Goal: Information Seeking & Learning: Compare options

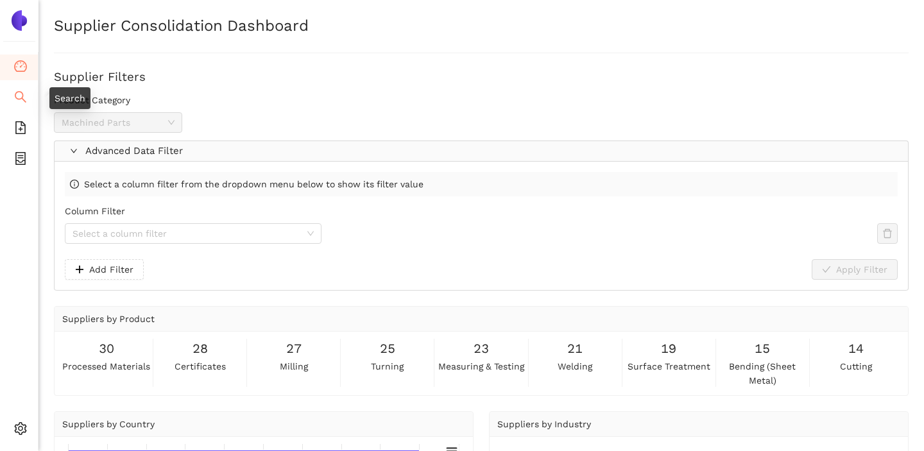
click at [15, 101] on icon "search" at bounding box center [20, 96] width 13 height 13
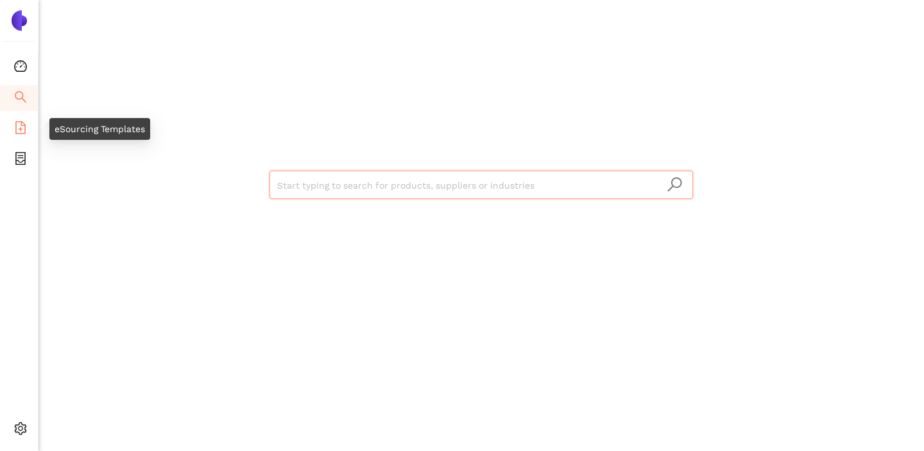
click at [21, 123] on icon "file-add" at bounding box center [20, 127] width 10 height 13
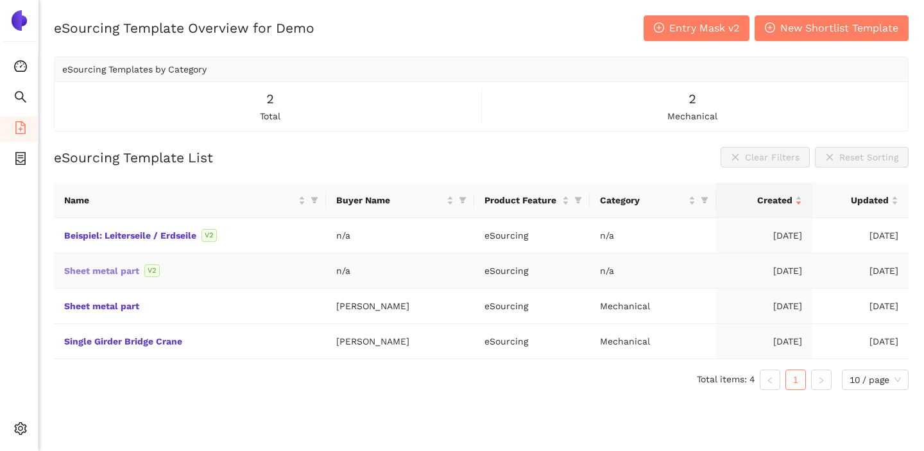
click at [0, 0] on link "Sheet metal part" at bounding box center [0, 0] width 0 height 0
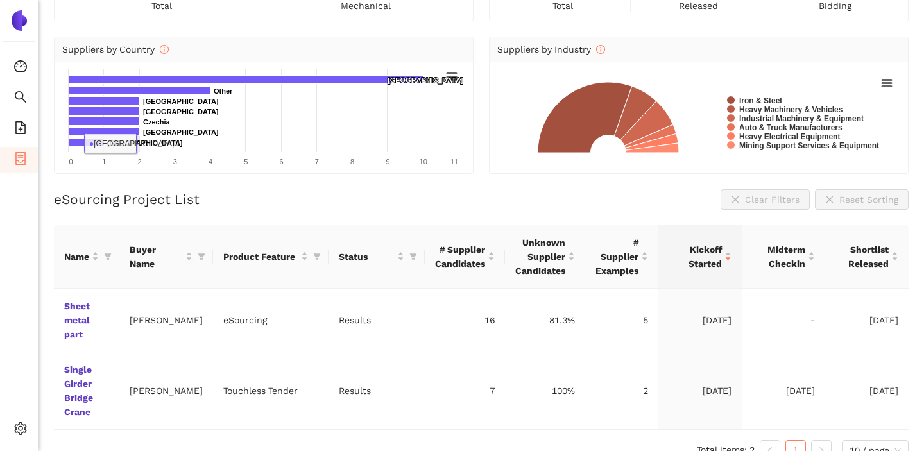
scroll to position [110, 0]
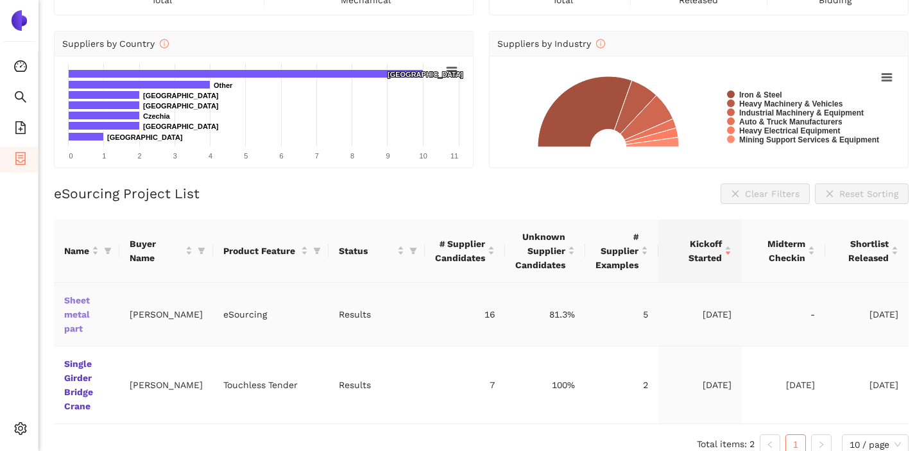
click at [0, 0] on link "Sheet metal part" at bounding box center [0, 0] width 0 height 0
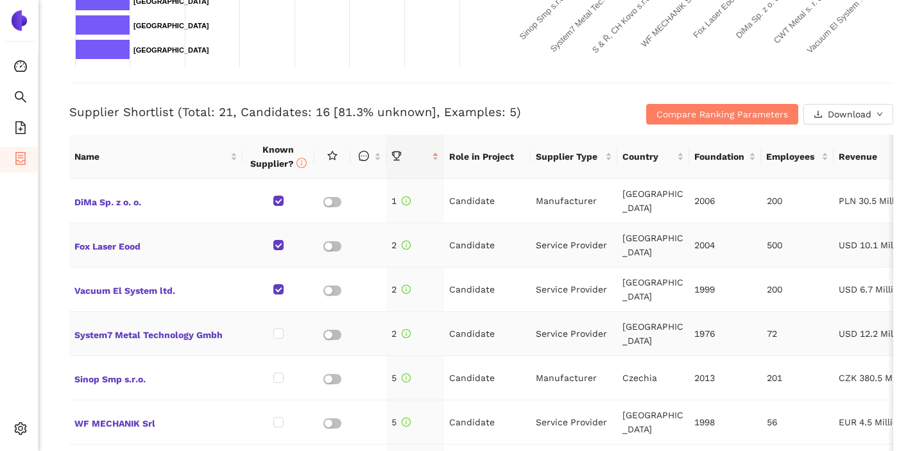
scroll to position [8, 0]
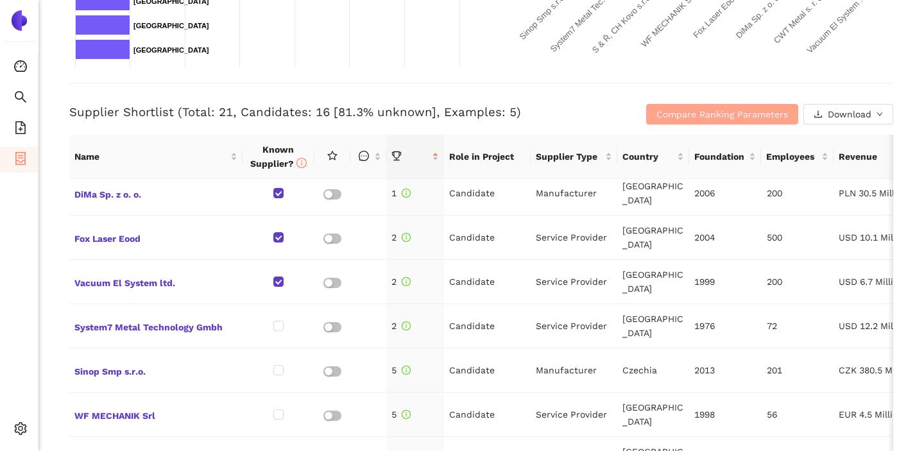
click at [674, 111] on span "Compare Ranking Parameters" at bounding box center [722, 114] width 132 height 14
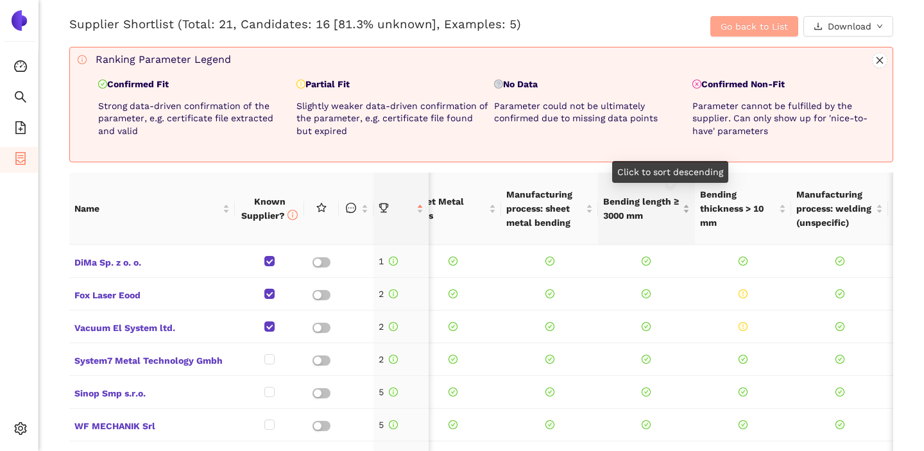
scroll to position [0, 47]
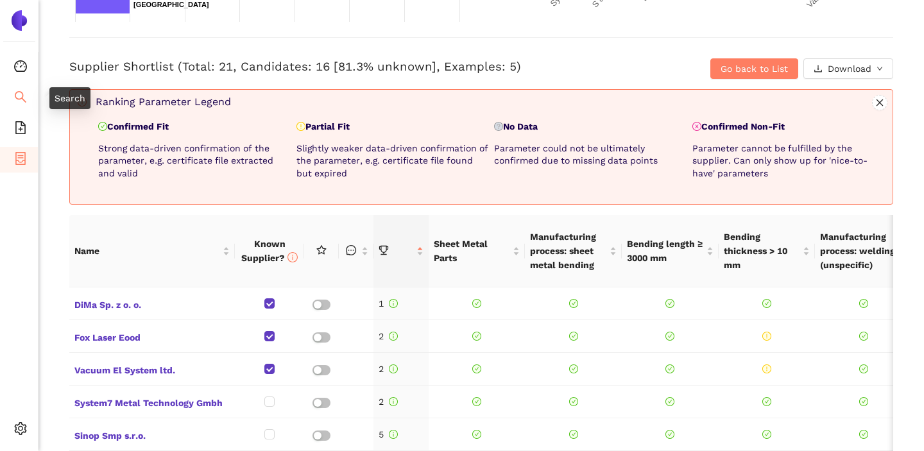
click at [14, 98] on icon "search" at bounding box center [20, 96] width 13 height 13
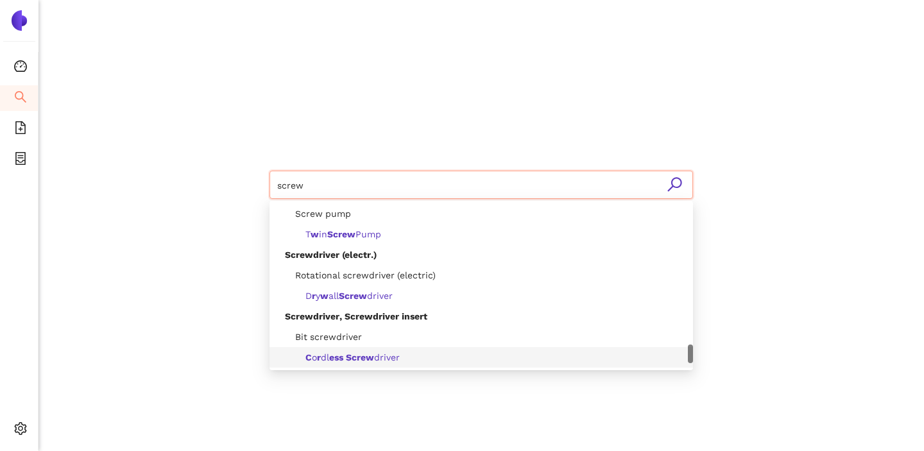
click at [281, 188] on input "screw" at bounding box center [481, 185] width 408 height 28
type input "metal"
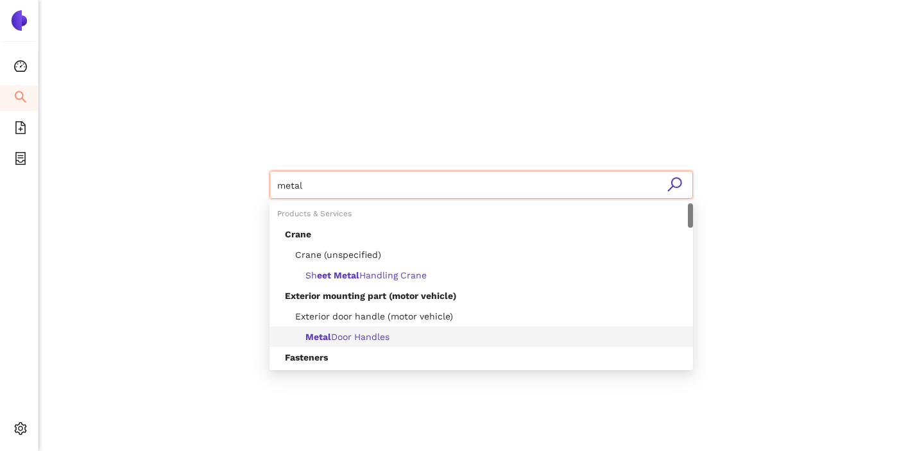
click at [378, 341] on span "Metal Door Handles" at bounding box center [347, 337] width 84 height 10
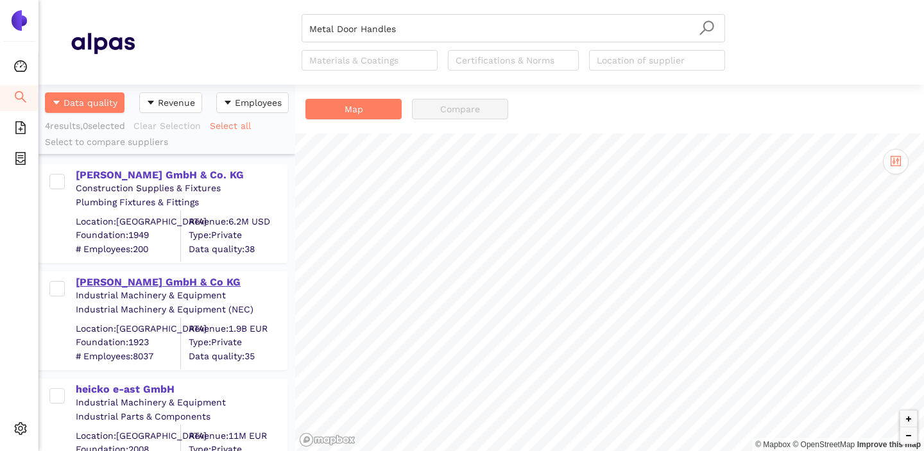
click at [157, 282] on div "Haefele GmbH & Co KG" at bounding box center [181, 282] width 210 height 14
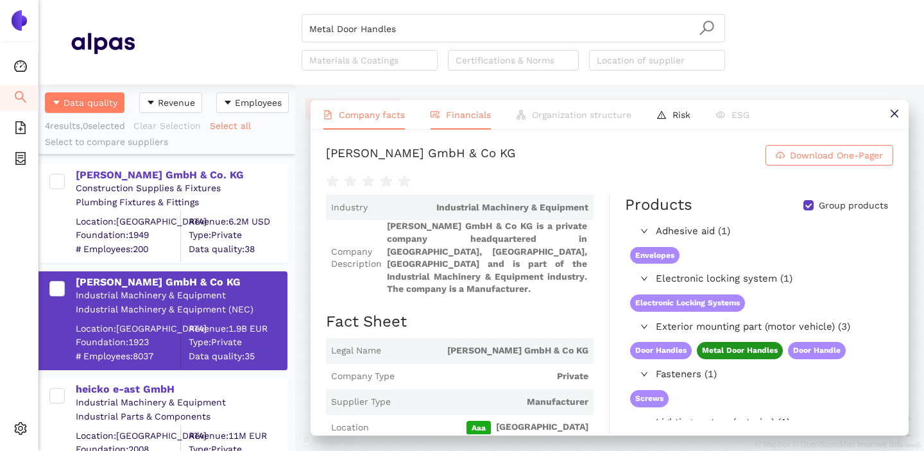
click at [458, 118] on span "Financials" at bounding box center [468, 115] width 45 height 10
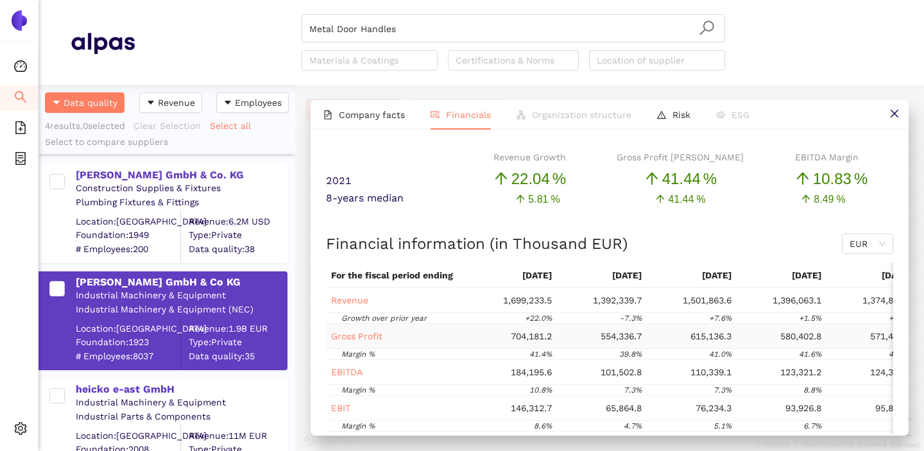
scroll to position [8, 0]
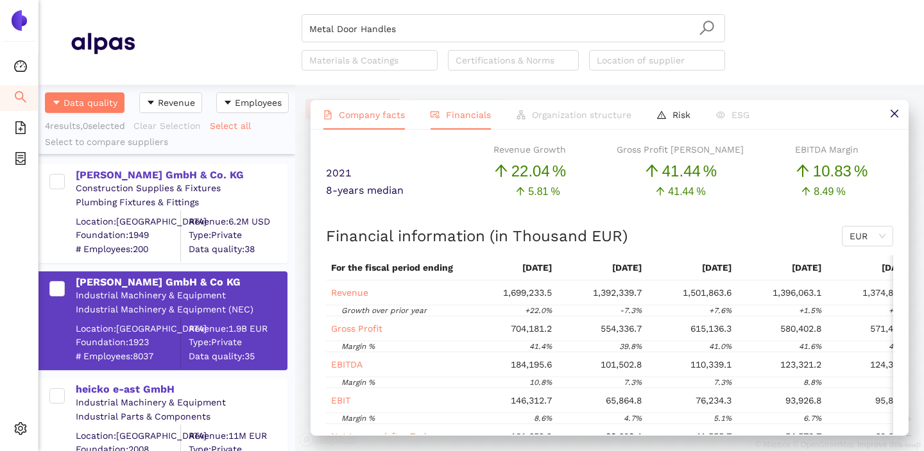
click at [364, 122] on li "Company facts" at bounding box center [364, 115] width 107 height 30
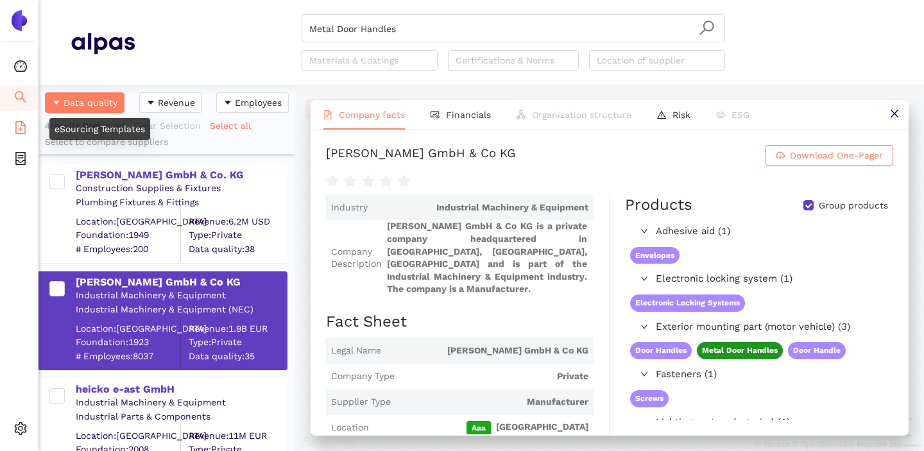
click at [17, 134] on span "file-add" at bounding box center [20, 130] width 13 height 26
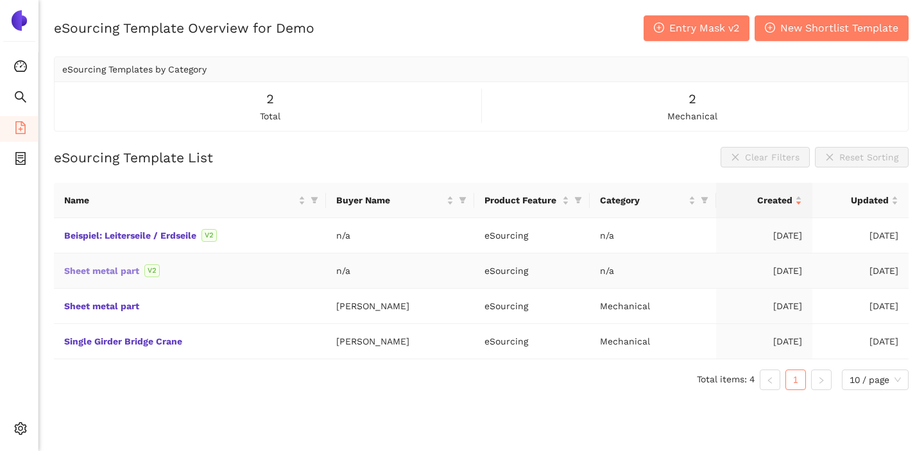
click at [0, 0] on link "Sheet metal part" at bounding box center [0, 0] width 0 height 0
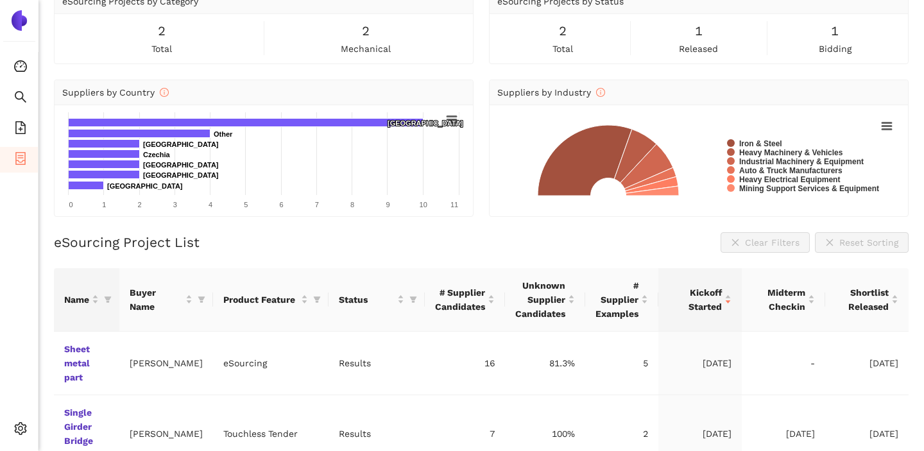
scroll to position [71, 0]
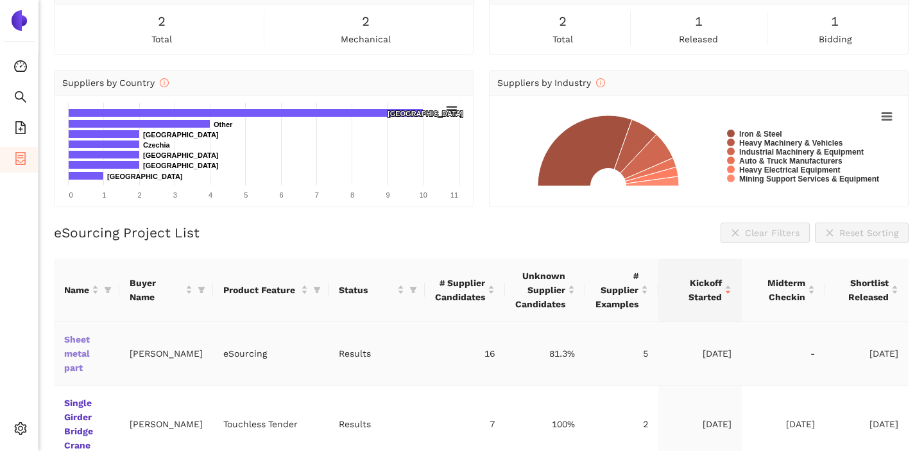
click at [0, 0] on link "Sheet metal part" at bounding box center [0, 0] width 0 height 0
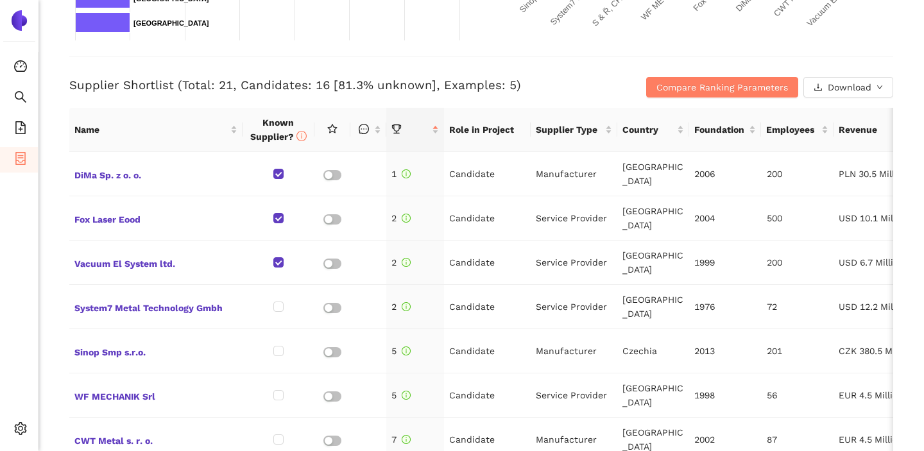
scroll to position [482, 0]
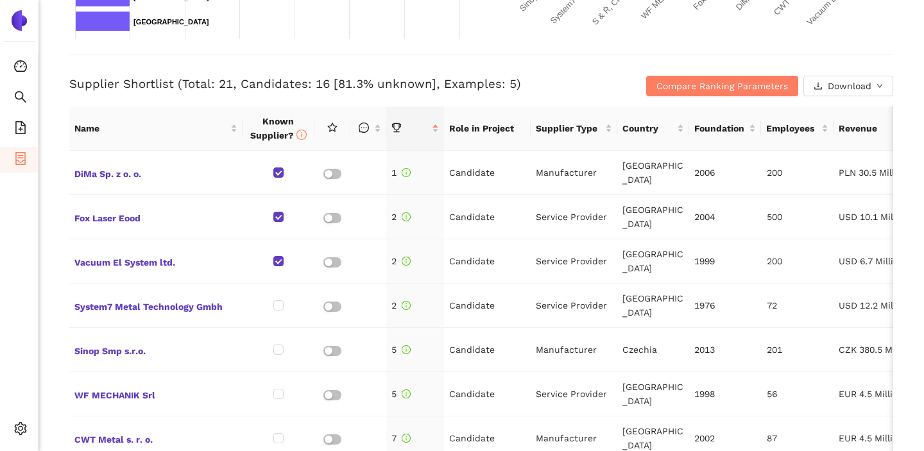
click at [218, 87] on h3 "Supplier Shortlist (Total: 21, Candidates: 16 [81.3% unknown], Examples: 5)" at bounding box center [343, 84] width 549 height 17
click at [282, 89] on h3 "Supplier Shortlist (Total: 21, Candidates: 16 [81.3% unknown], Examples: 5)" at bounding box center [343, 84] width 549 height 17
click at [673, 85] on span "Compare Ranking Parameters" at bounding box center [722, 86] width 132 height 14
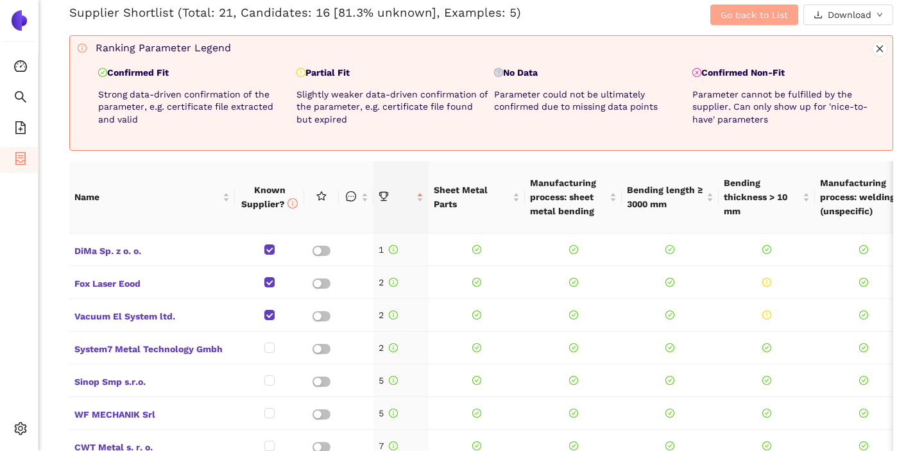
scroll to position [555, 0]
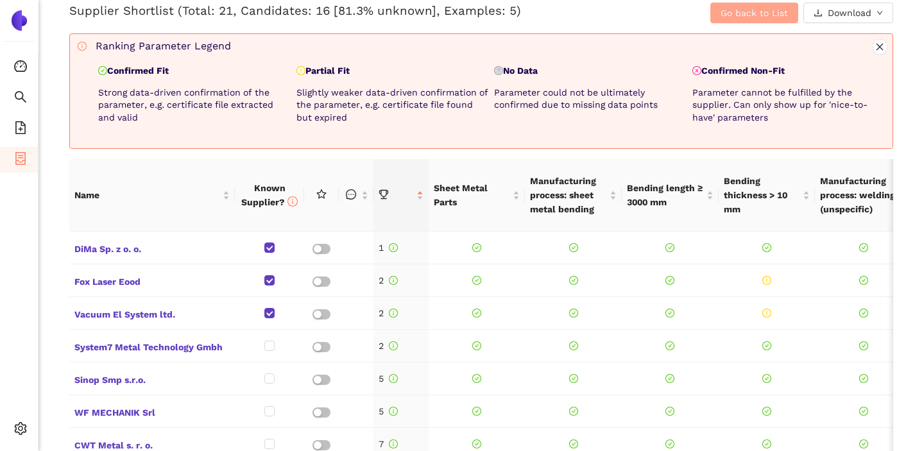
click at [747, 22] on button "Go back to List" at bounding box center [754, 13] width 88 height 21
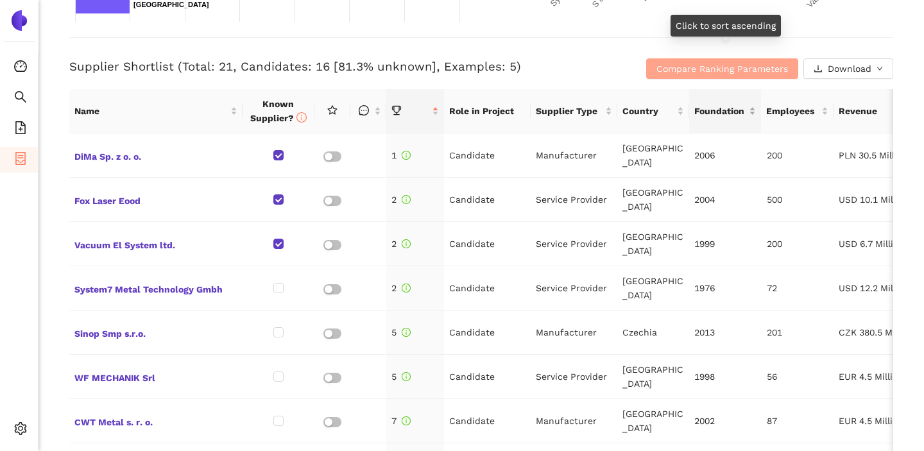
scroll to position [481, 0]
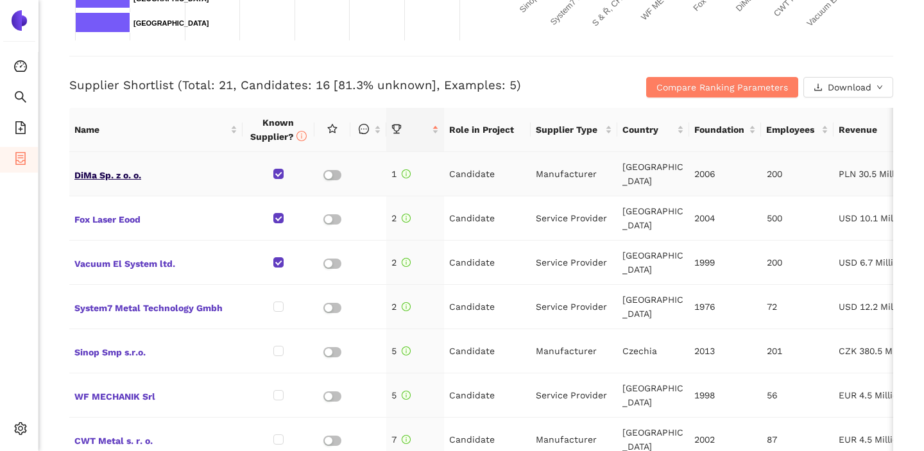
click at [92, 169] on span "DiMa Sp. z o. o." at bounding box center [155, 174] width 163 height 17
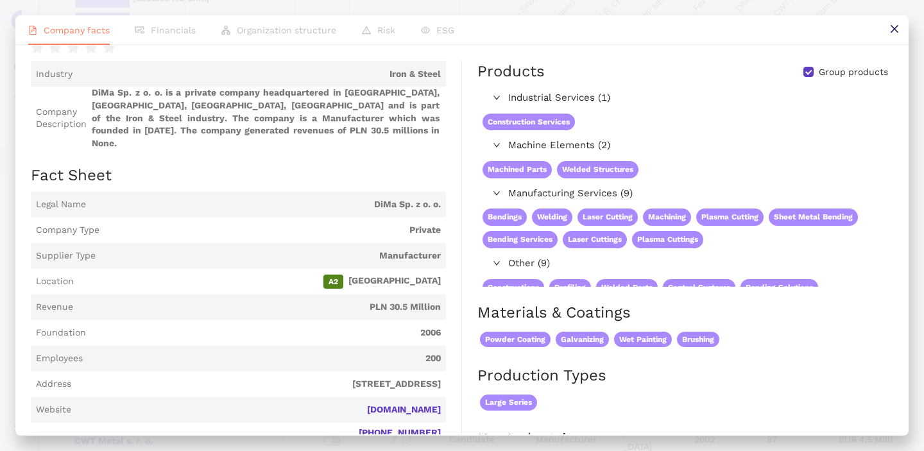
scroll to position [0, 0]
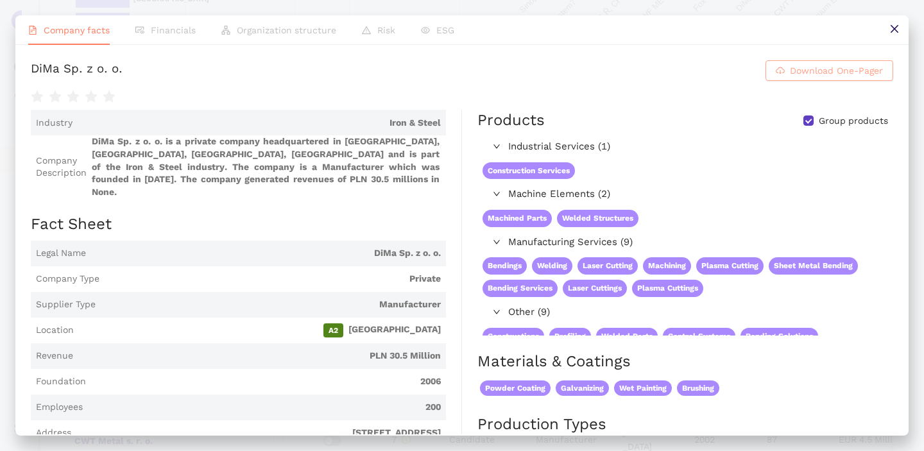
click at [804, 81] on button "Download One-Pager" at bounding box center [830, 70] width 128 height 21
click at [891, 27] on icon "close" at bounding box center [894, 29] width 10 height 10
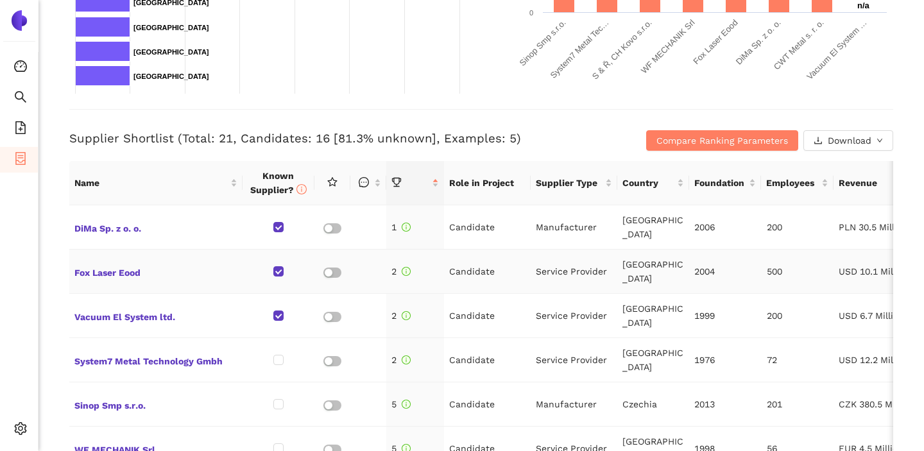
scroll to position [426, 0]
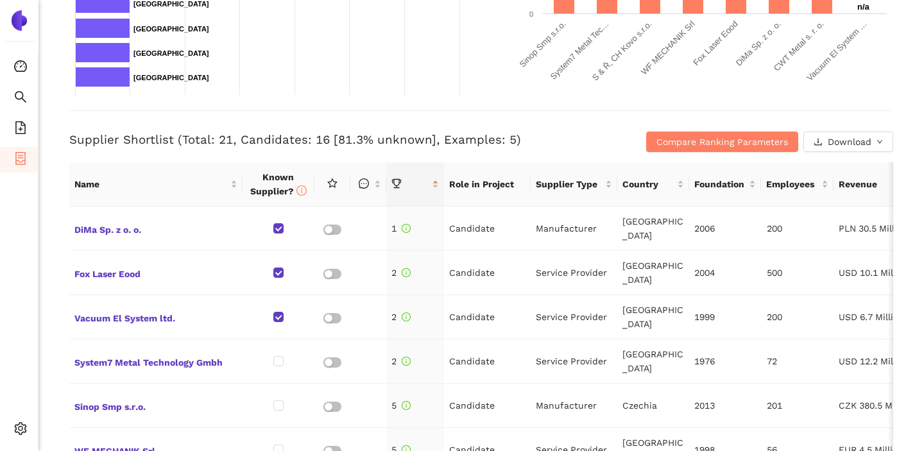
click at [36, 153] on span "eSourcing Projects" at bounding box center [74, 160] width 82 height 26
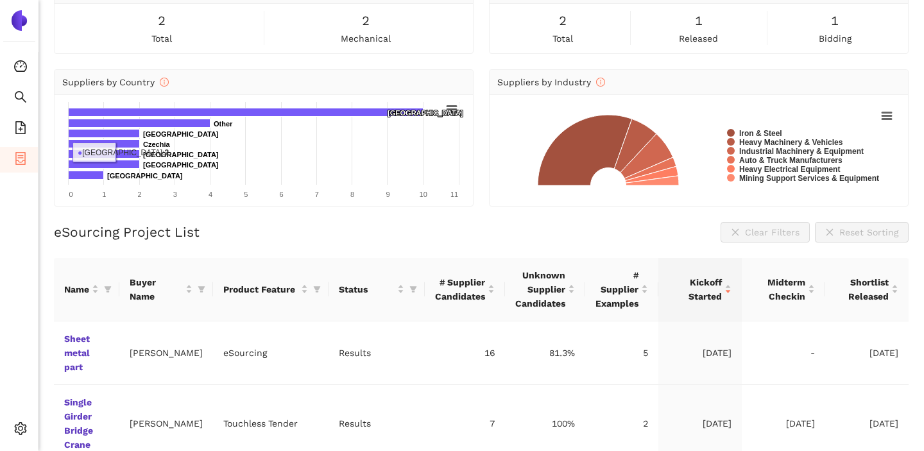
scroll to position [103, 0]
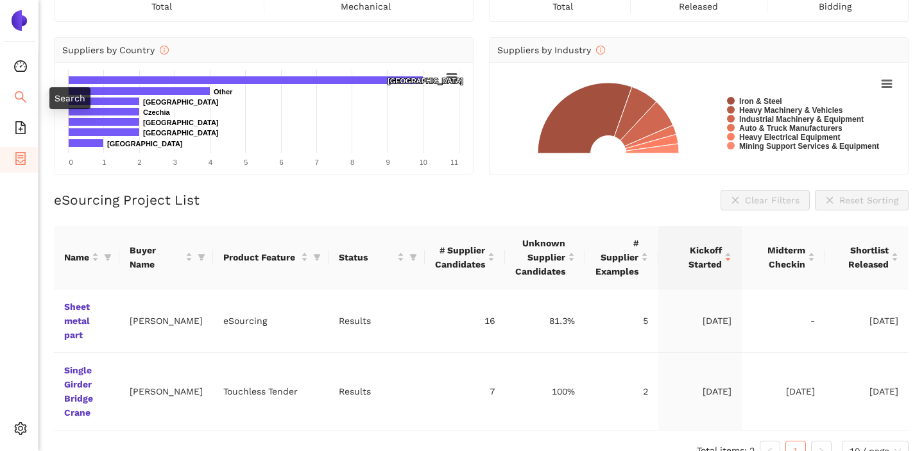
click at [15, 101] on icon "search" at bounding box center [20, 96] width 13 height 13
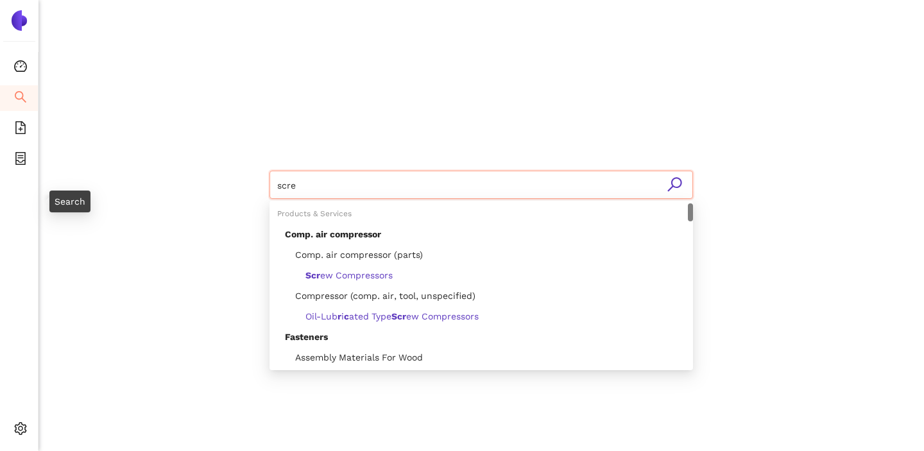
type input "screw"
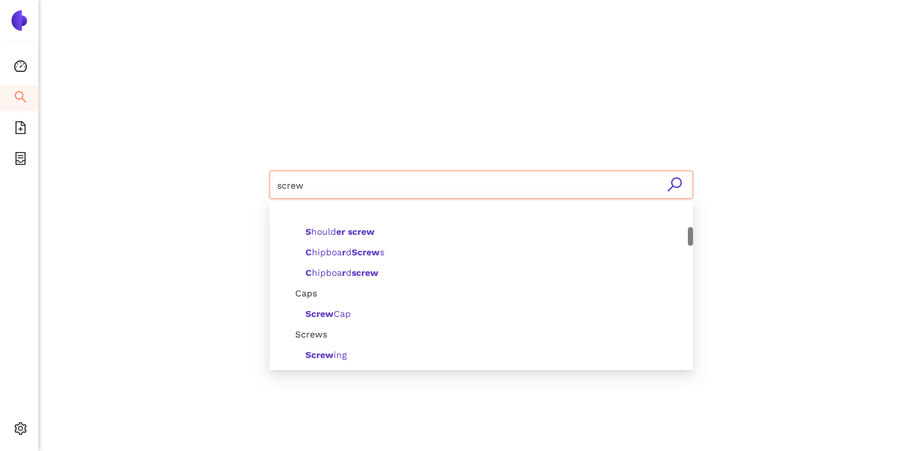
scroll to position [239, 0]
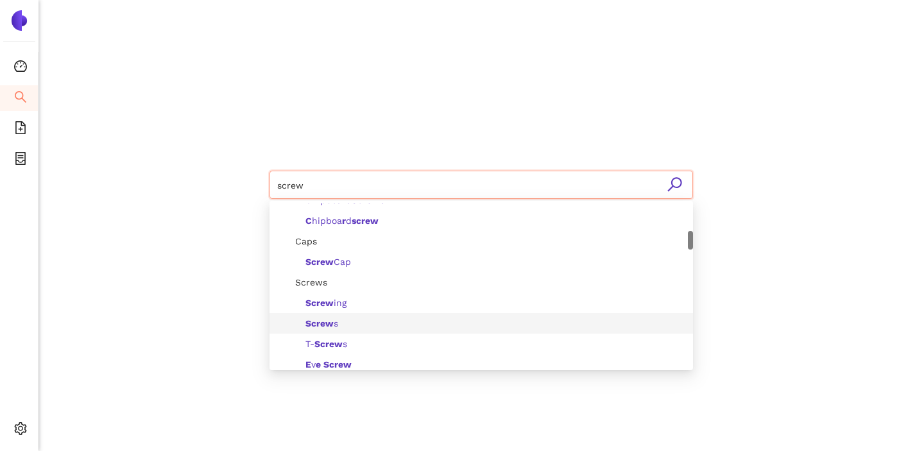
click at [341, 319] on div "Screw s" at bounding box center [485, 323] width 400 height 14
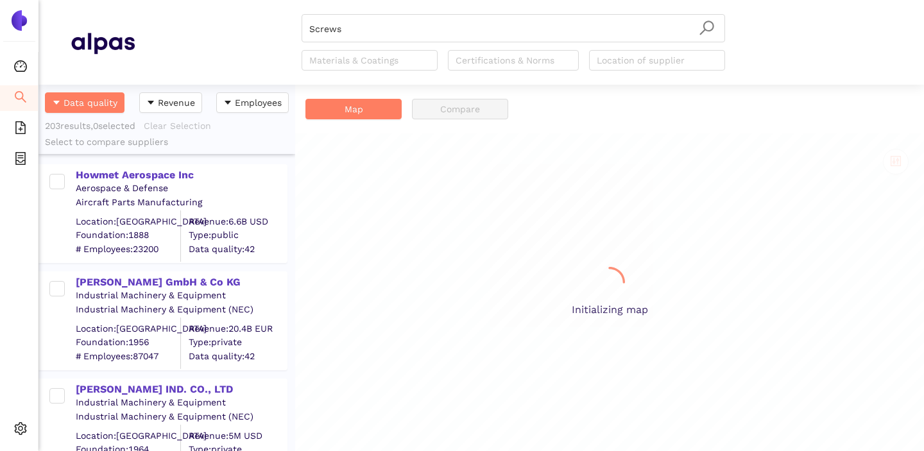
scroll to position [366, 257]
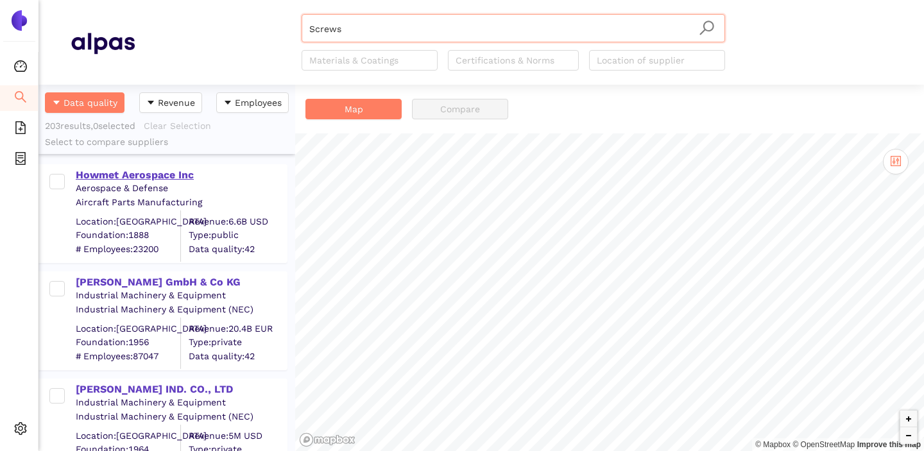
click at [143, 171] on div "Howmet Aerospace Inc" at bounding box center [181, 175] width 210 height 14
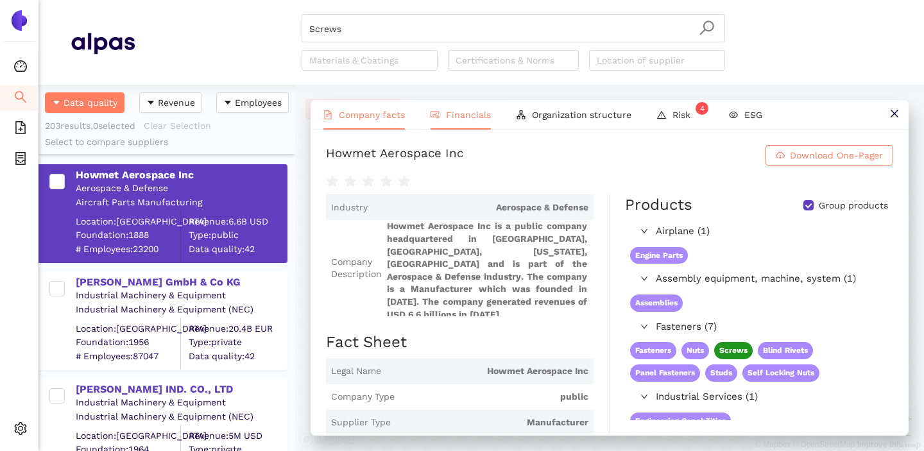
click at [464, 107] on li "Financials" at bounding box center [461, 115] width 86 height 30
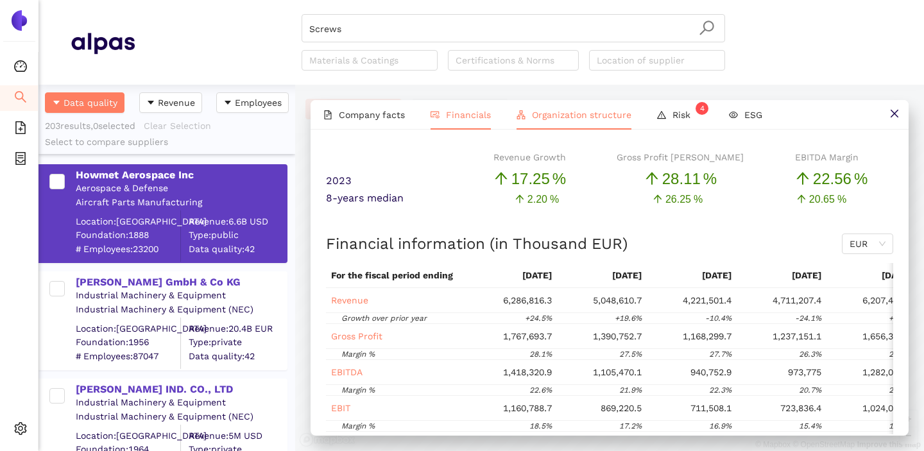
click at [551, 114] on span "Organization structure" at bounding box center [581, 115] width 99 height 10
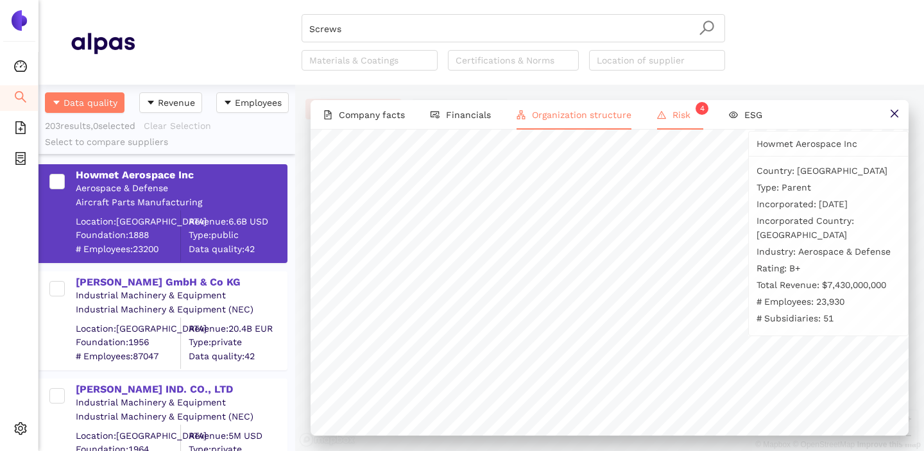
click at [676, 113] on span "Risk 4" at bounding box center [687, 115] width 31 height 10
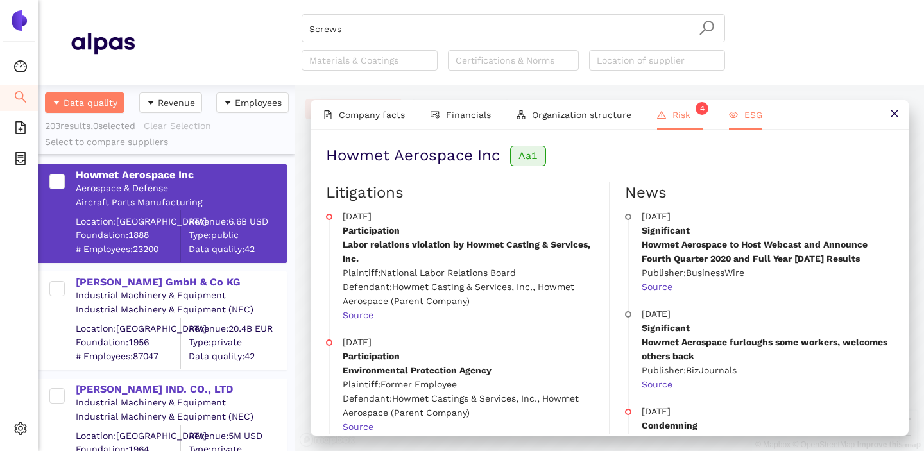
click at [744, 116] on span "ESG" at bounding box center [753, 115] width 18 height 10
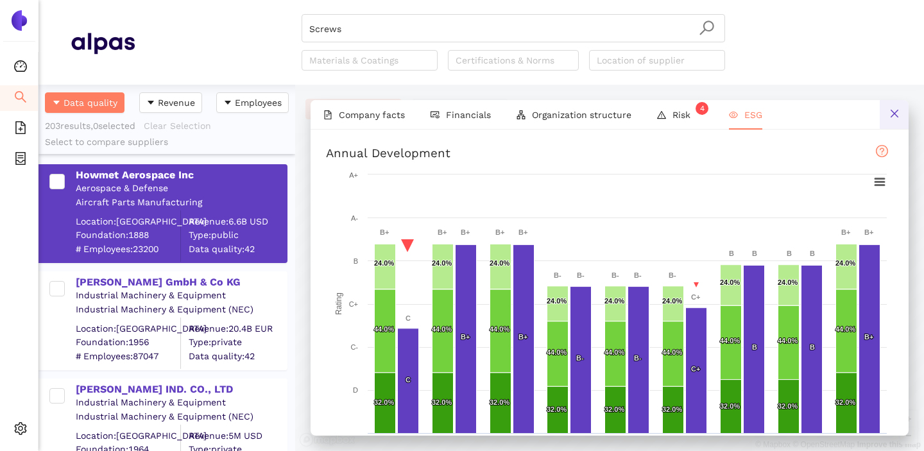
click at [889, 111] on icon "close" at bounding box center [894, 113] width 10 height 10
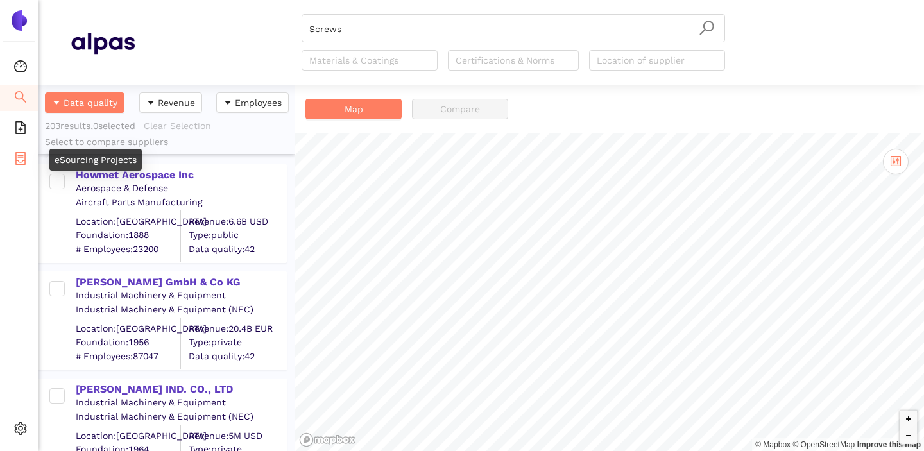
click at [17, 153] on icon "container" at bounding box center [20, 158] width 13 height 13
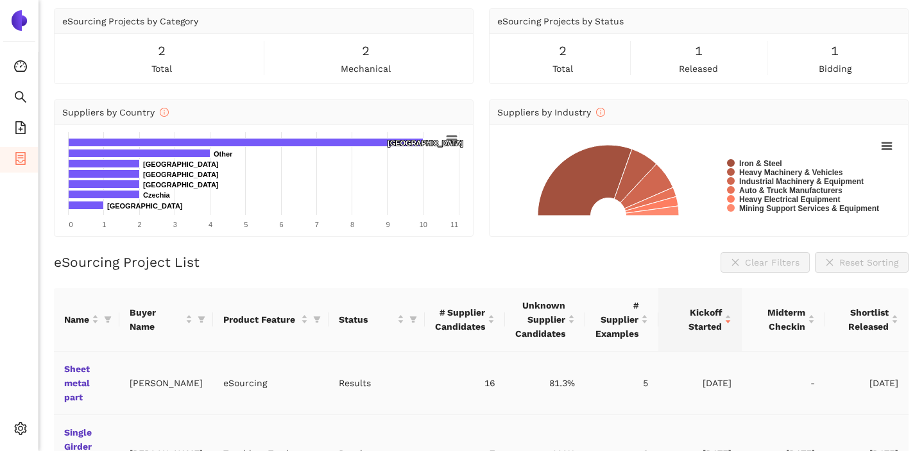
scroll to position [84, 0]
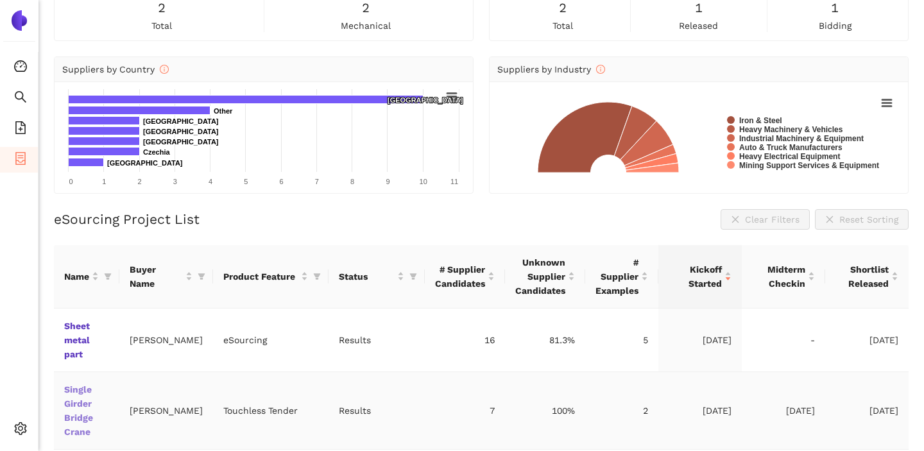
click at [0, 0] on link "Single Girder Bridge Crane" at bounding box center [0, 0] width 0 height 0
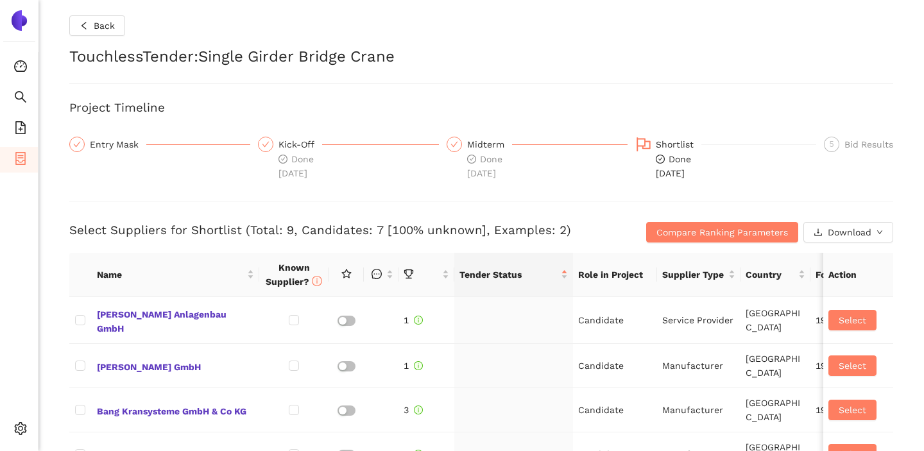
checkbox input "true"
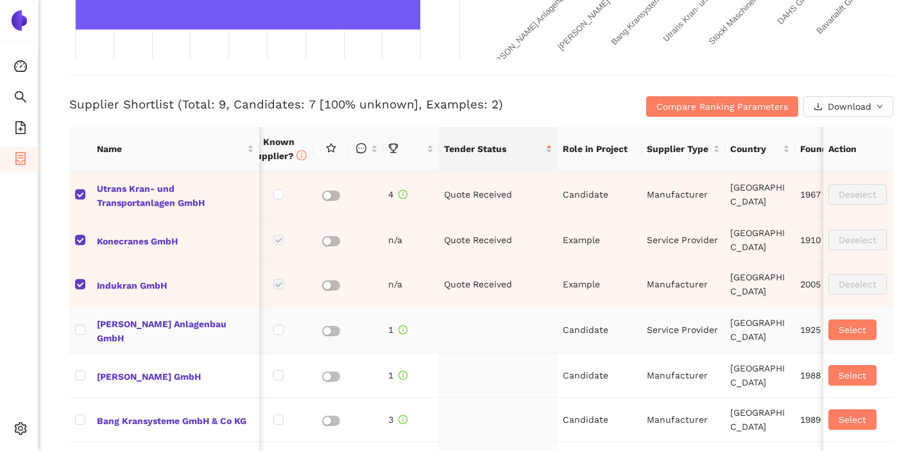
scroll to position [472, 0]
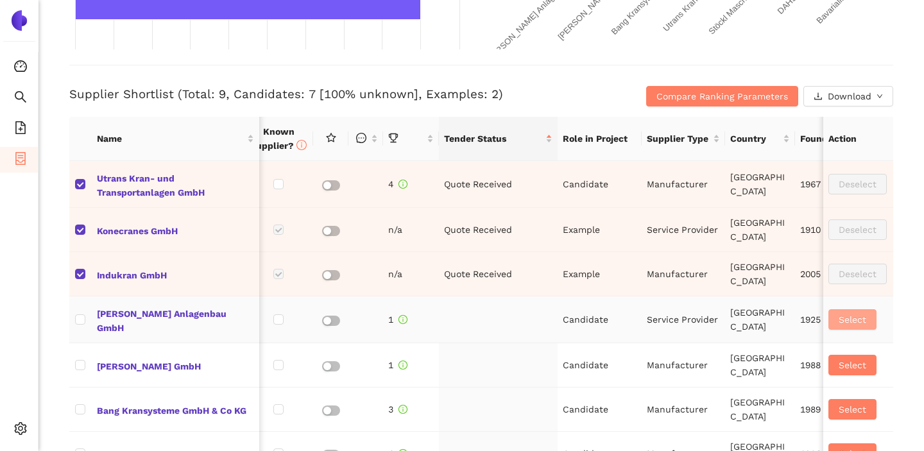
click at [862, 320] on span "Select" at bounding box center [853, 319] width 28 height 14
checkbox input "true"
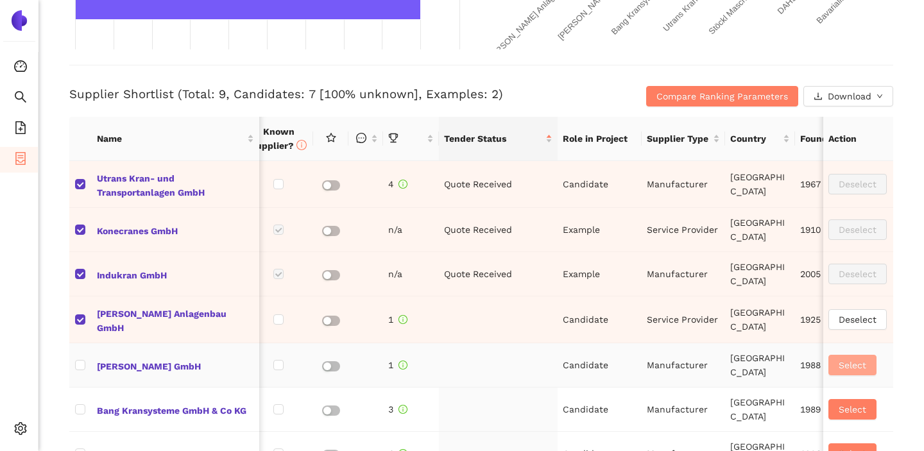
click at [862, 358] on span "Select" at bounding box center [853, 365] width 28 height 14
checkbox input "true"
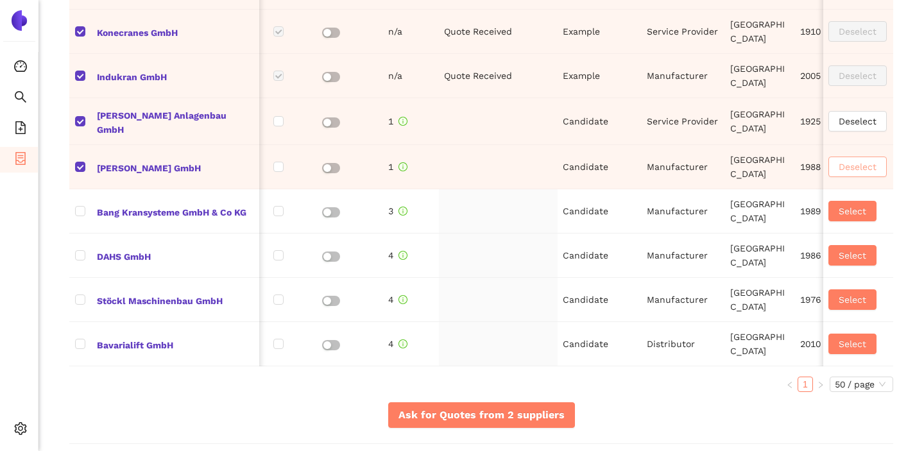
scroll to position [680, 0]
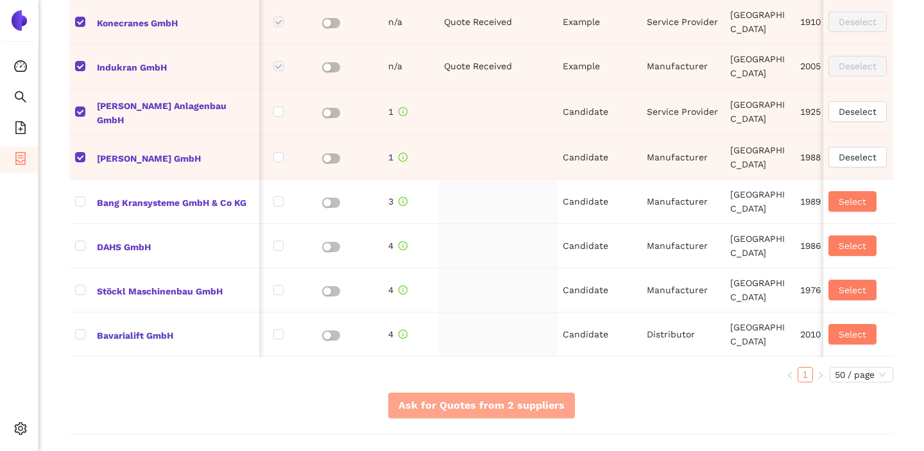
click at [499, 411] on button "Ask for Quotes from 2 suppliers" at bounding box center [481, 406] width 187 height 26
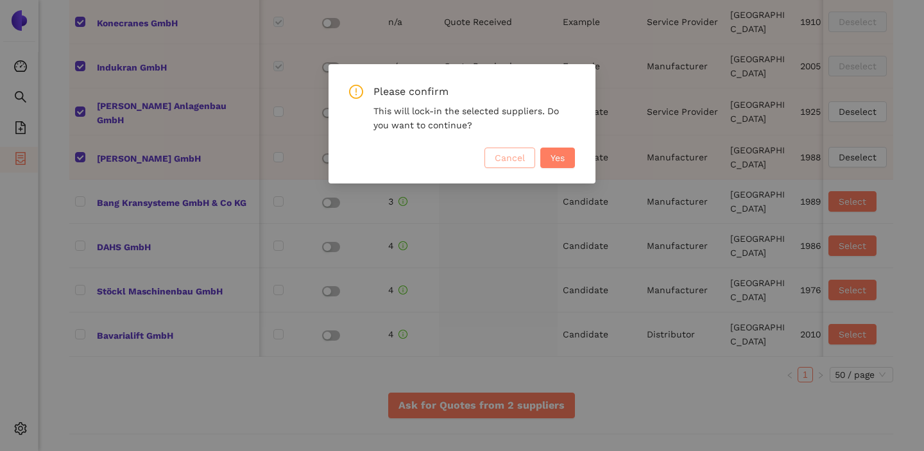
click at [501, 162] on span "Cancel" at bounding box center [510, 158] width 30 height 14
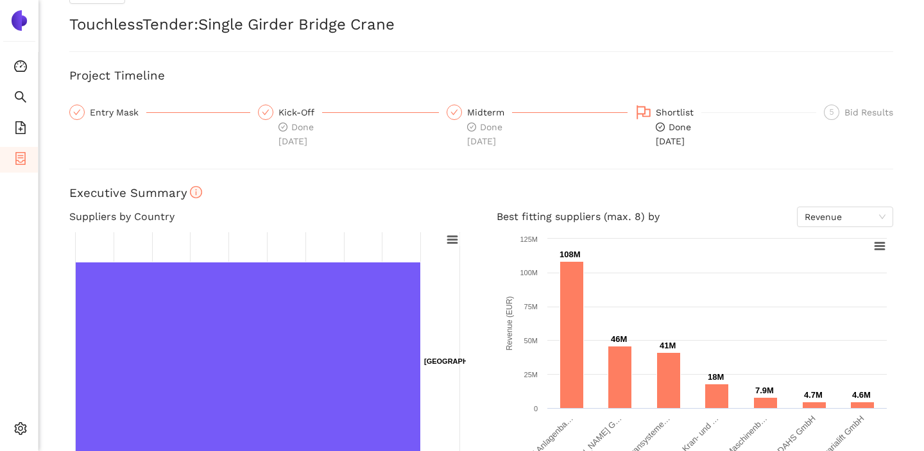
scroll to position [28, 0]
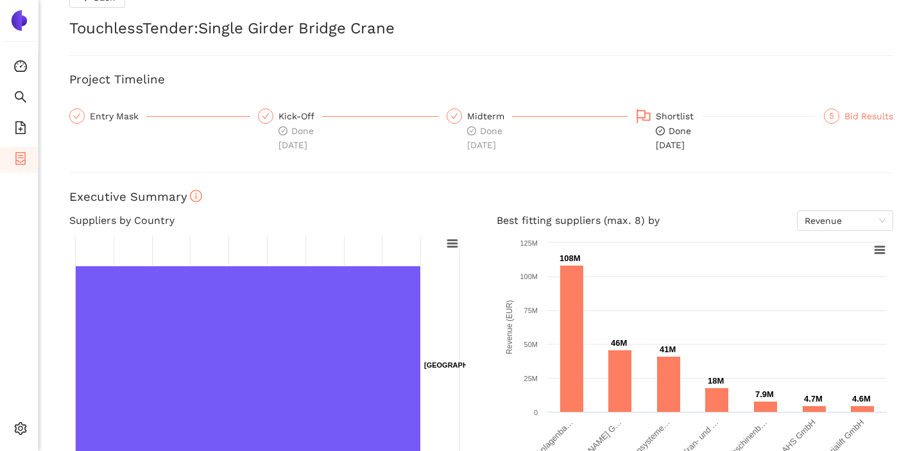
click at [866, 116] on div "Bid Results" at bounding box center [868, 115] width 49 height 15
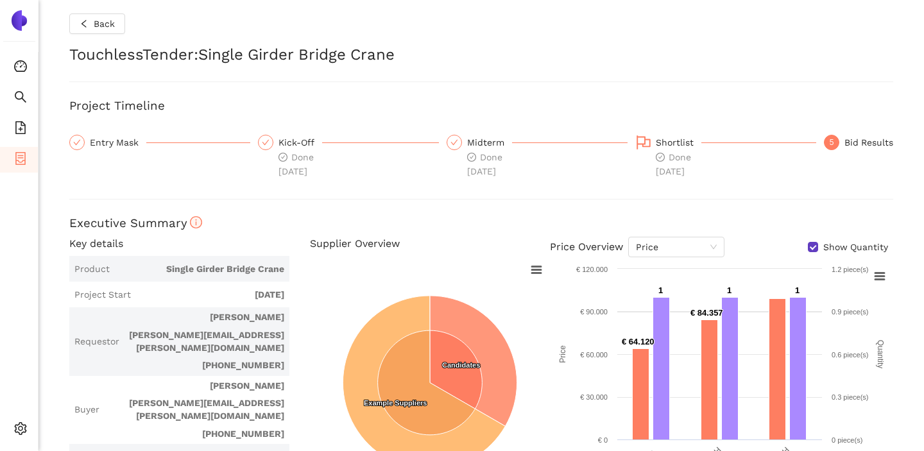
scroll to position [0, 0]
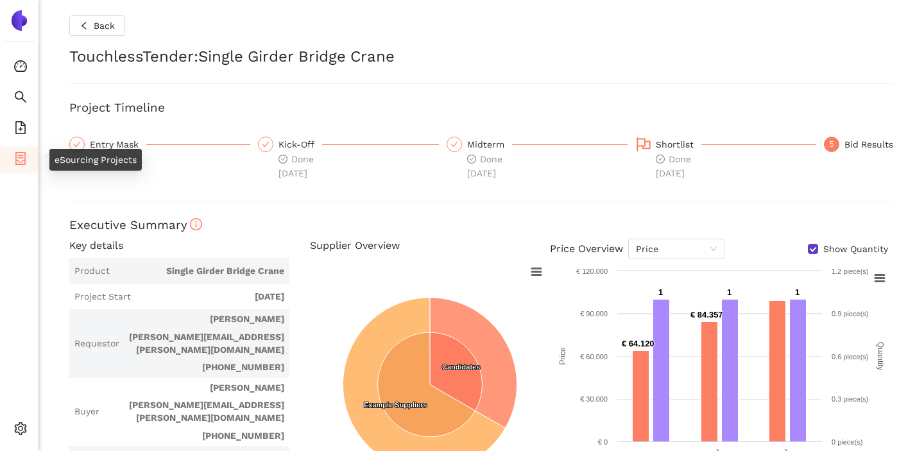
click at [19, 162] on icon "container" at bounding box center [20, 158] width 13 height 13
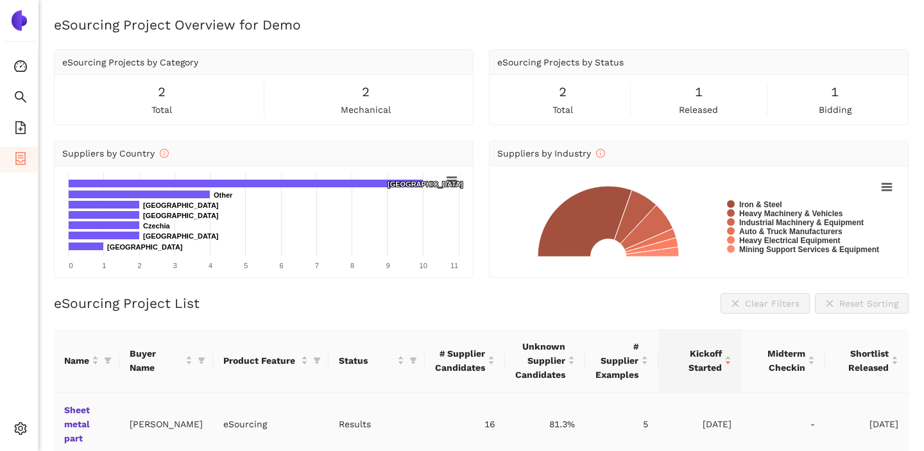
click at [80, 402] on td "Sheet metal part" at bounding box center [86, 425] width 65 height 64
click at [0, 0] on link "Sheet metal part" at bounding box center [0, 0] width 0 height 0
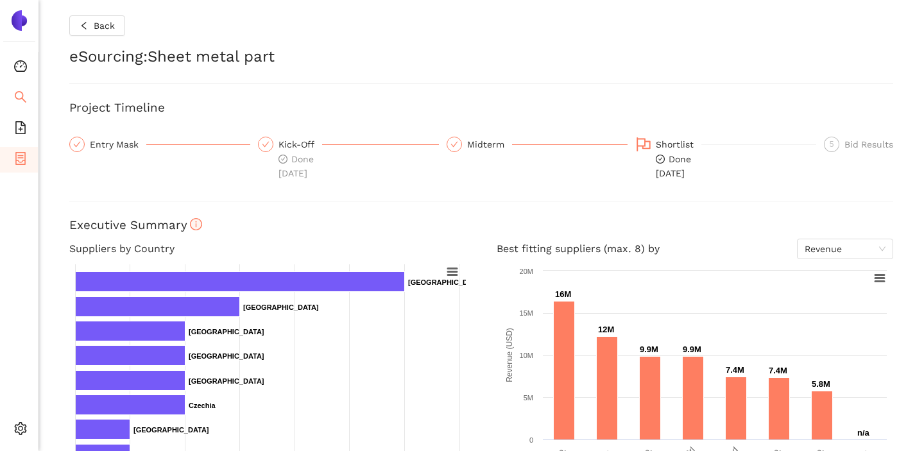
click at [21, 93] on icon "search" at bounding box center [20, 96] width 13 height 13
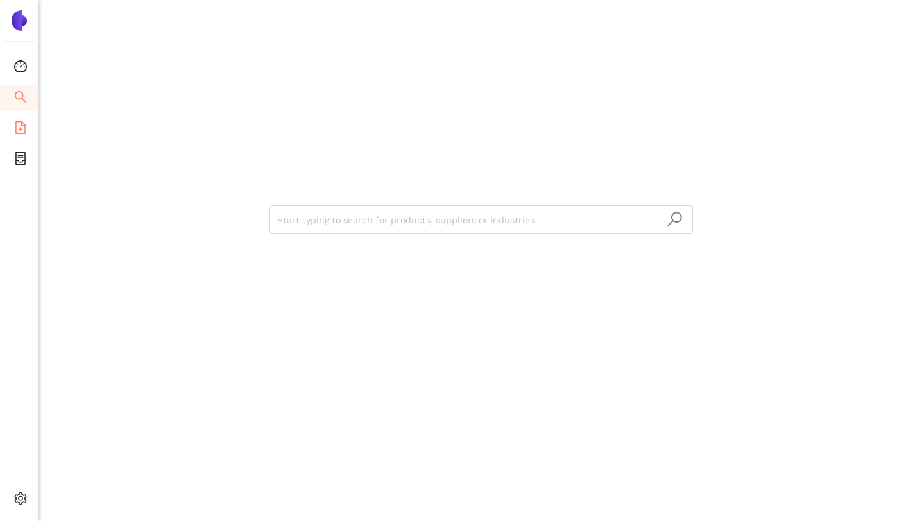
click at [21, 124] on icon "file-add" at bounding box center [20, 127] width 10 height 13
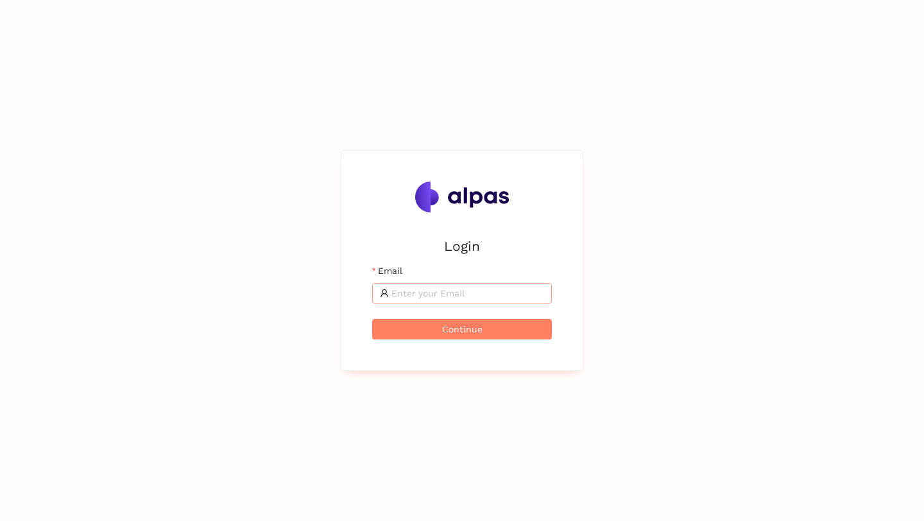
click at [429, 300] on input "Email" at bounding box center [467, 293] width 153 height 14
type input "svenja@alpas.ai"
click at [372, 319] on button "Continue" at bounding box center [462, 329] width 180 height 21
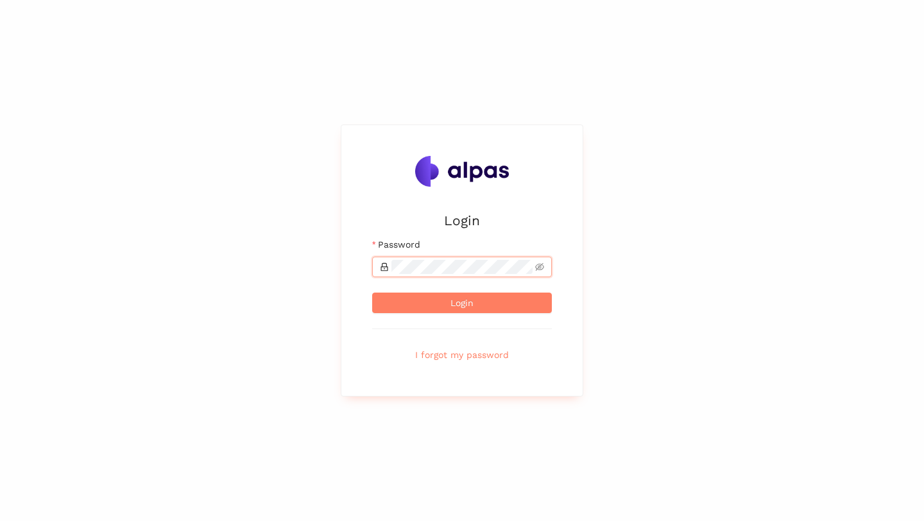
click at [703, 355] on div "Login Email svenja@alpas.ai Password Login I forgot my password" at bounding box center [462, 260] width 924 height 521
click at [484, 296] on button "Login" at bounding box center [462, 303] width 180 height 21
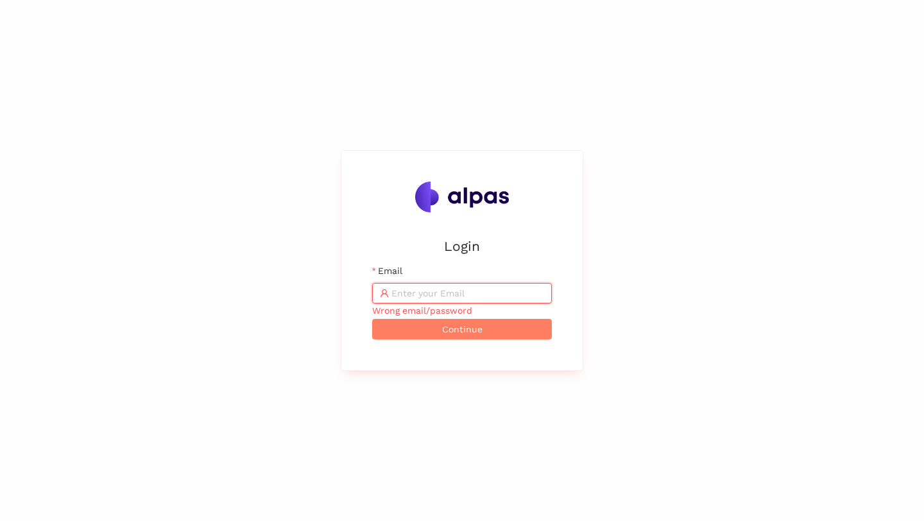
click at [460, 293] on input "Email" at bounding box center [467, 293] width 153 height 14
type input "svenja@alpas.ai"
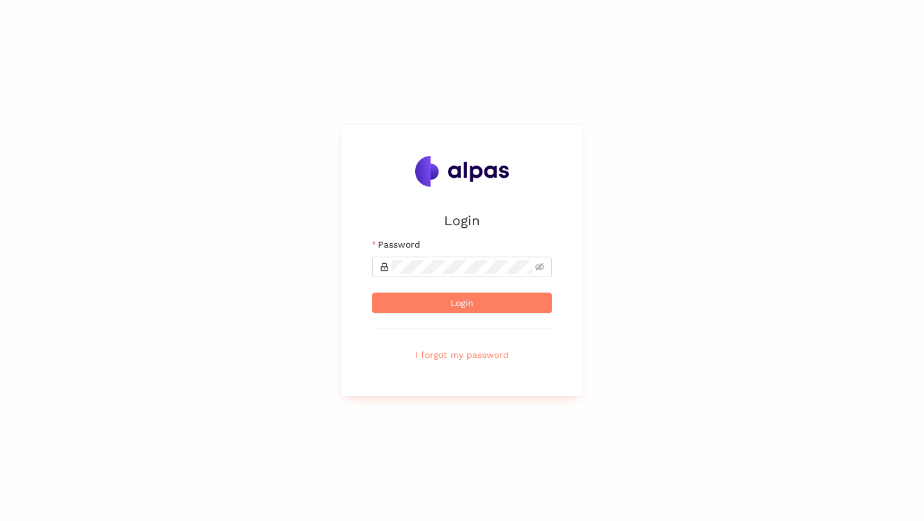
click at [459, 278] on form "Email svenja@alpas.ai Wrong email/password Password Login I forgot my password" at bounding box center [462, 301] width 180 height 128
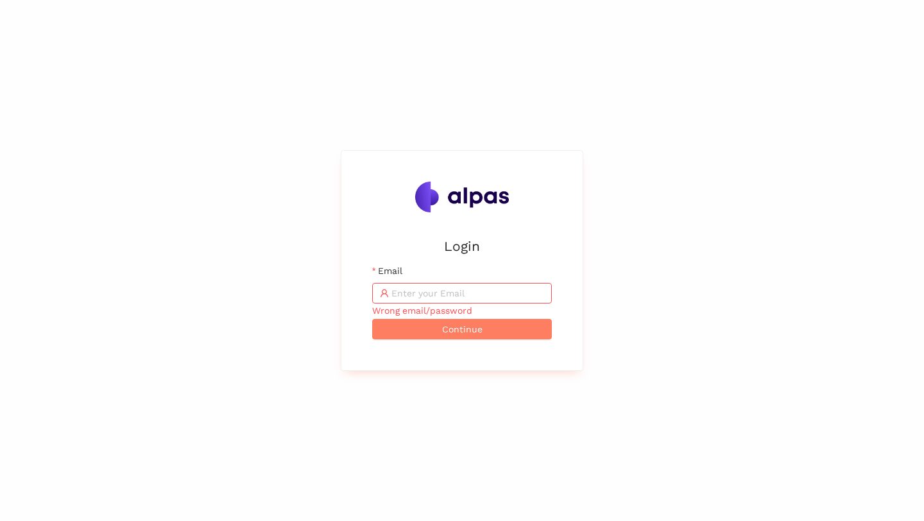
click at [406, 285] on span at bounding box center [462, 293] width 180 height 21
type input "svenja@alpas.ai"
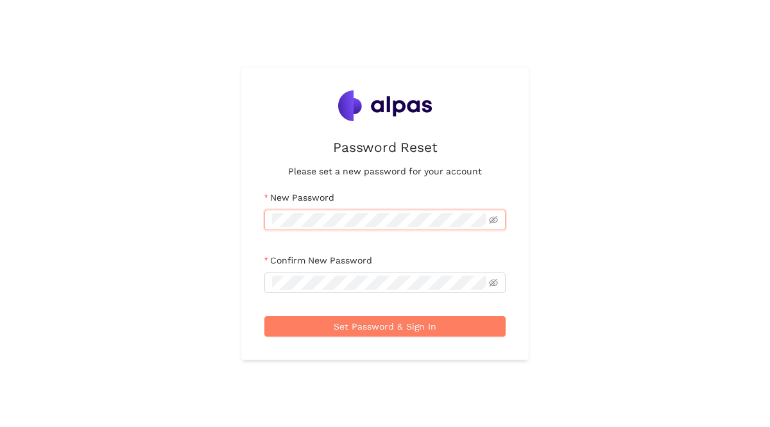
click at [662, 172] on div "Password Reset Please set a new password for your account New Password Confirm …" at bounding box center [385, 213] width 770 height 427
click at [213, 292] on div "Password Reset Please set a new password for your account New Password Confirm …" at bounding box center [385, 213] width 770 height 427
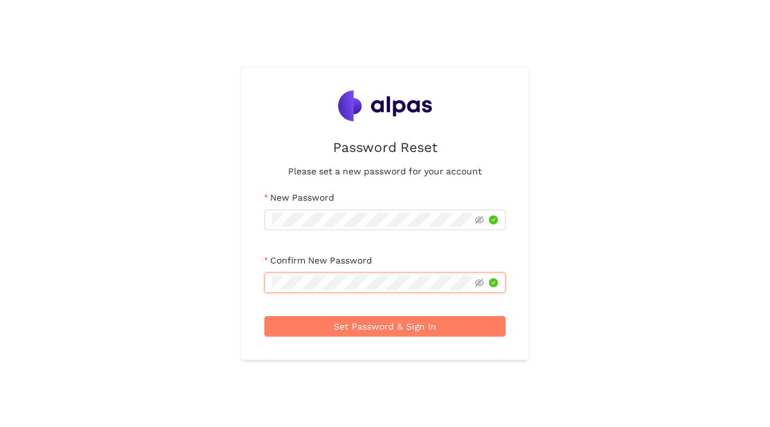
click at [188, 302] on div "Password Reset Please set a new password for your account New Password Confirm …" at bounding box center [385, 213] width 770 height 427
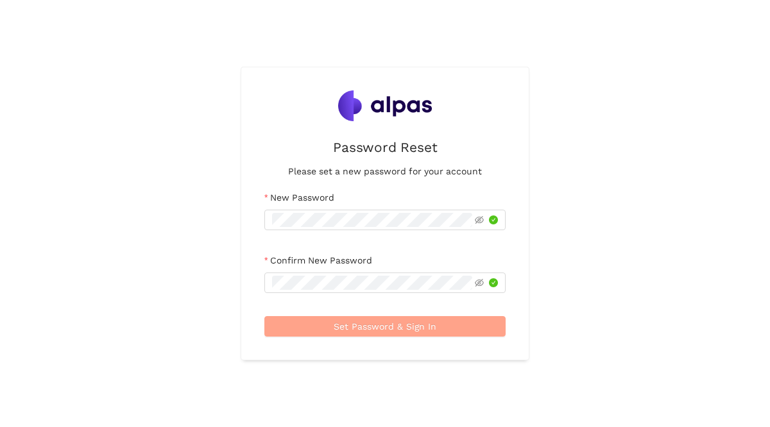
click at [330, 327] on button "Set Password & Sign In" at bounding box center [384, 326] width 241 height 21
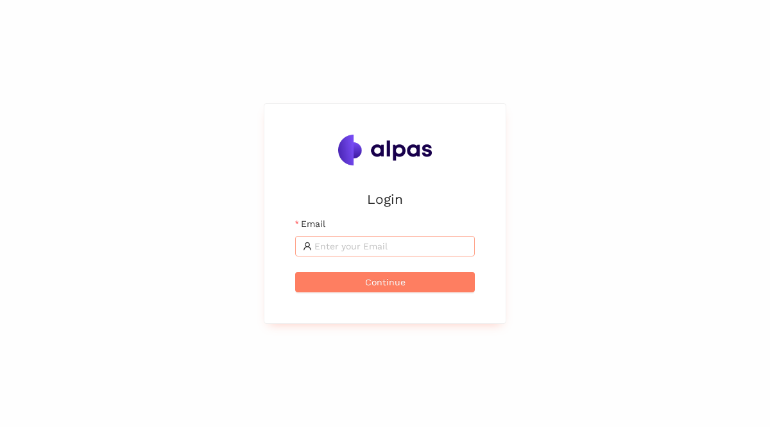
click at [334, 245] on input "Email" at bounding box center [390, 246] width 153 height 14
type input "[EMAIL_ADDRESS]"
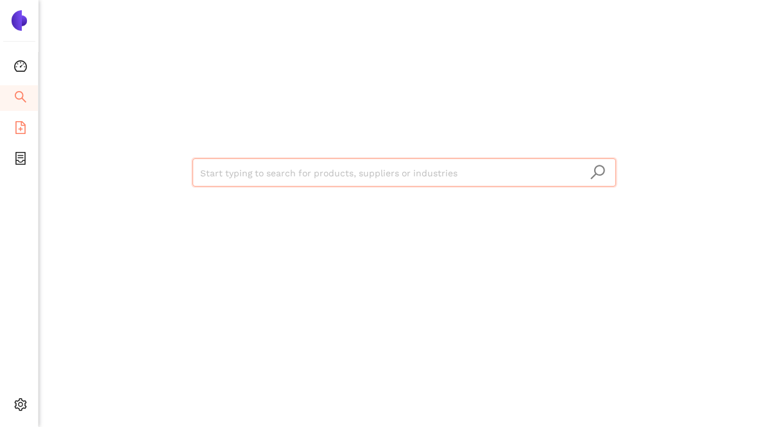
click at [17, 130] on icon "file-add" at bounding box center [20, 127] width 13 height 13
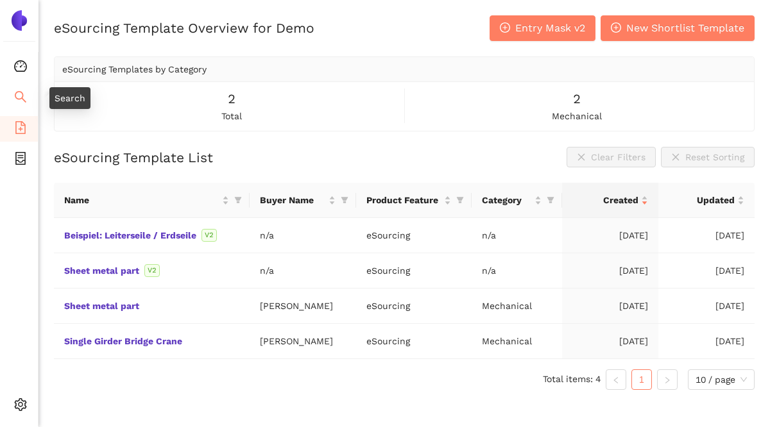
click at [17, 91] on icon "search" at bounding box center [21, 97] width 12 height 12
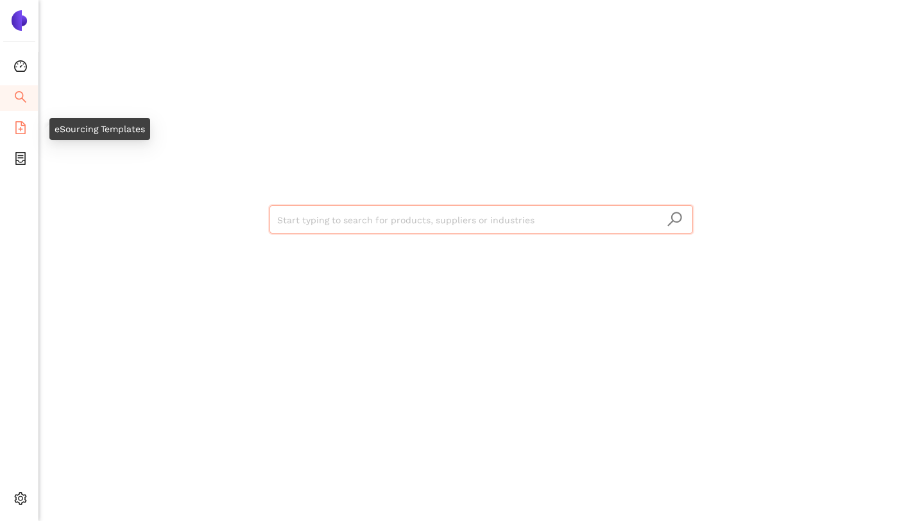
click at [27, 124] on li "eSourcing Templates" at bounding box center [19, 129] width 38 height 26
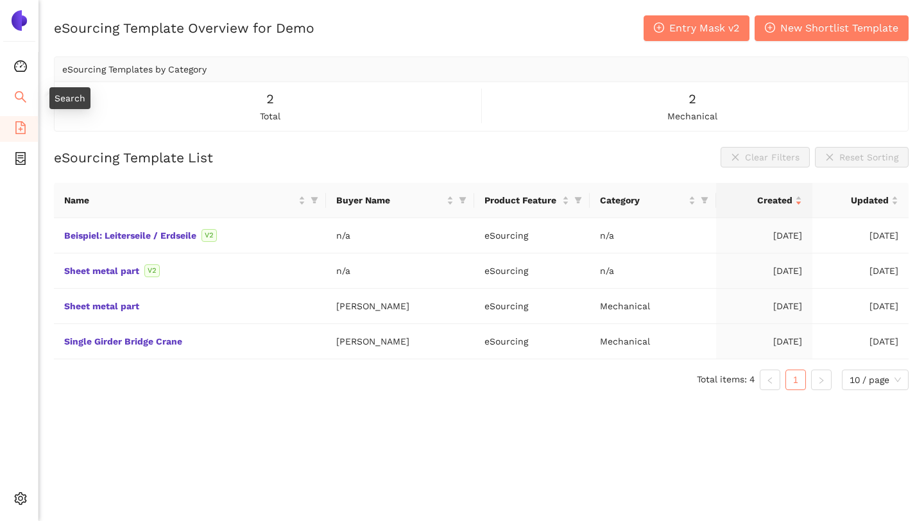
click at [21, 88] on span "search" at bounding box center [20, 99] width 13 height 26
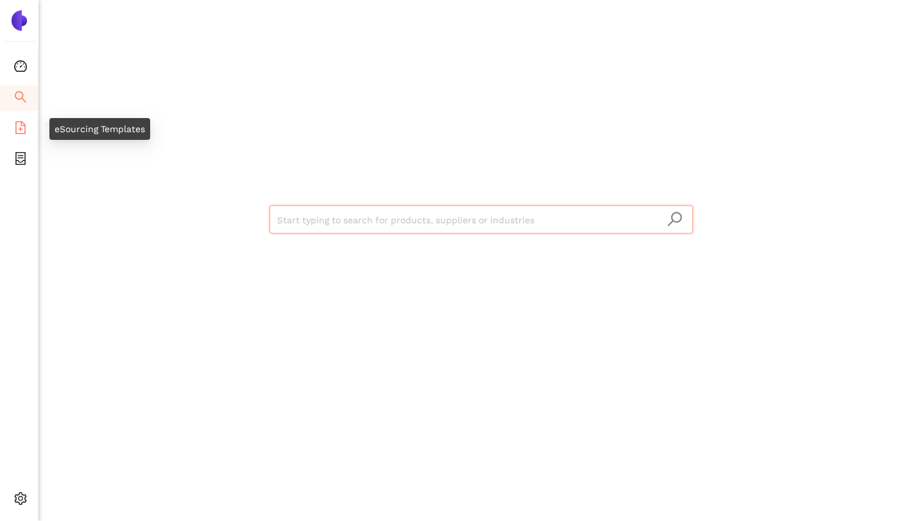
click at [18, 130] on icon "file-add" at bounding box center [20, 127] width 13 height 13
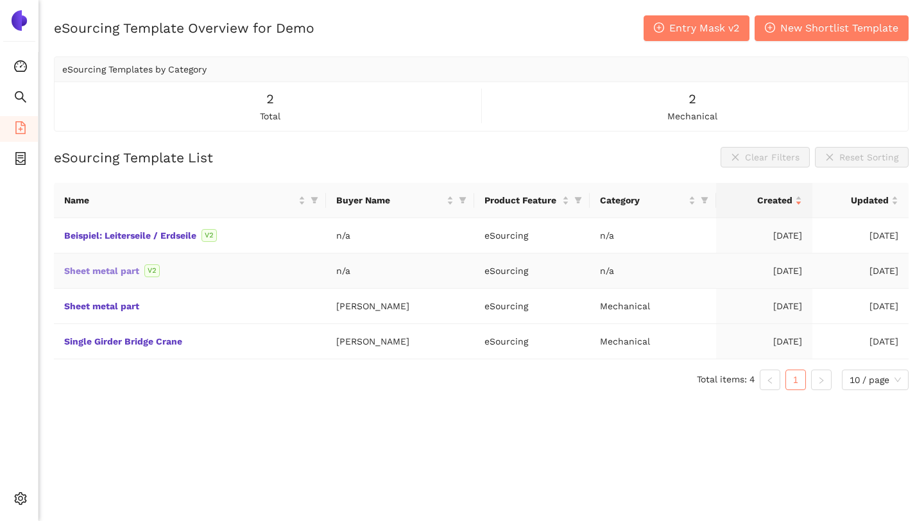
click at [0, 0] on link "Sheet metal part" at bounding box center [0, 0] width 0 height 0
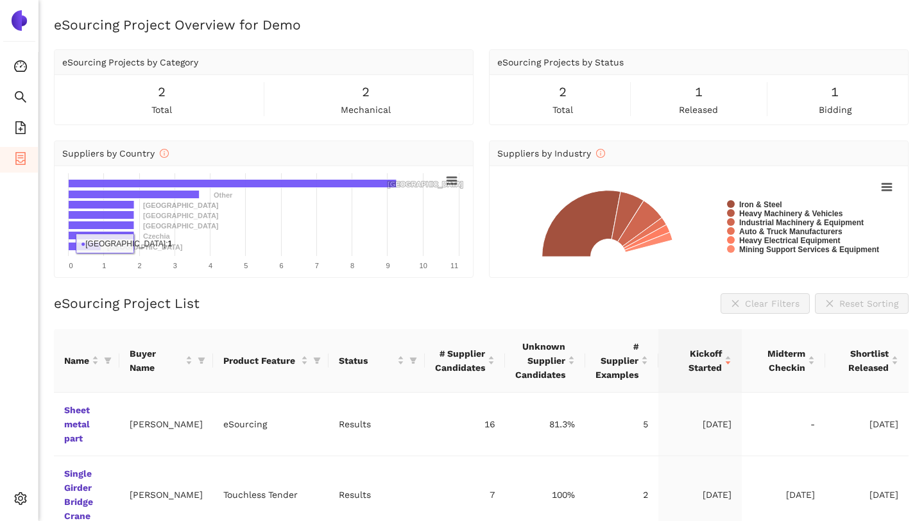
scroll to position [40, 0]
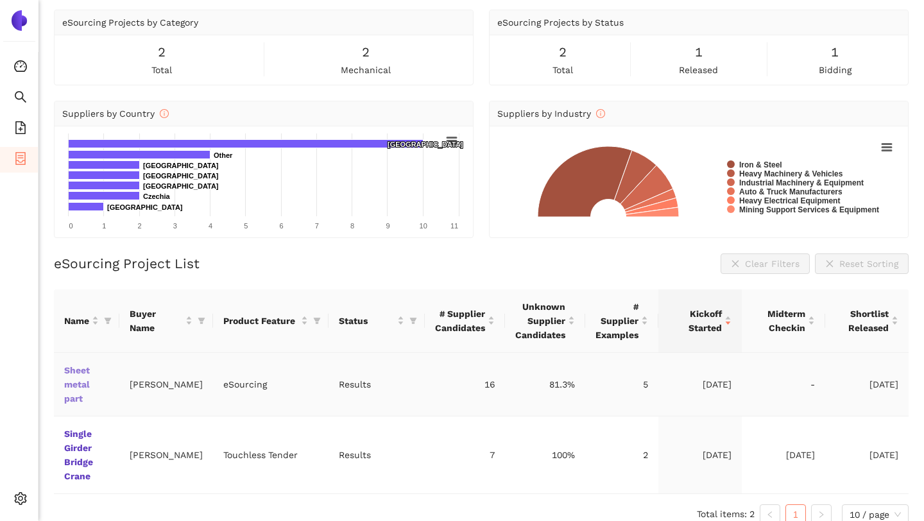
click at [0, 0] on link "Sheet metal part" at bounding box center [0, 0] width 0 height 0
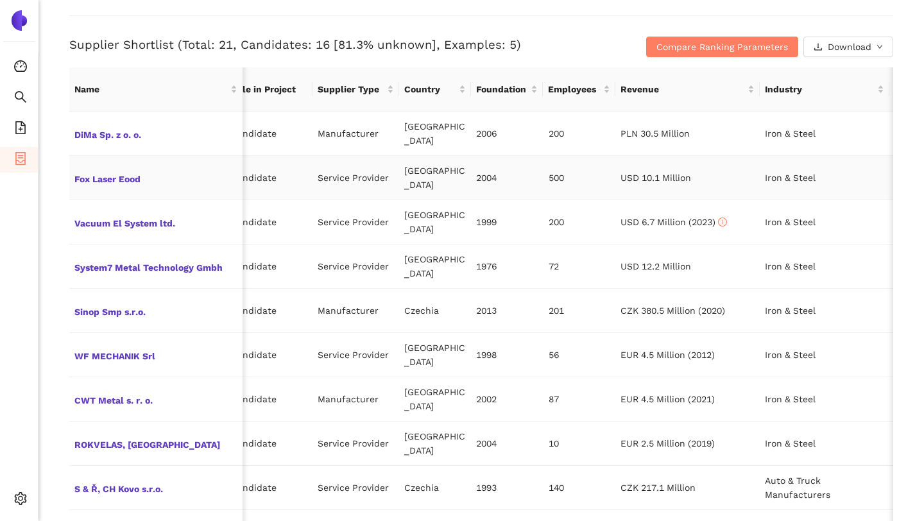
scroll to position [0, 184]
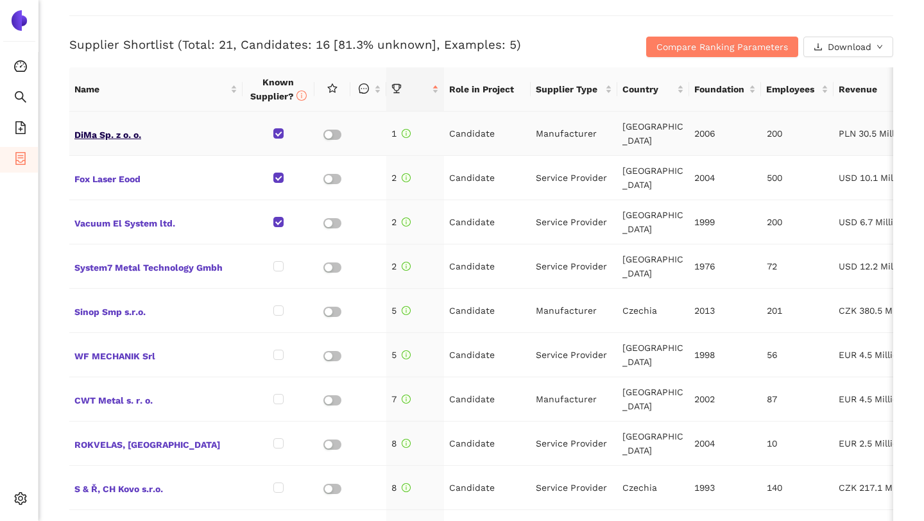
click at [130, 134] on span "DiMa Sp. z o. o." at bounding box center [155, 133] width 163 height 17
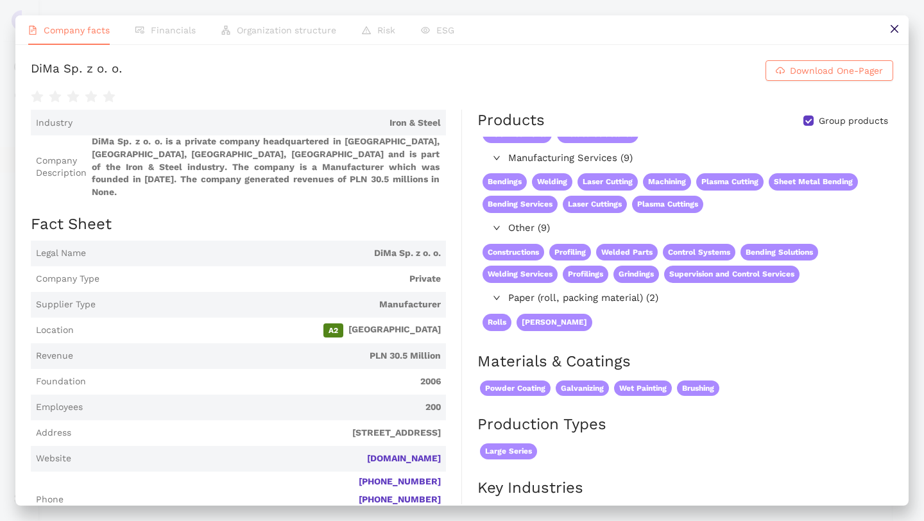
click at [12, 135] on div "Company facts Financials Organization structure Risk ESG DiMa Sp. z o. o. Downl…" at bounding box center [462, 260] width 924 height 521
click at [889, 31] on icon "close" at bounding box center [894, 29] width 10 height 10
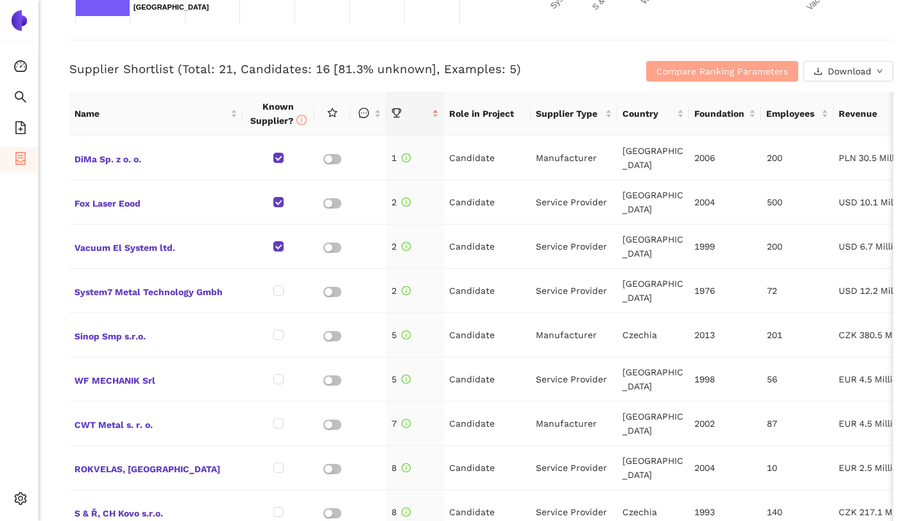
click at [701, 70] on span "Compare Ranking Parameters" at bounding box center [722, 71] width 132 height 14
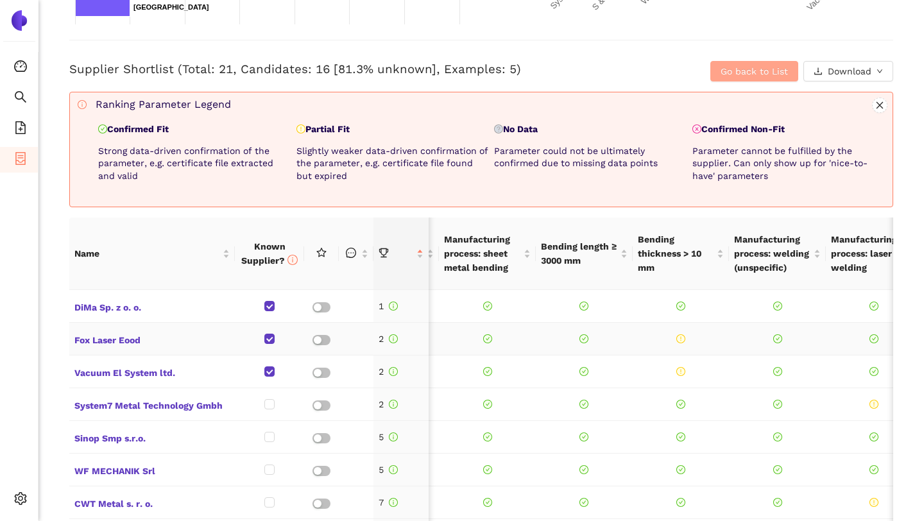
scroll to position [0, 81]
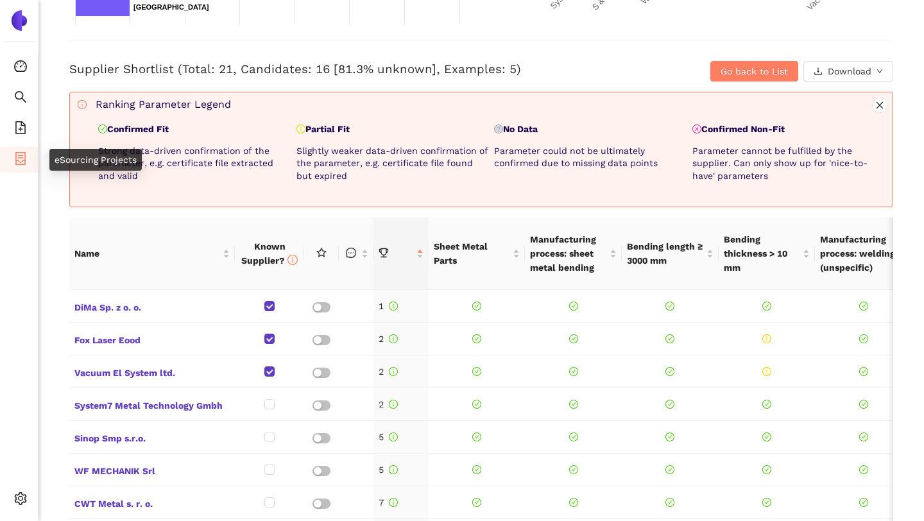
click at [30, 155] on li "eSourcing Projects" at bounding box center [19, 160] width 38 height 26
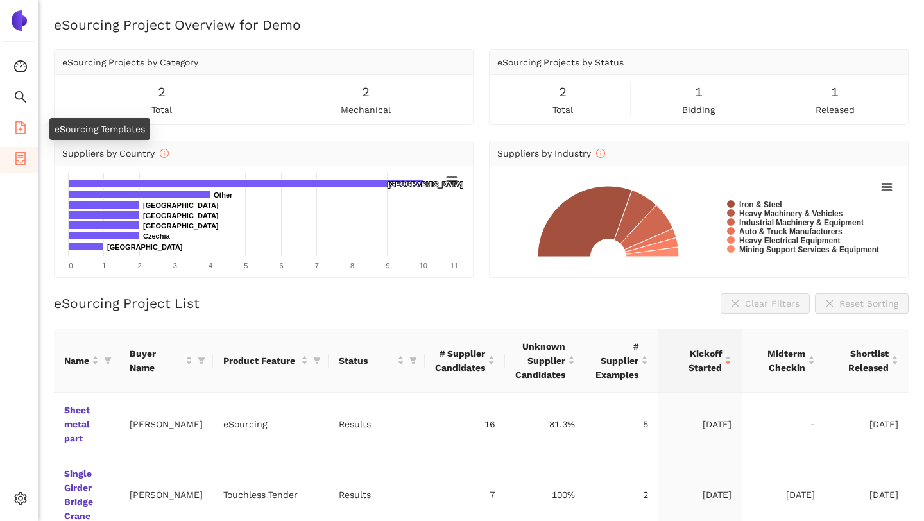
click at [22, 131] on icon "file-add" at bounding box center [20, 127] width 13 height 13
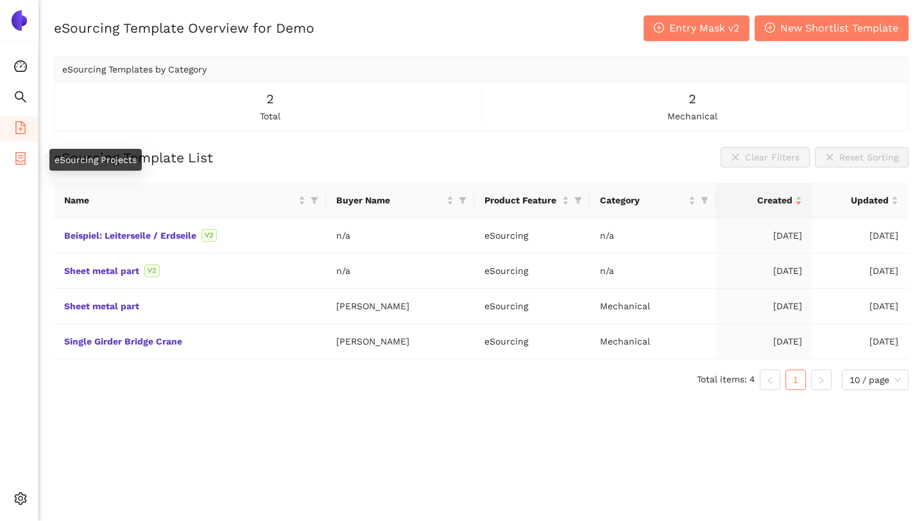
click at [19, 163] on icon "container" at bounding box center [20, 158] width 10 height 13
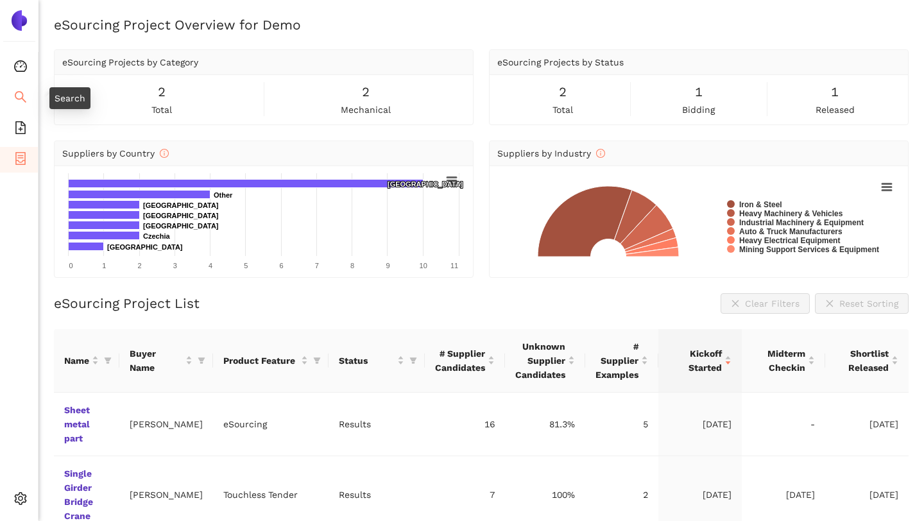
click at [18, 98] on icon "search" at bounding box center [21, 97] width 12 height 12
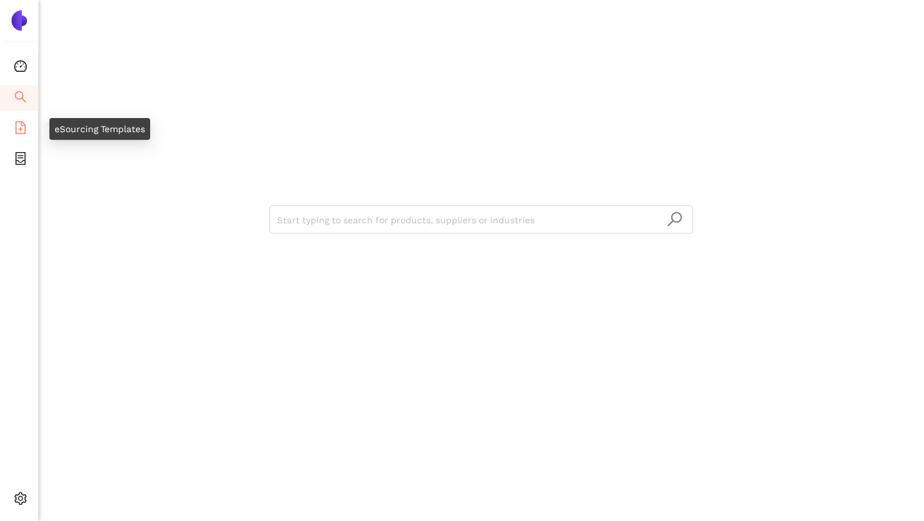
click at [23, 125] on icon "file-add" at bounding box center [20, 127] width 10 height 13
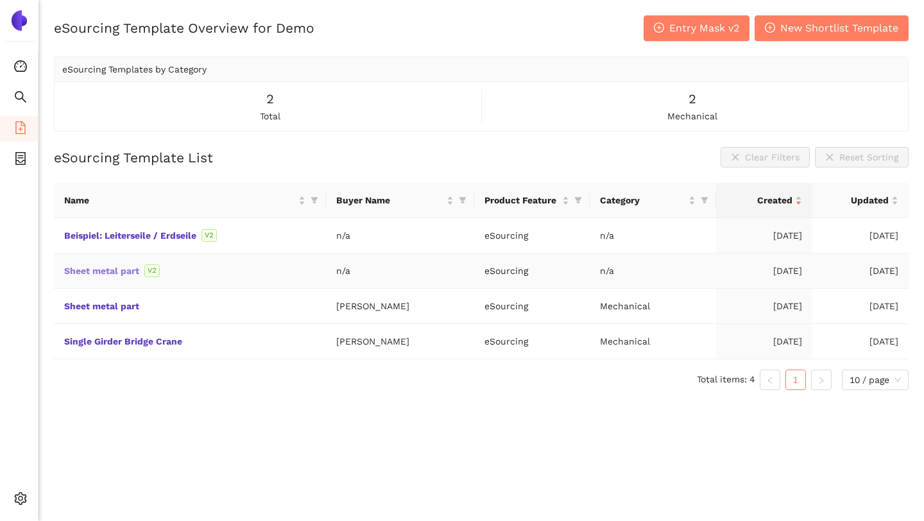
click at [0, 0] on link "Sheet metal part" at bounding box center [0, 0] width 0 height 0
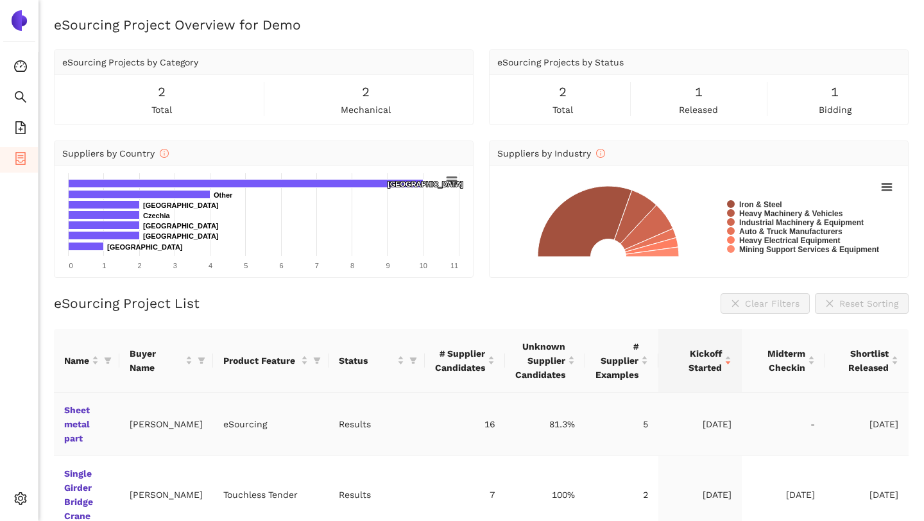
click at [87, 416] on td "Sheet metal part" at bounding box center [86, 425] width 65 height 64
click at [0, 0] on link "Sheet metal part" at bounding box center [0, 0] width 0 height 0
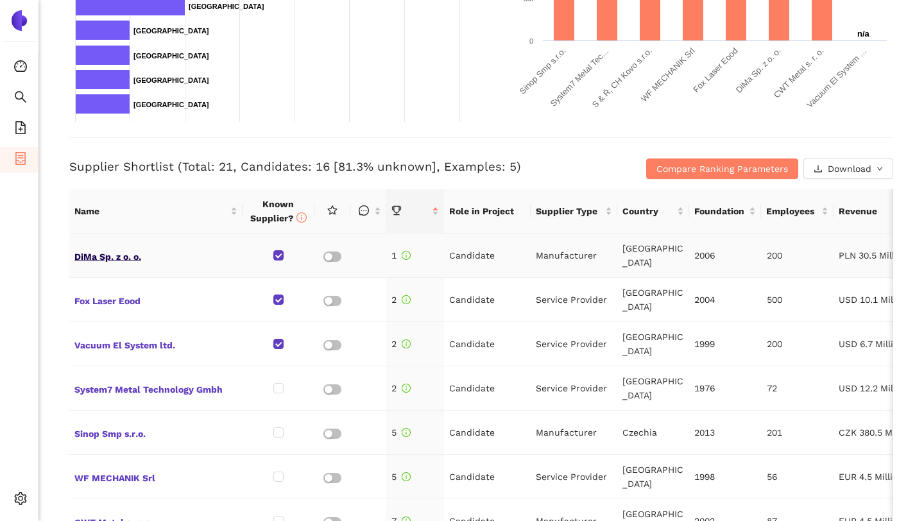
click at [100, 261] on span "DiMa Sp. z o. o." at bounding box center [155, 255] width 163 height 17
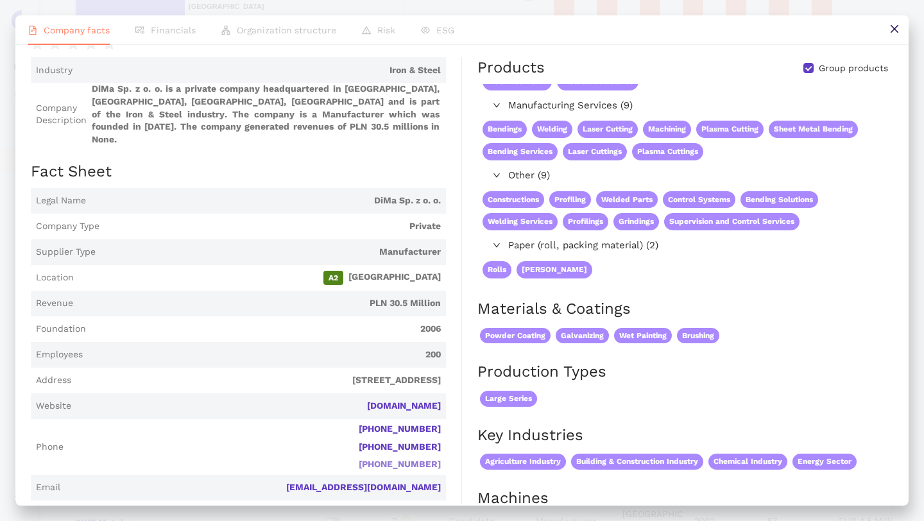
scroll to position [70, 0]
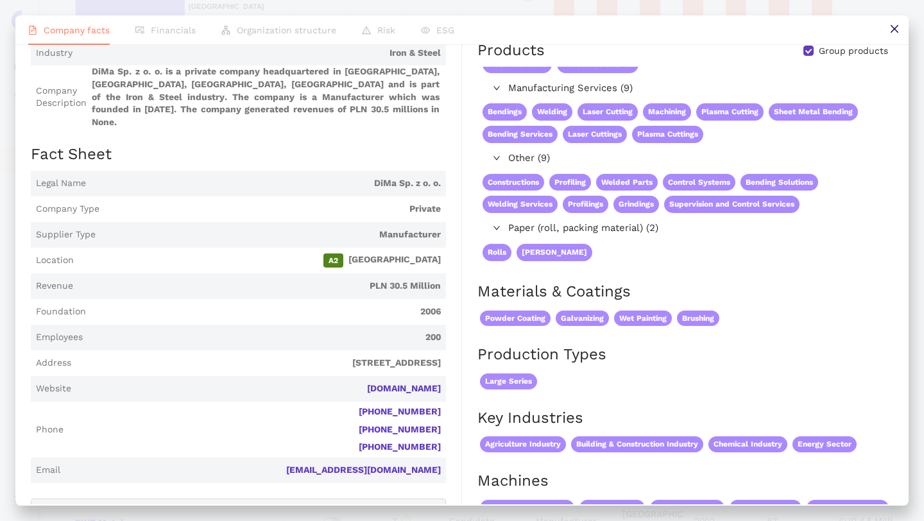
click at [10, 339] on div "Company facts Financials Organization structure Risk ESG DiMa Sp. z o. o. Downl…" at bounding box center [462, 260] width 924 height 521
click at [886, 27] on button at bounding box center [894, 29] width 29 height 29
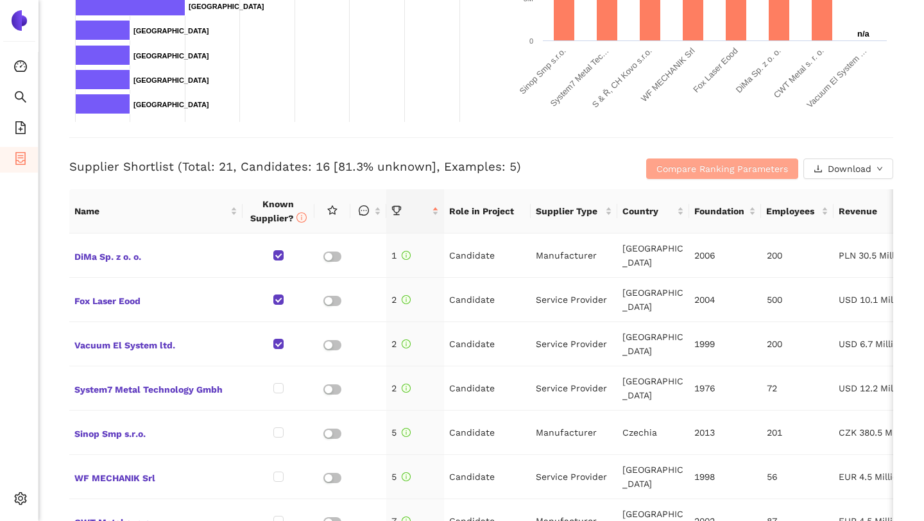
click at [676, 169] on span "Compare Ranking Parameters" at bounding box center [722, 169] width 132 height 14
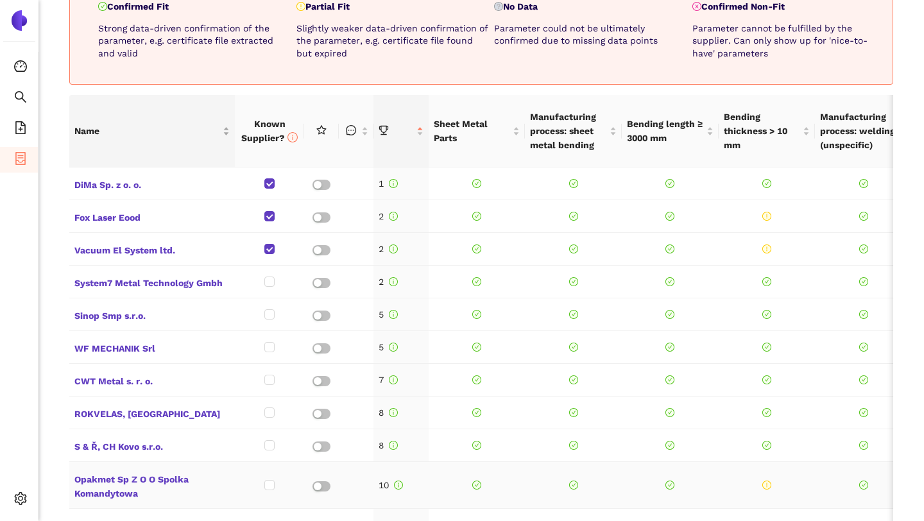
scroll to position [613, 0]
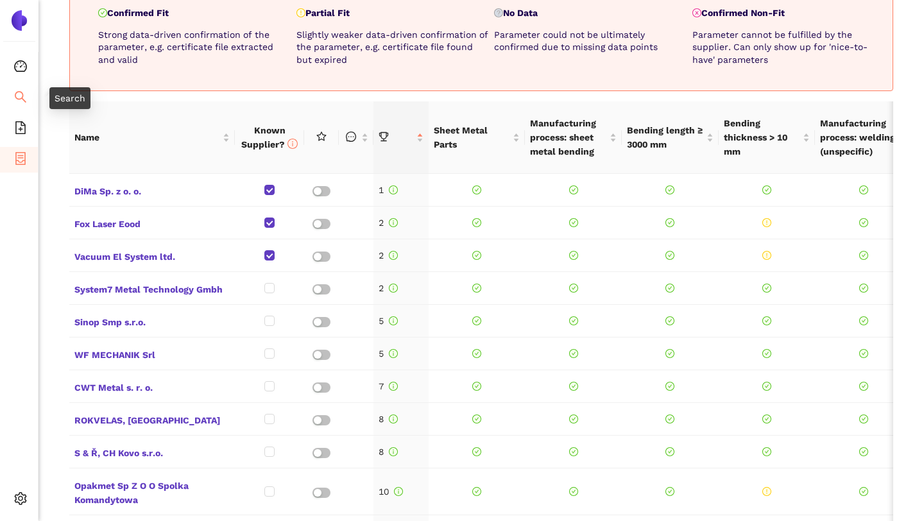
click at [24, 95] on icon "search" at bounding box center [20, 96] width 13 height 13
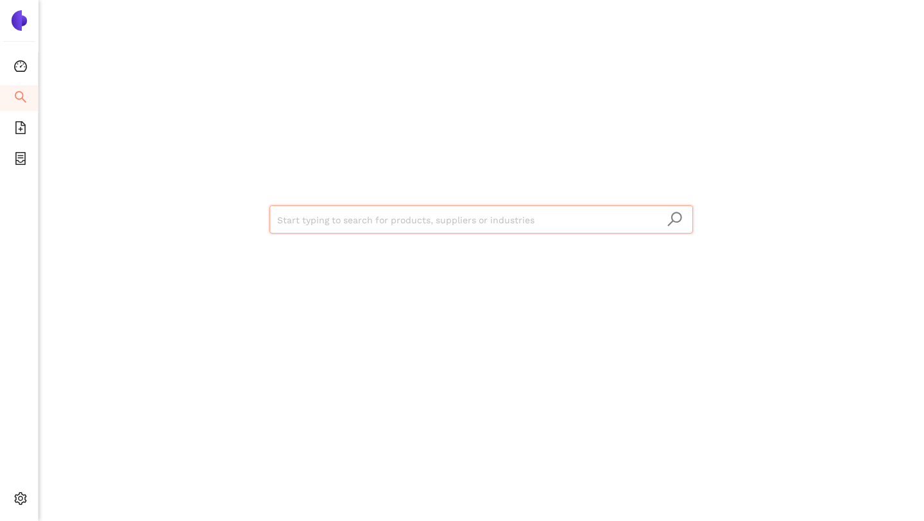
click at [399, 228] on input "search" at bounding box center [481, 220] width 408 height 28
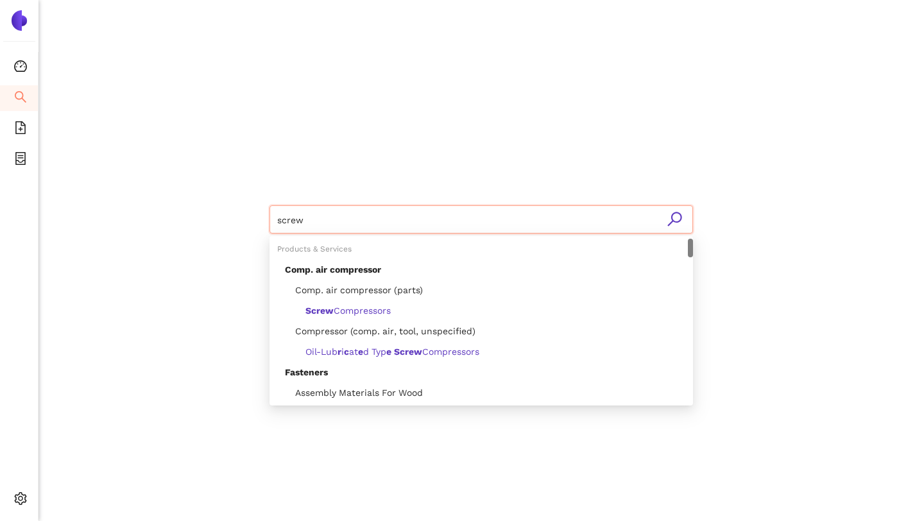
type input "screws"
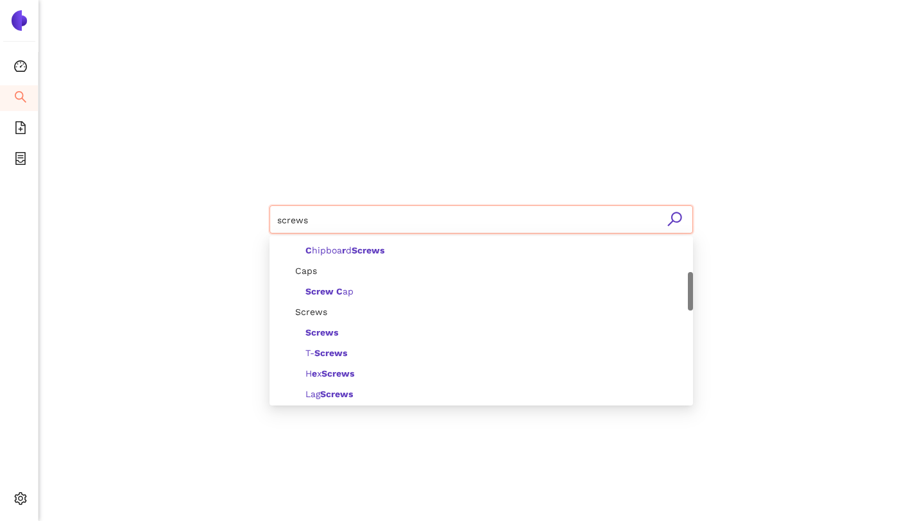
scroll to position [151, 0]
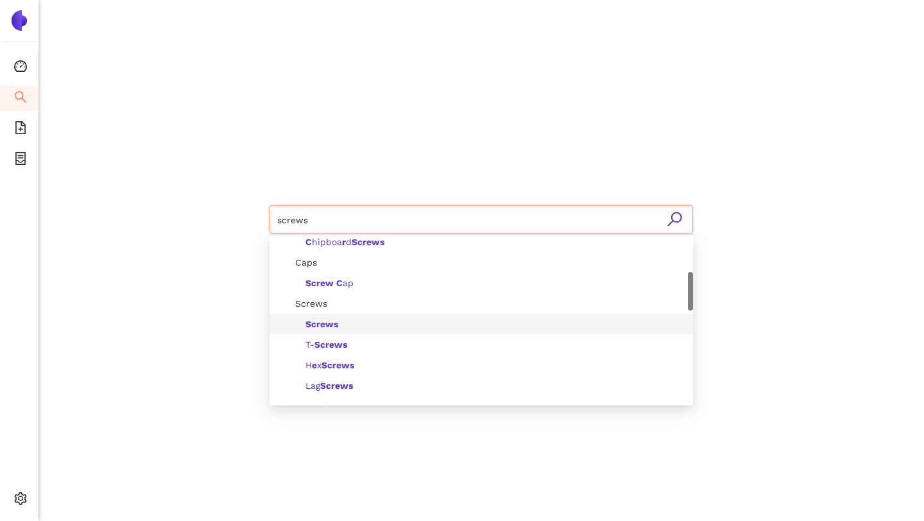
click at [330, 327] on b "Screws" at bounding box center [321, 324] width 33 height 10
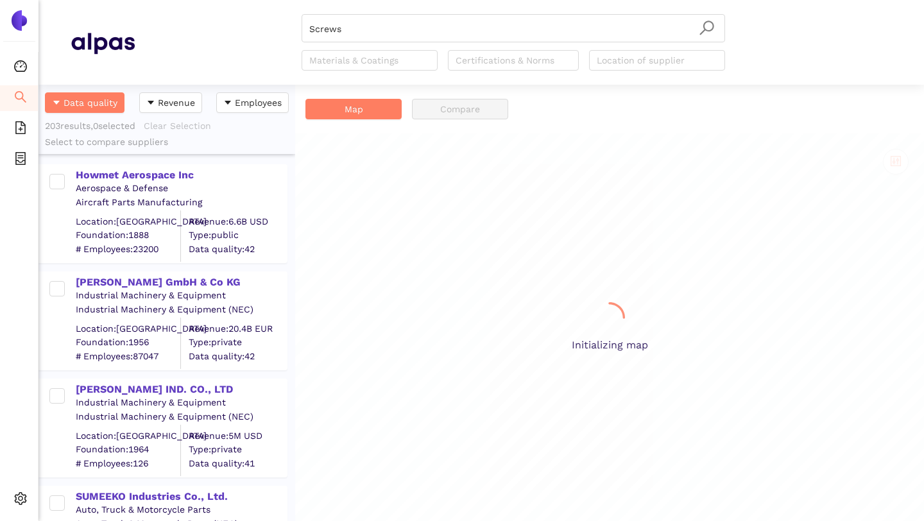
scroll to position [436, 257]
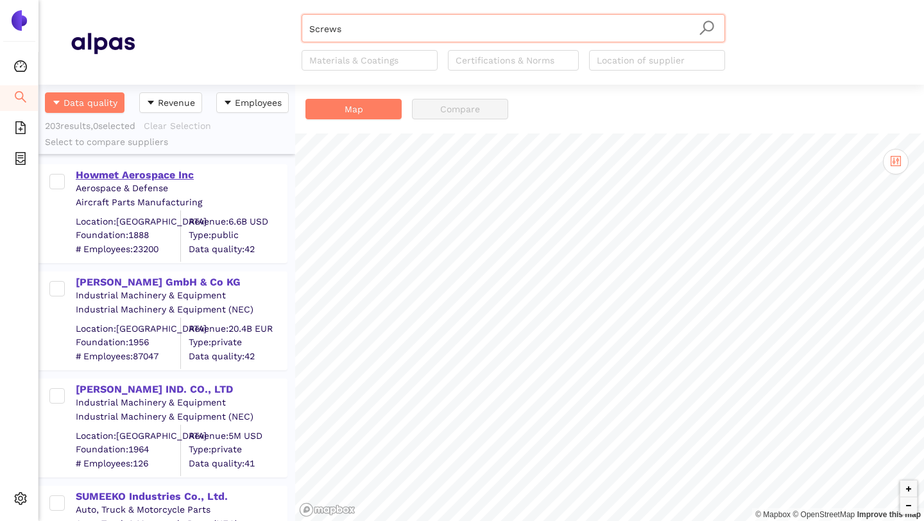
click at [141, 174] on div "Howmet Aerospace Inc" at bounding box center [181, 175] width 210 height 14
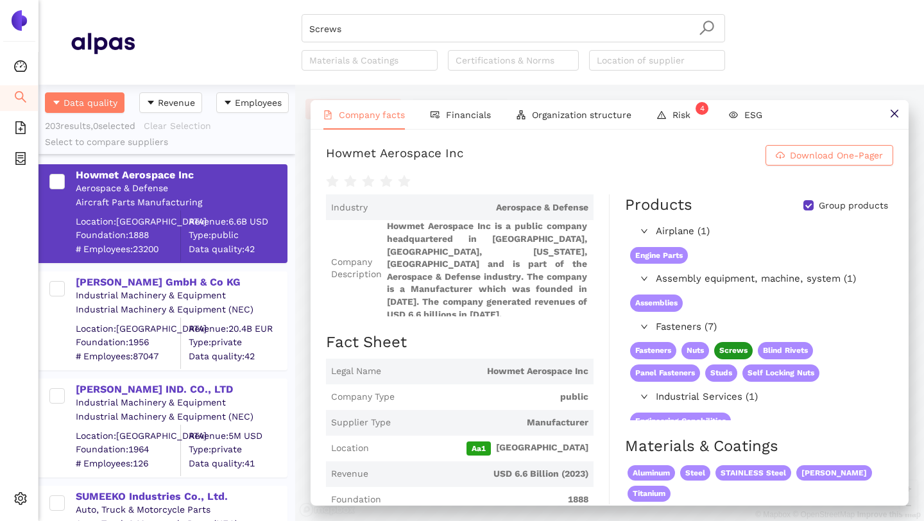
click at [17, 100] on icon "search" at bounding box center [20, 96] width 13 height 13
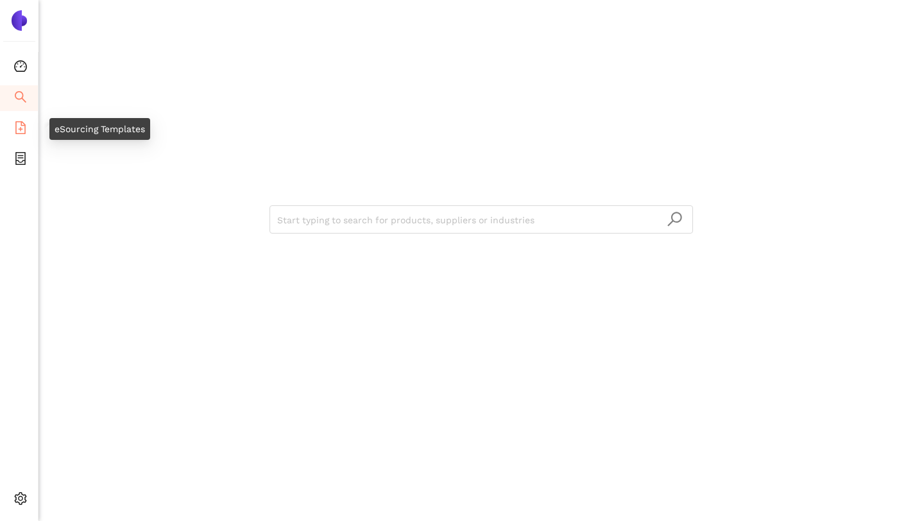
click at [22, 128] on icon "file-add" at bounding box center [20, 127] width 10 height 13
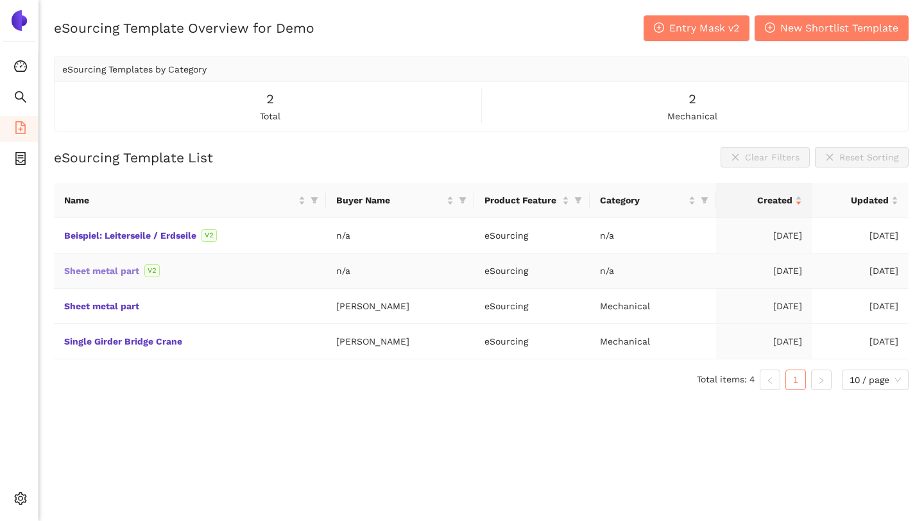
click at [0, 0] on link "Sheet metal part" at bounding box center [0, 0] width 0 height 0
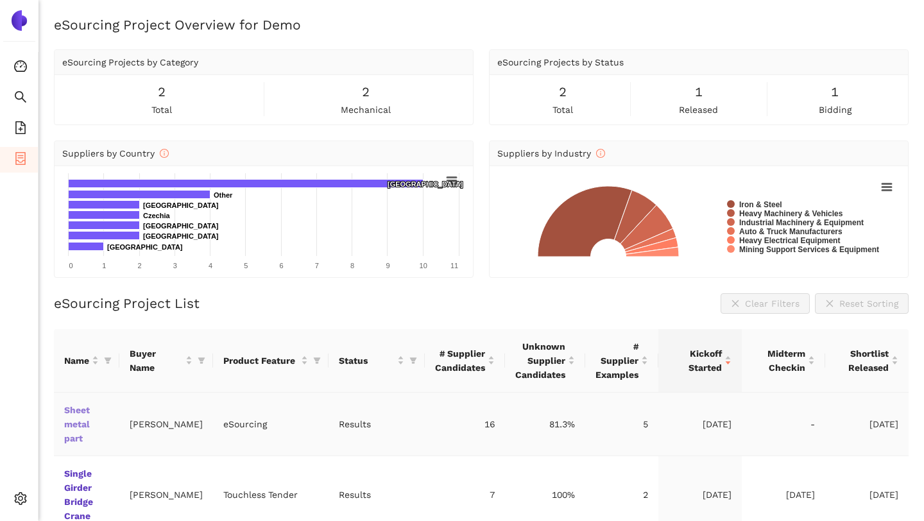
click at [0, 0] on link "Sheet metal part" at bounding box center [0, 0] width 0 height 0
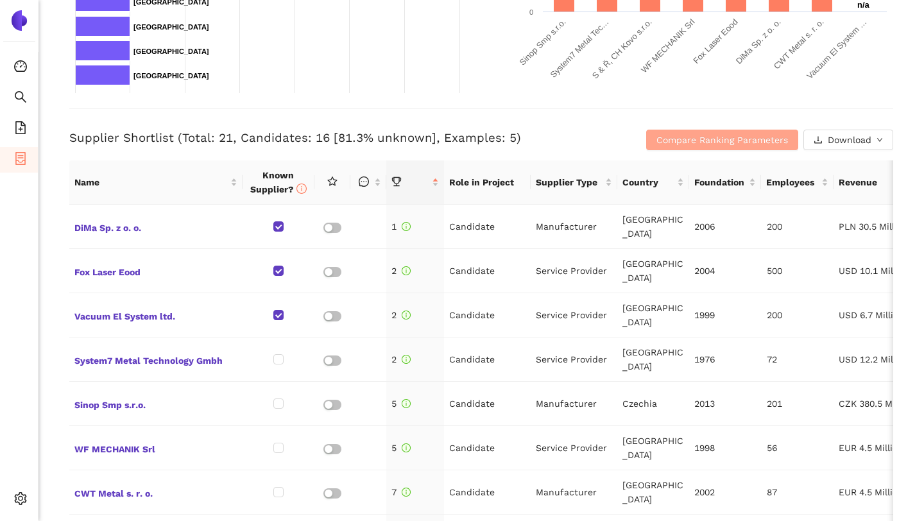
click at [671, 132] on button "Compare Ranking Parameters" at bounding box center [722, 140] width 152 height 21
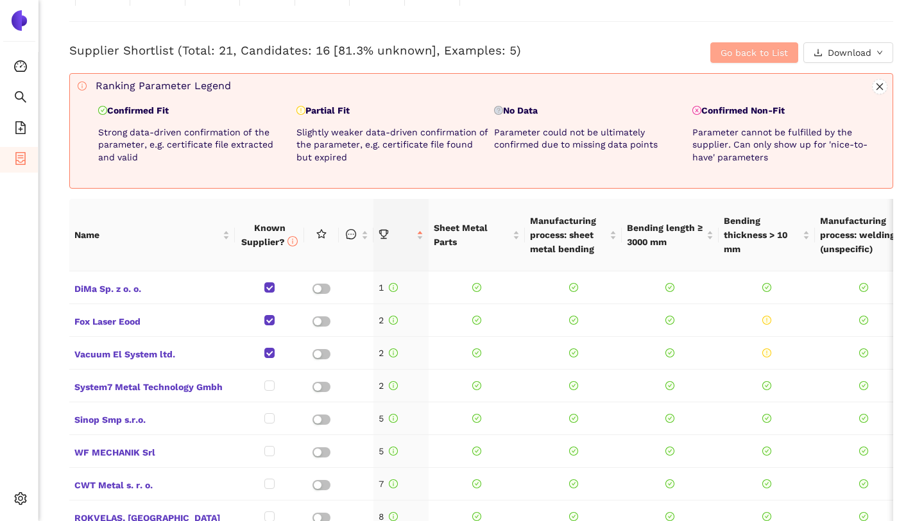
scroll to position [527, 0]
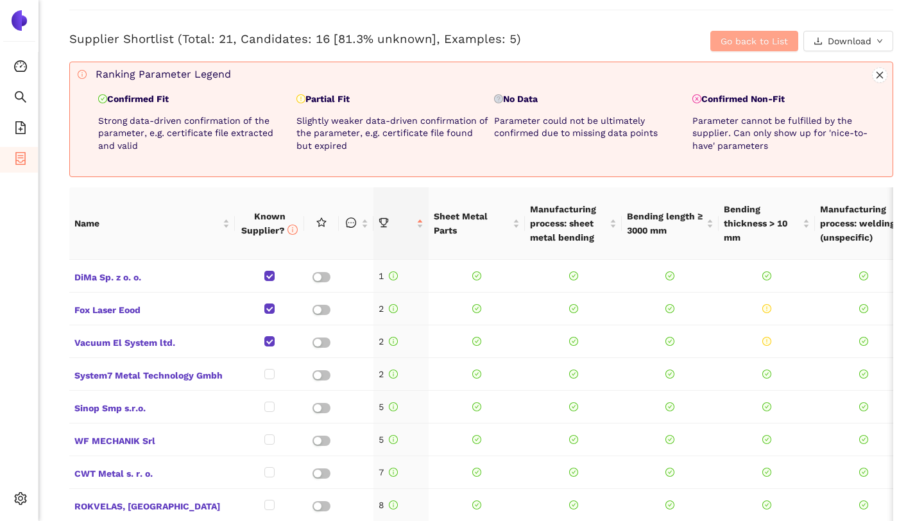
click at [724, 44] on span "Go back to List" at bounding box center [754, 41] width 67 height 14
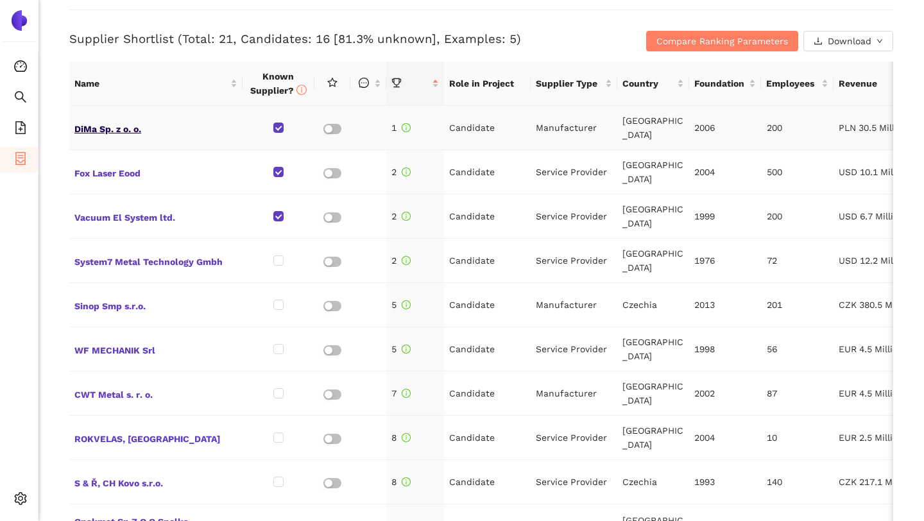
click at [95, 128] on span "DiMa Sp. z o. o." at bounding box center [155, 127] width 163 height 17
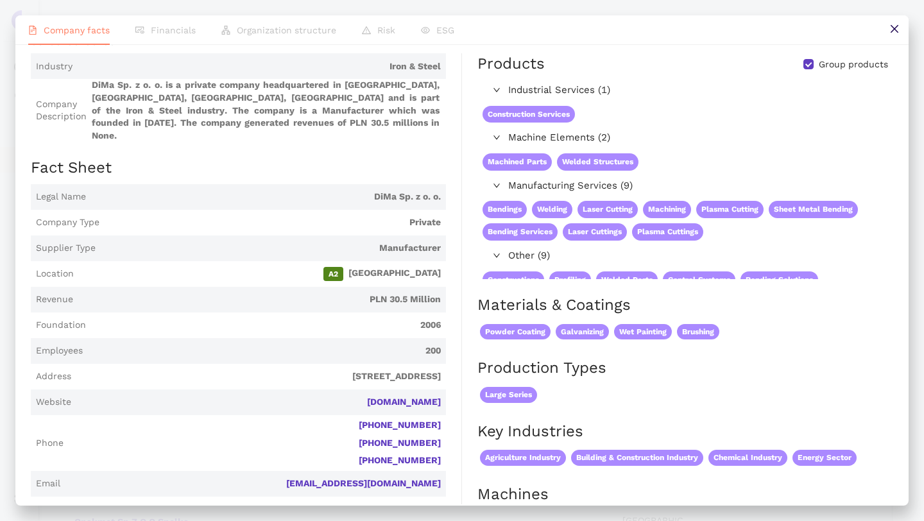
scroll to position [0, 0]
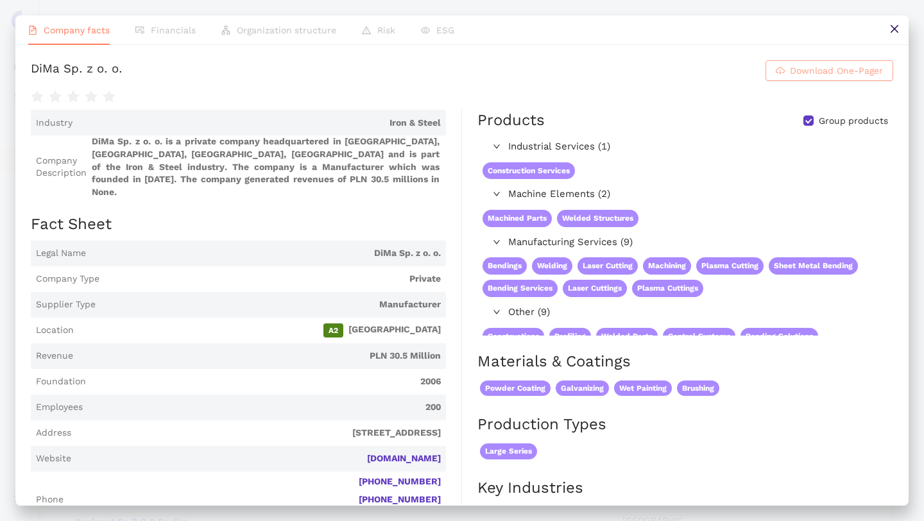
click at [790, 75] on span "Download One-Pager" at bounding box center [836, 71] width 93 height 14
click at [901, 29] on button at bounding box center [894, 29] width 29 height 29
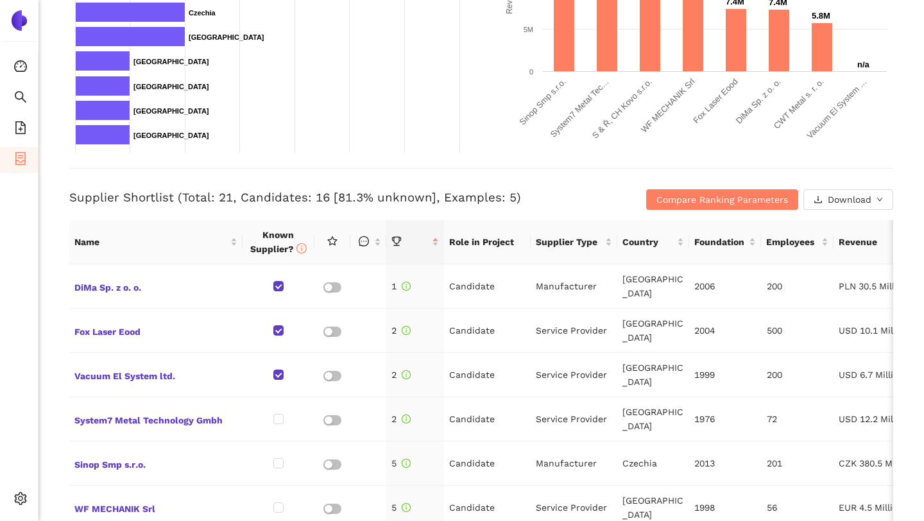
scroll to position [357, 0]
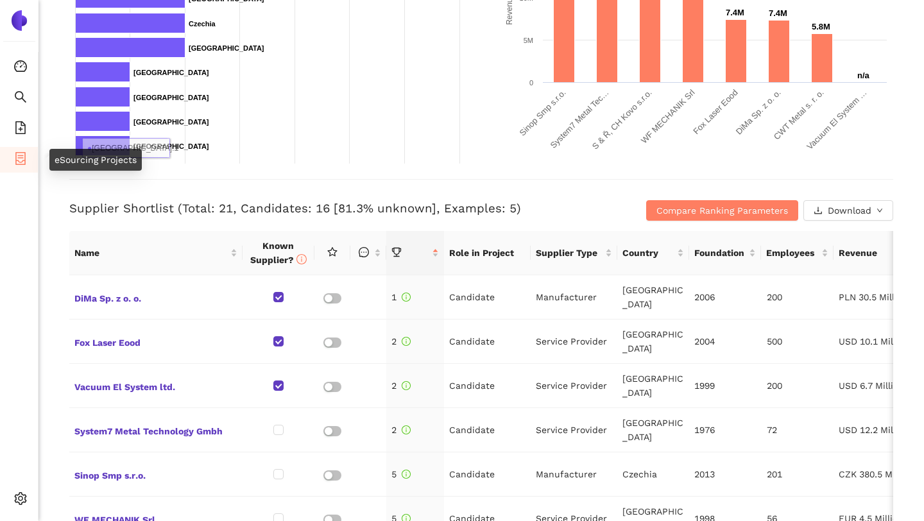
click at [20, 163] on icon "container" at bounding box center [20, 158] width 13 height 13
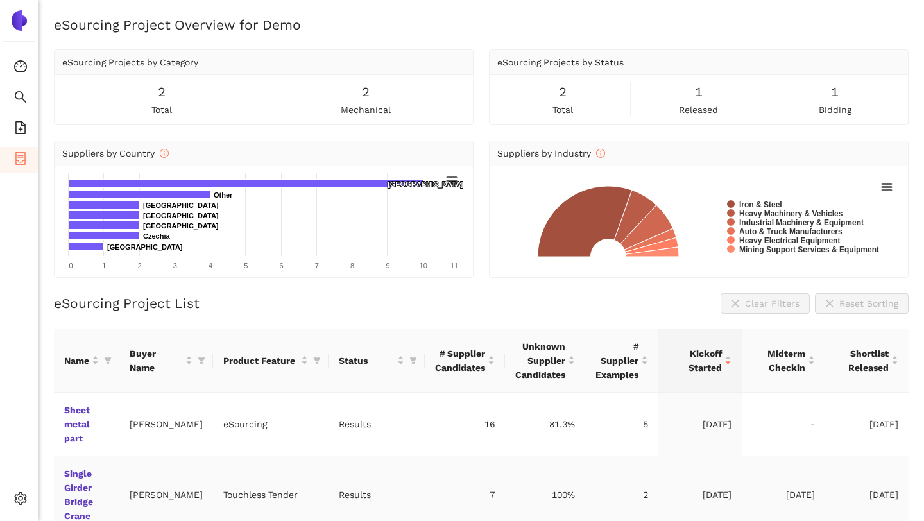
click at [69, 466] on td "Single Girder Bridge Crane" at bounding box center [86, 495] width 65 height 78
click at [0, 0] on link "Single Girder Bridge Crane" at bounding box center [0, 0] width 0 height 0
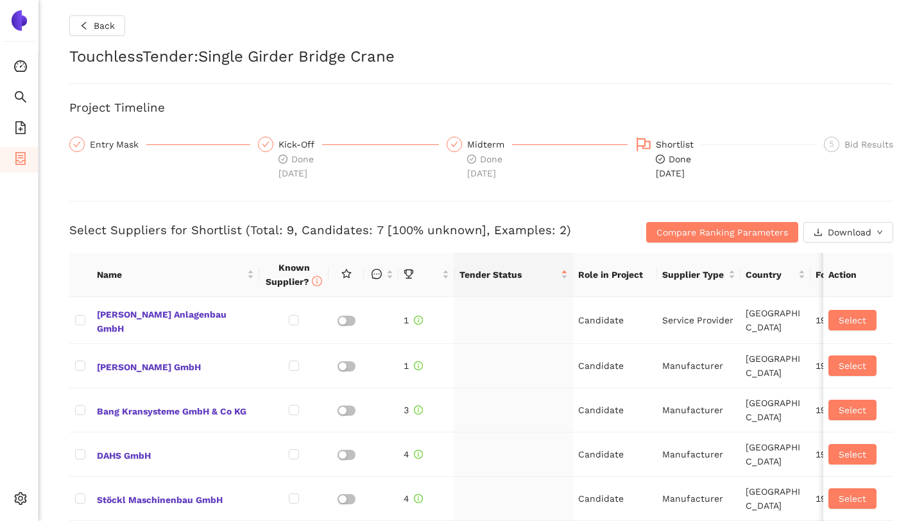
checkbox input "true"
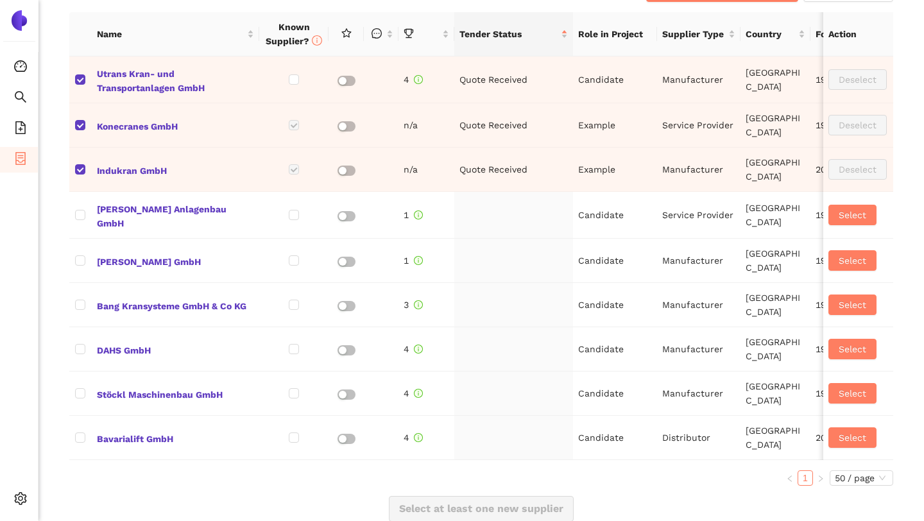
scroll to position [574, 0]
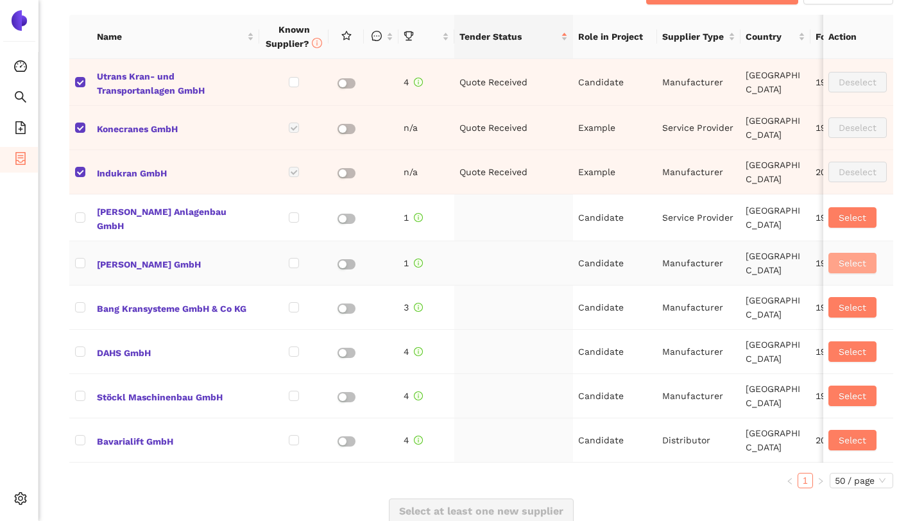
click at [834, 253] on button "Select" at bounding box center [852, 263] width 48 height 21
checkbox input "true"
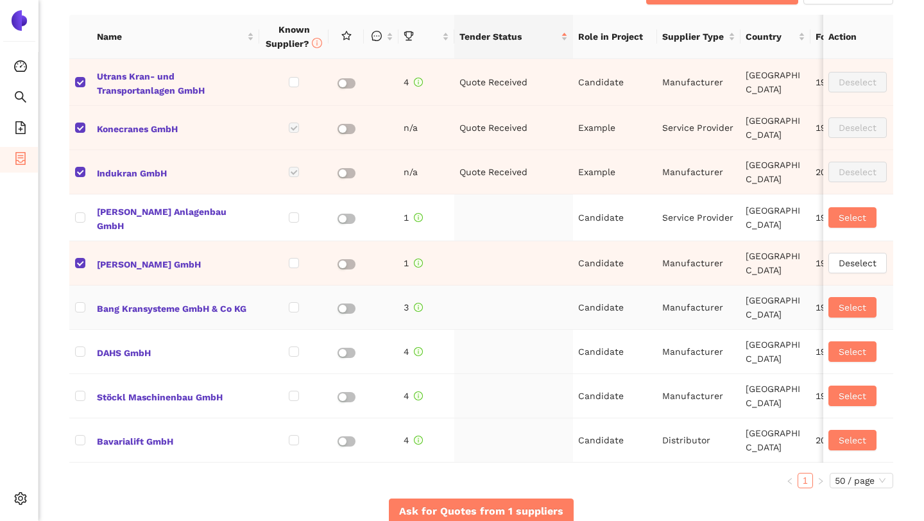
click at [839, 293] on td "Select" at bounding box center [858, 308] width 70 height 44
click at [837, 305] on button "Select" at bounding box center [852, 307] width 48 height 21
checkbox input "true"
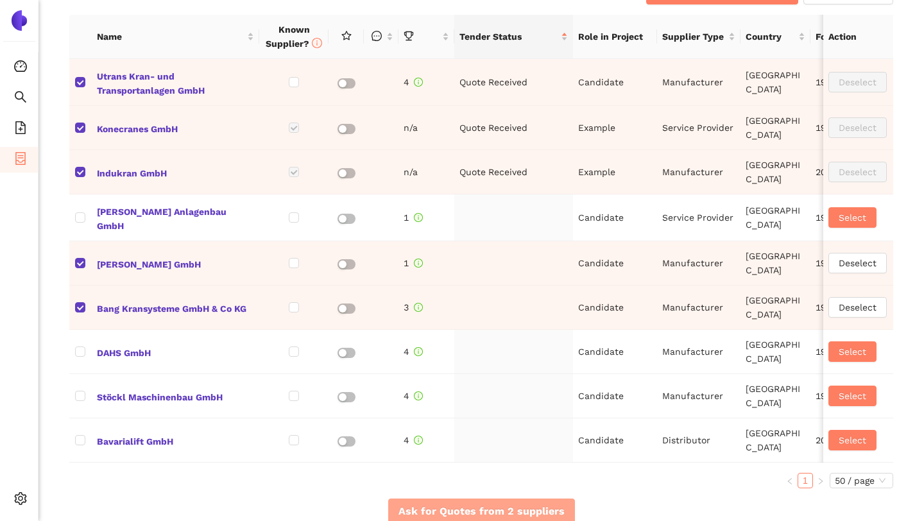
click at [538, 503] on span "Ask for Quotes from 2 suppliers" at bounding box center [481, 511] width 166 height 16
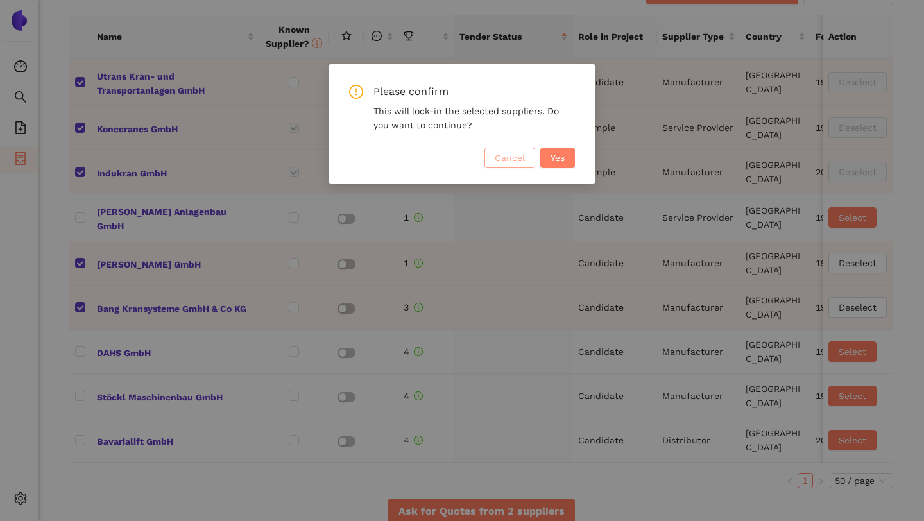
click at [493, 167] on button "Cancel" at bounding box center [509, 158] width 51 height 21
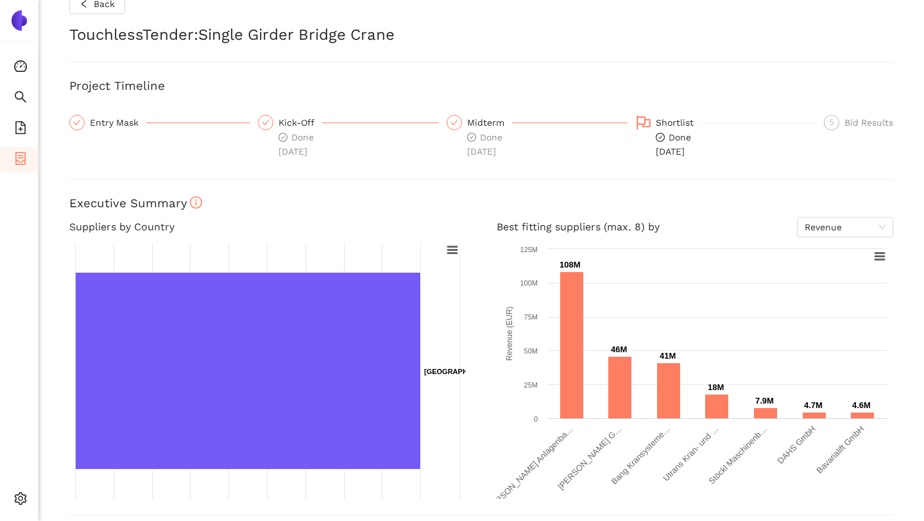
scroll to position [0, 0]
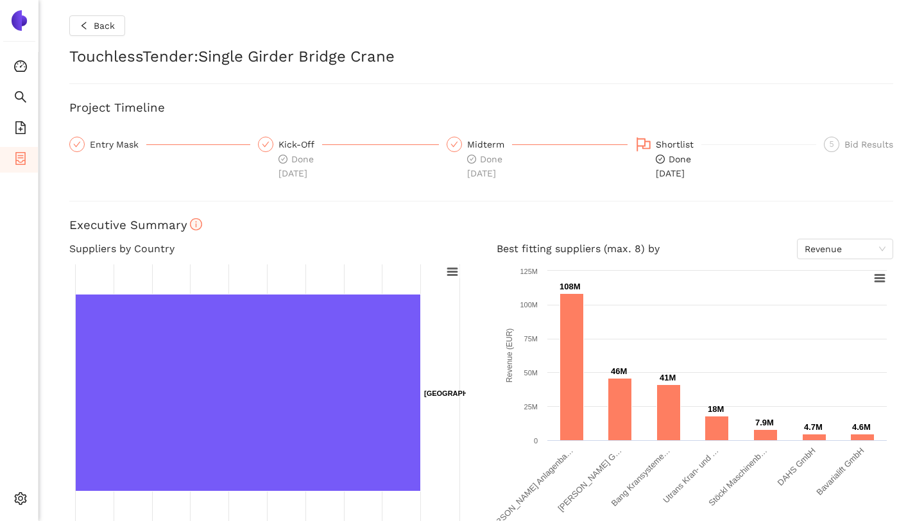
click at [855, 135] on div "Back TouchlessTender : Single Girder Bridge Crane Project Timeline Entry Mask K…" at bounding box center [482, 260] width 886 height 521
click at [844, 146] on div "Bid Results" at bounding box center [868, 144] width 49 height 15
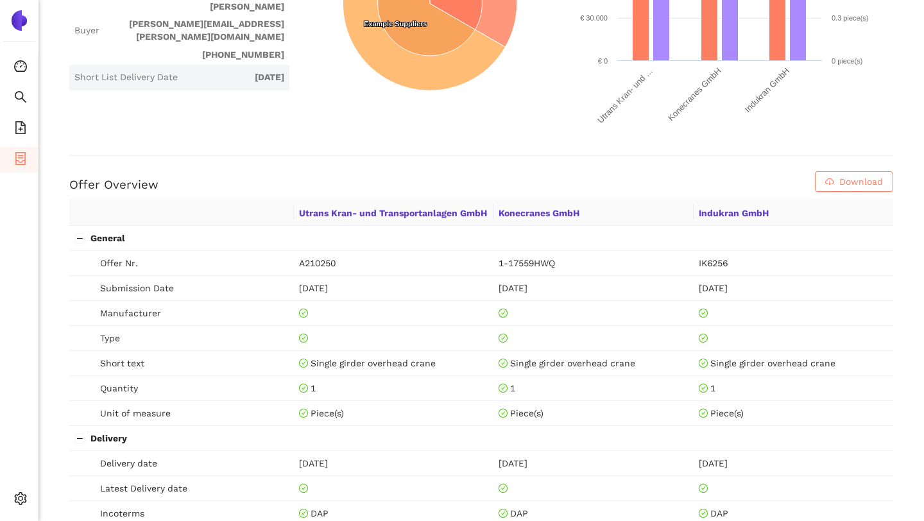
scroll to position [407, 0]
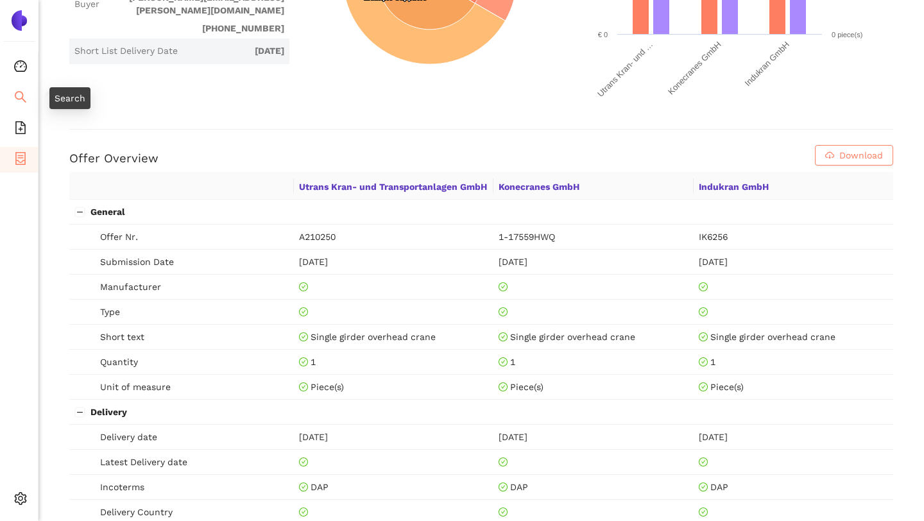
click at [16, 90] on icon "search" at bounding box center [20, 96] width 13 height 13
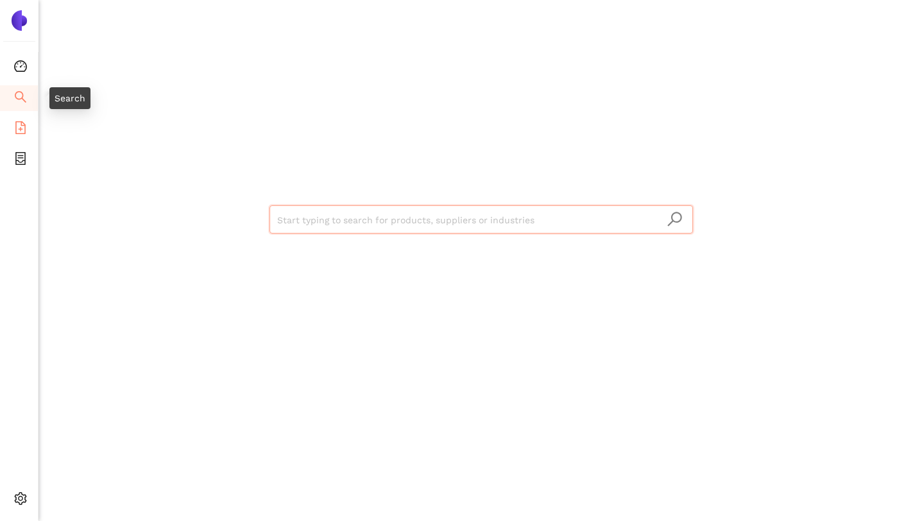
click at [17, 132] on icon "file-add" at bounding box center [20, 127] width 10 height 13
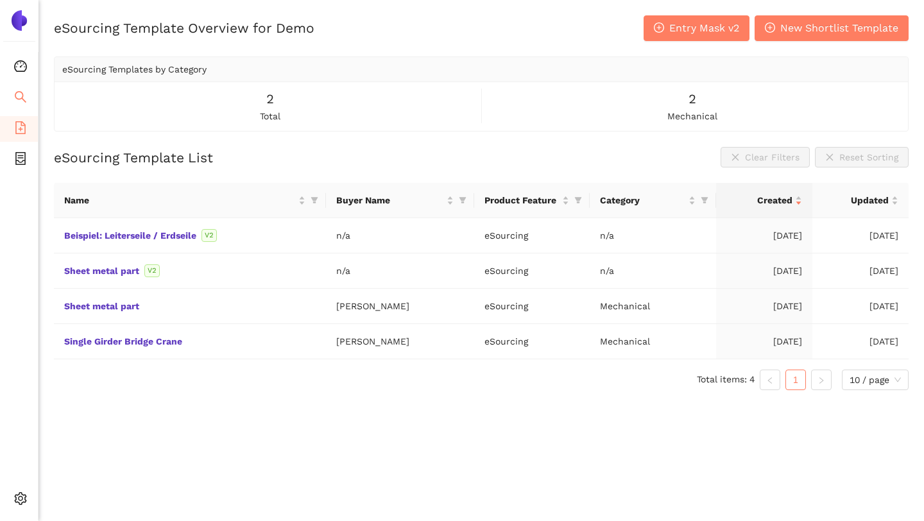
click at [19, 96] on icon "search" at bounding box center [20, 96] width 13 height 13
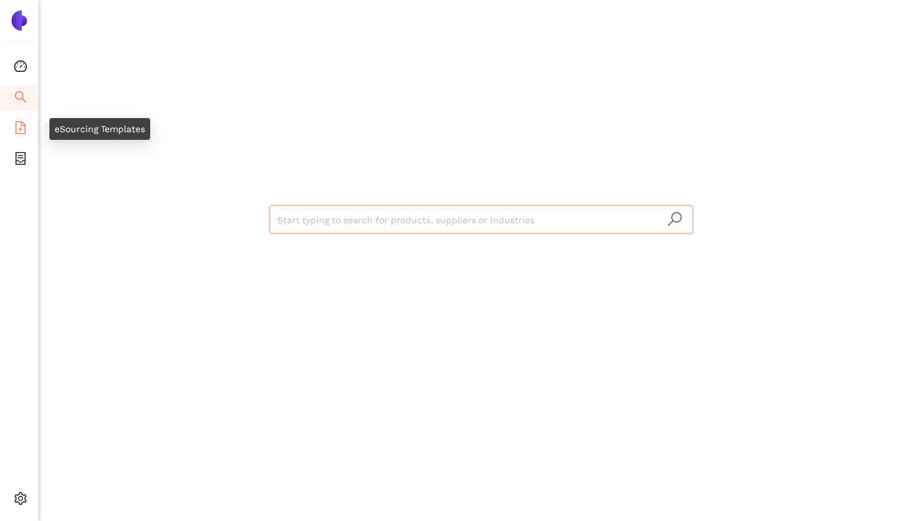
click at [27, 128] on li "eSourcing Templates" at bounding box center [19, 129] width 38 height 26
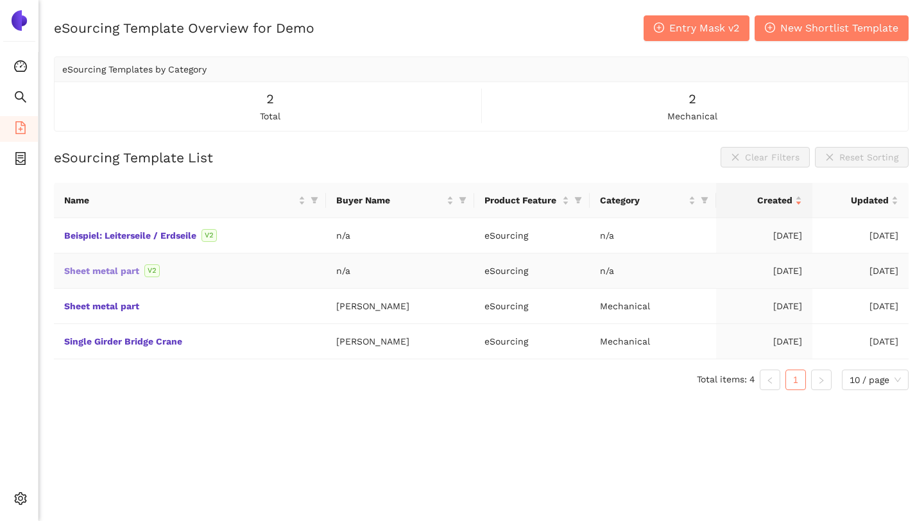
click at [0, 0] on link "Sheet metal part" at bounding box center [0, 0] width 0 height 0
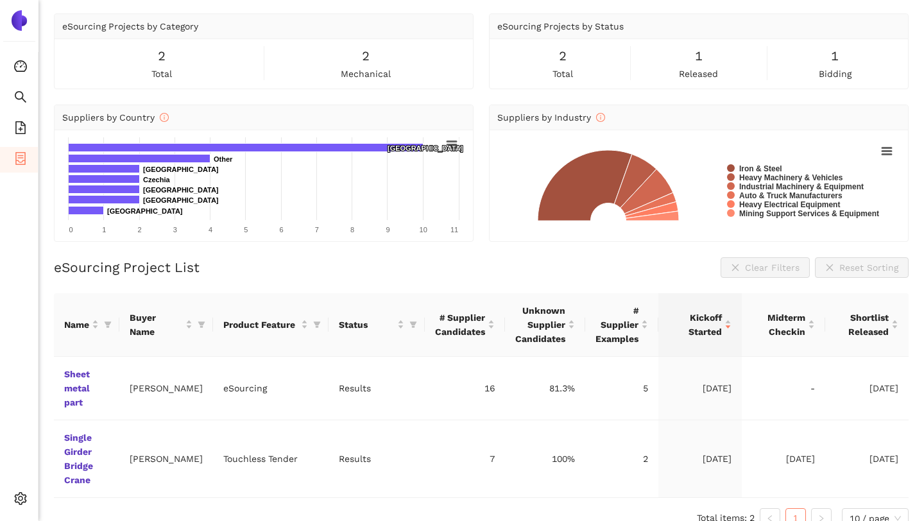
scroll to position [40, 0]
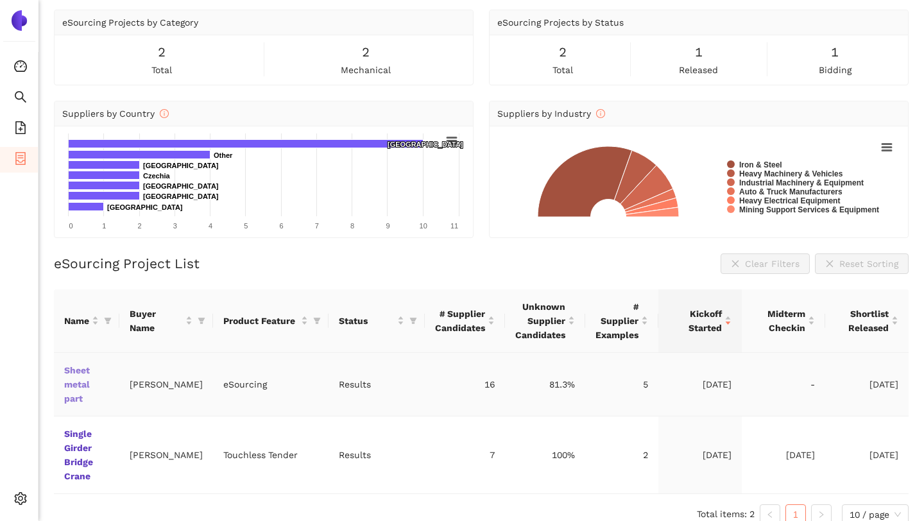
click at [0, 0] on link "Sheet metal part" at bounding box center [0, 0] width 0 height 0
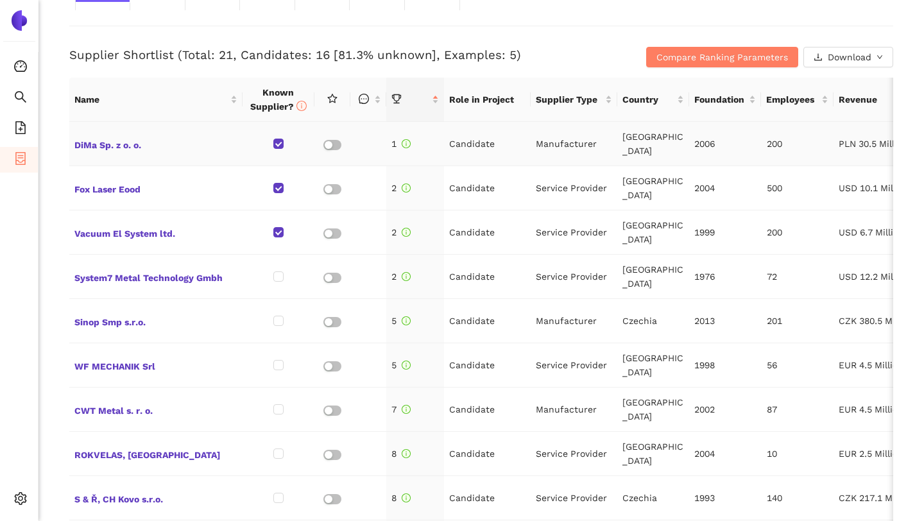
scroll to position [460, 0]
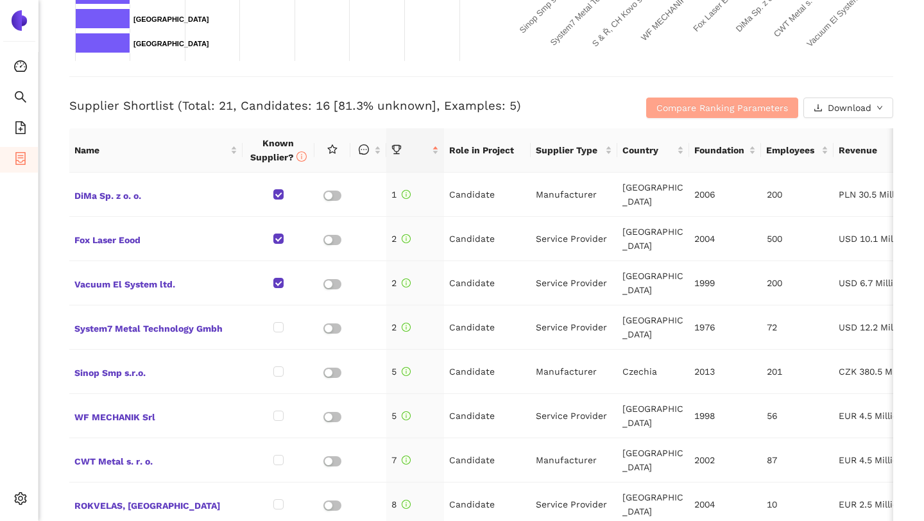
click at [685, 105] on span "Compare Ranking Parameters" at bounding box center [722, 108] width 132 height 14
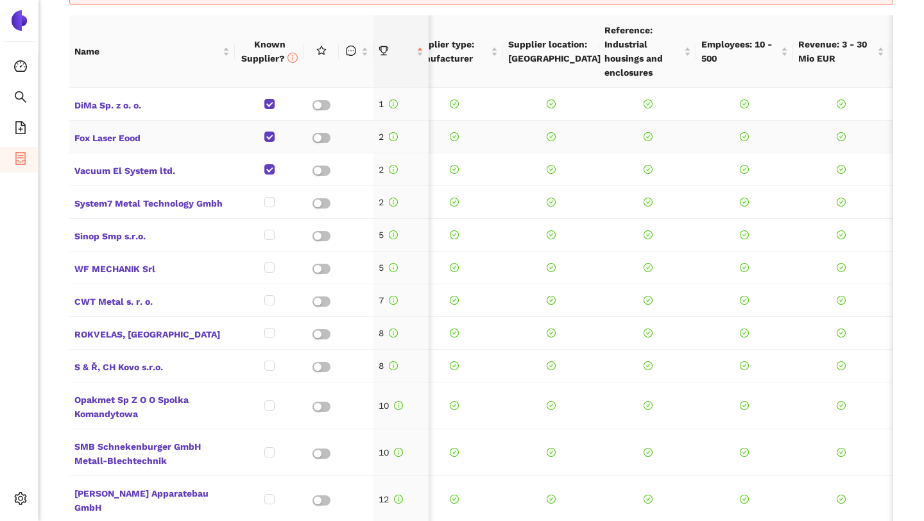
scroll to position [0, 810]
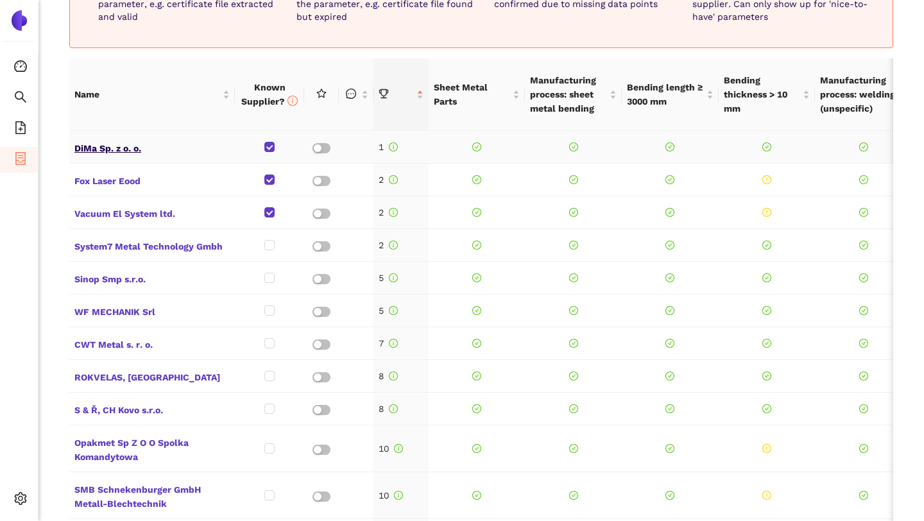
click at [103, 150] on span "DiMa Sp. z o. o." at bounding box center [151, 147] width 155 height 17
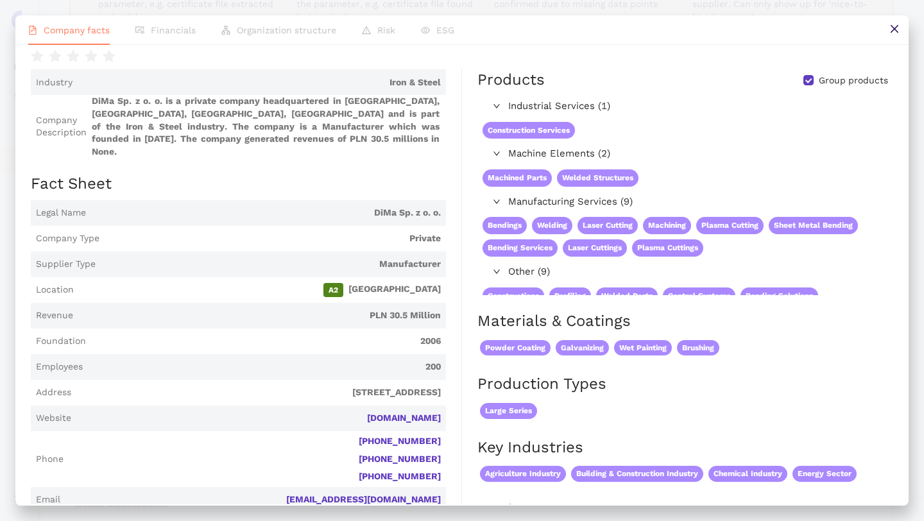
scroll to position [0, 0]
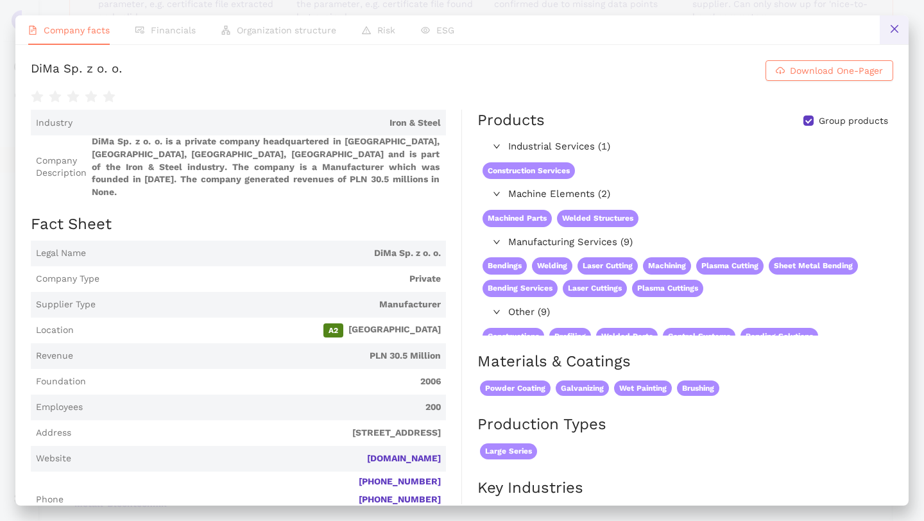
click at [890, 27] on icon "close" at bounding box center [894, 29] width 10 height 10
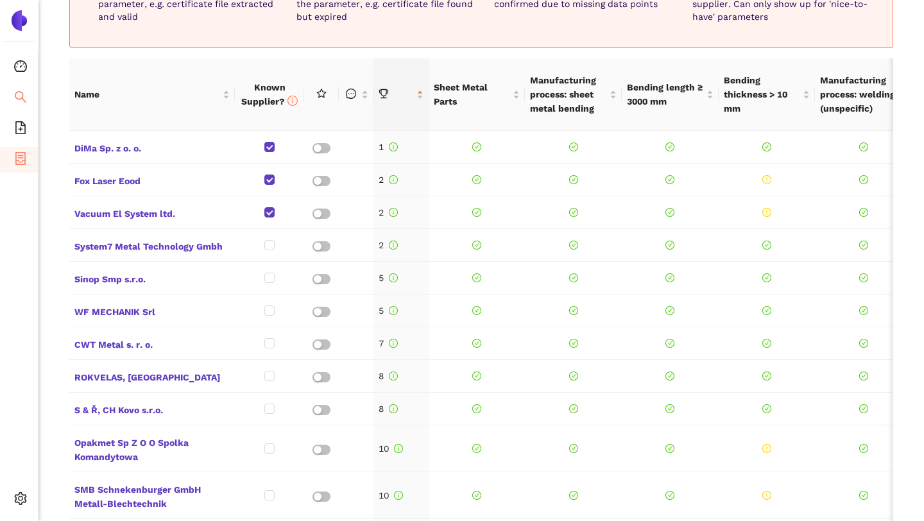
click at [20, 96] on icon "search" at bounding box center [20, 96] width 13 height 13
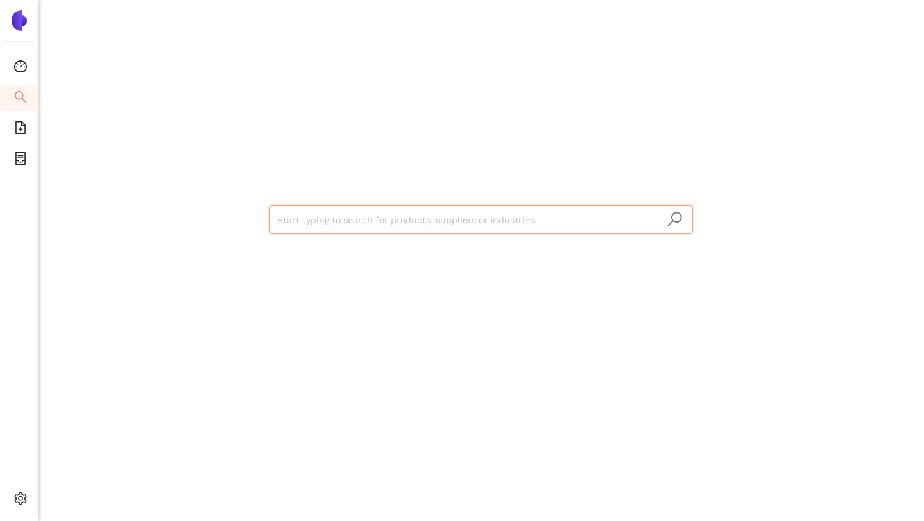
click at [329, 218] on input "search" at bounding box center [481, 220] width 408 height 28
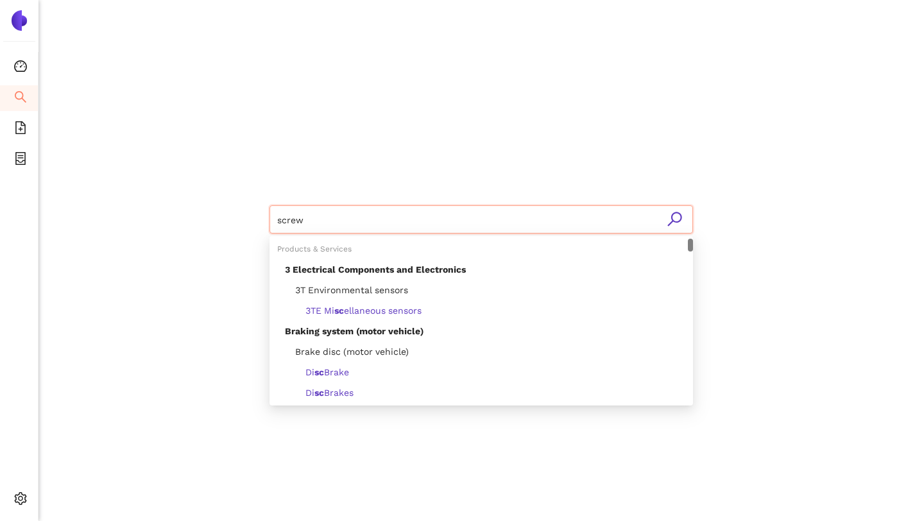
type input "screws"
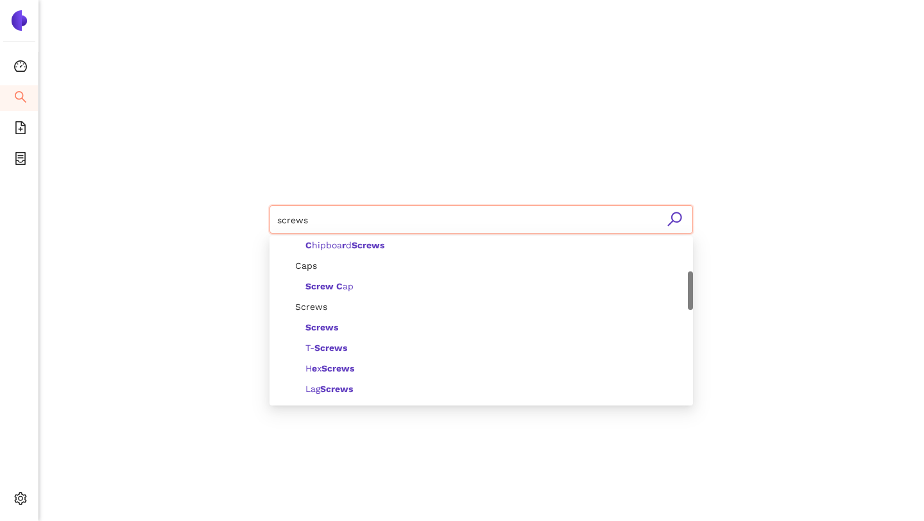
scroll to position [149, 0]
click at [337, 322] on b "Screws" at bounding box center [321, 326] width 33 height 10
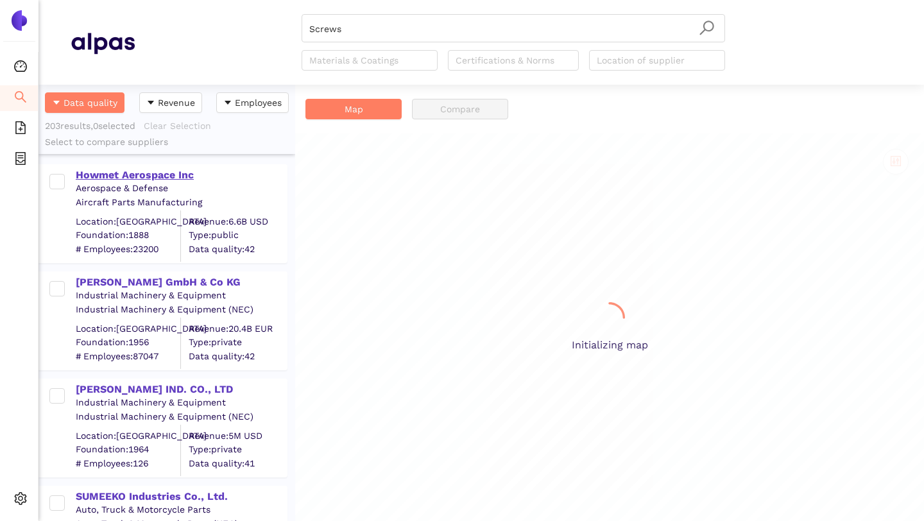
scroll to position [436, 257]
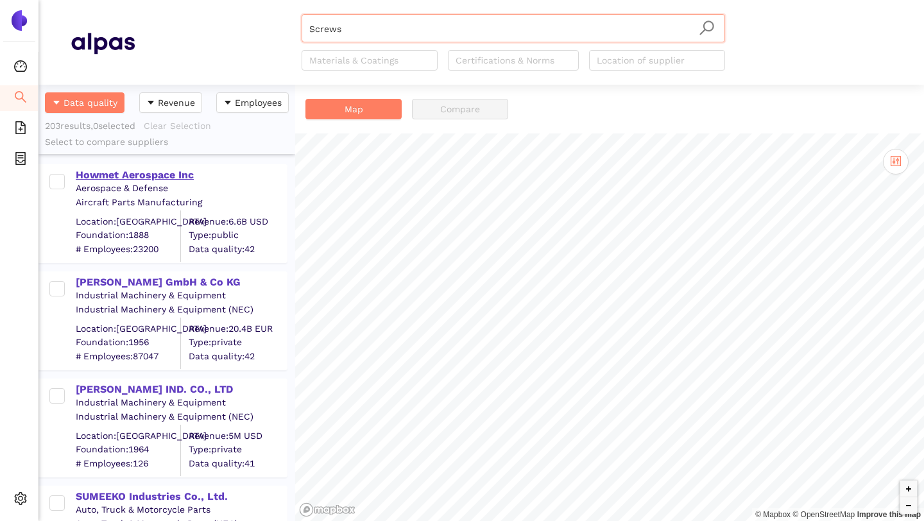
click at [149, 174] on div "Howmet Aerospace Inc" at bounding box center [181, 175] width 210 height 14
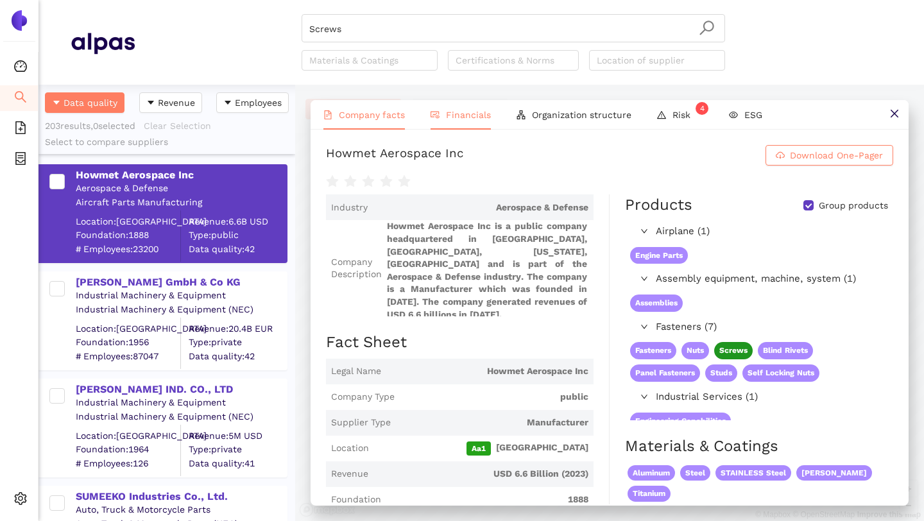
click at [459, 114] on span "Financials" at bounding box center [468, 115] width 45 height 10
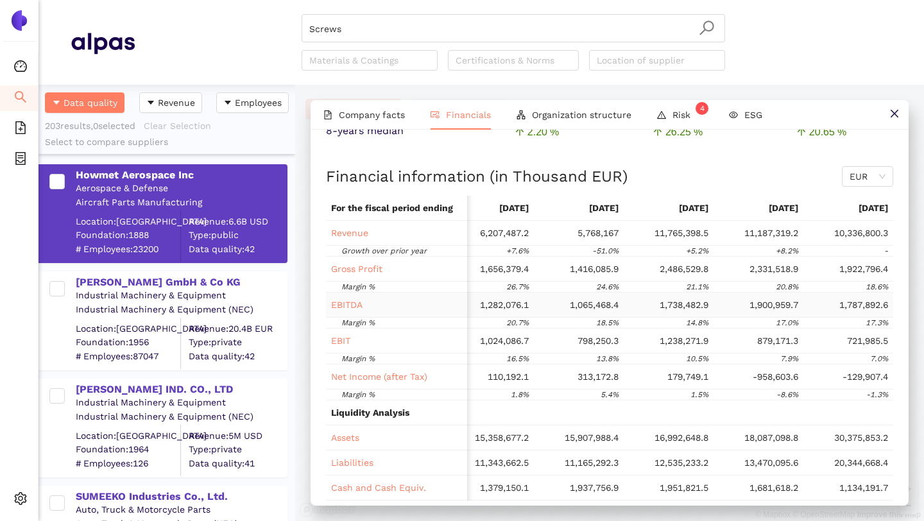
scroll to position [68, 0]
click at [669, 114] on li "Risk 4" at bounding box center [680, 115] width 72 height 30
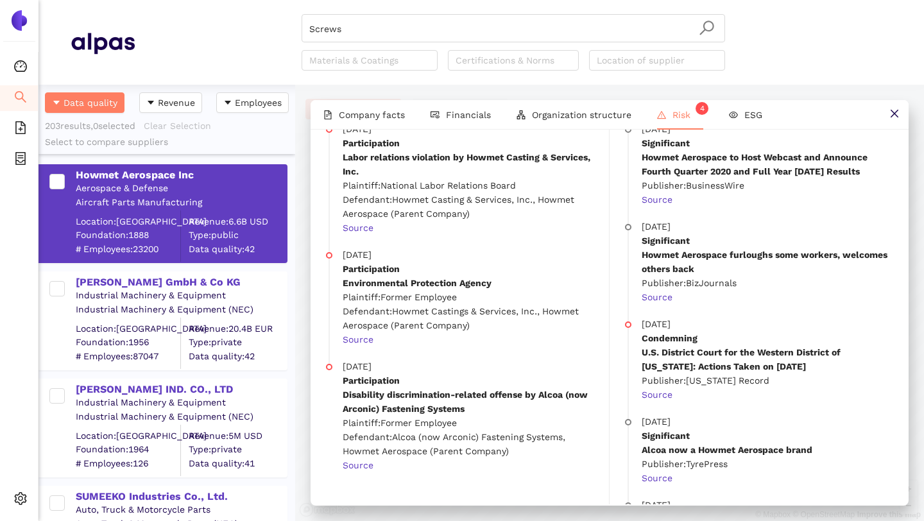
scroll to position [0, 0]
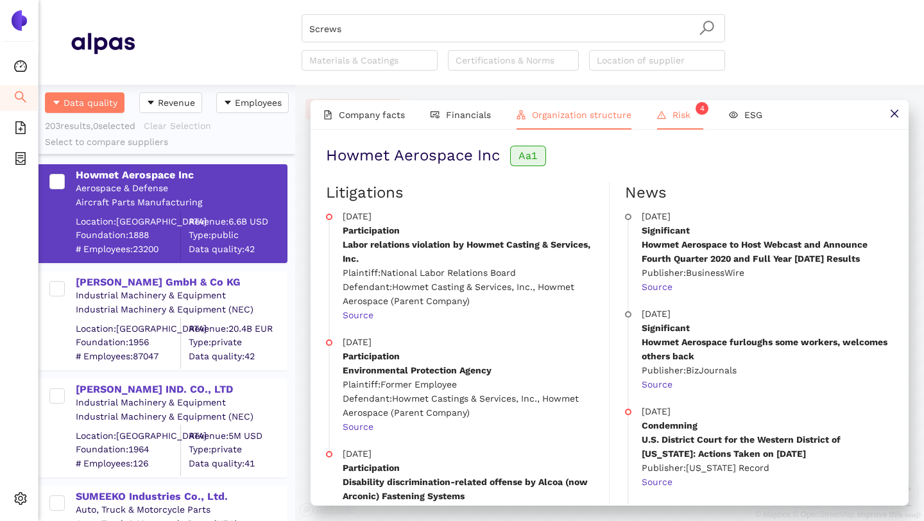
click at [613, 121] on li "Organization structure" at bounding box center [574, 115] width 141 height 30
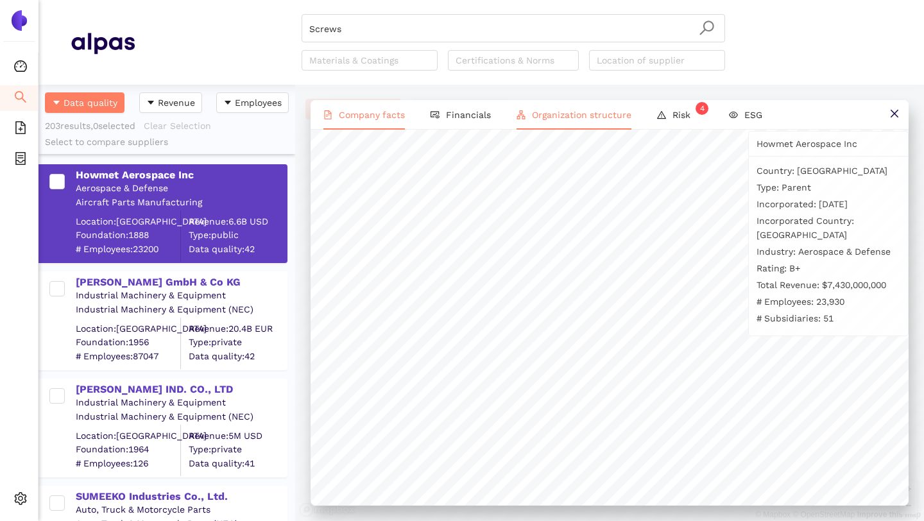
click at [390, 118] on span "Company facts" at bounding box center [372, 115] width 66 height 10
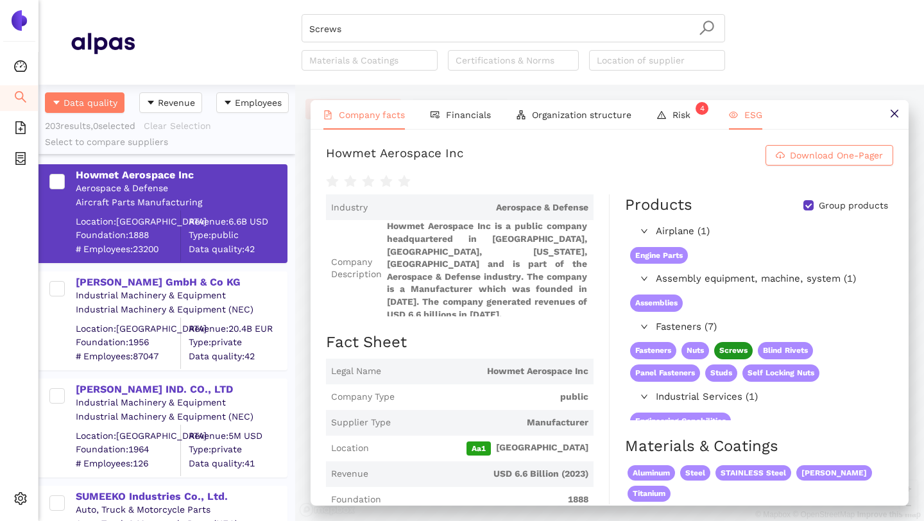
click at [726, 117] on li "ESG" at bounding box center [745, 115] width 59 height 30
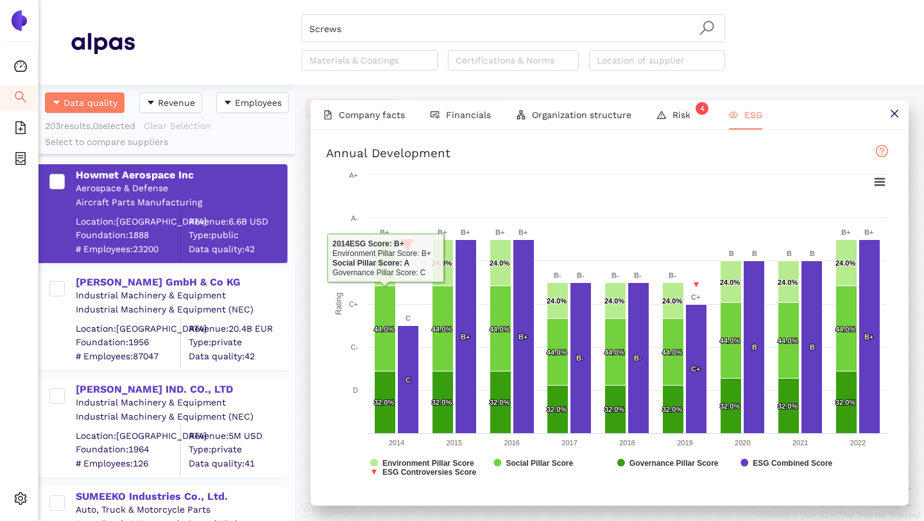
scroll to position [16, 0]
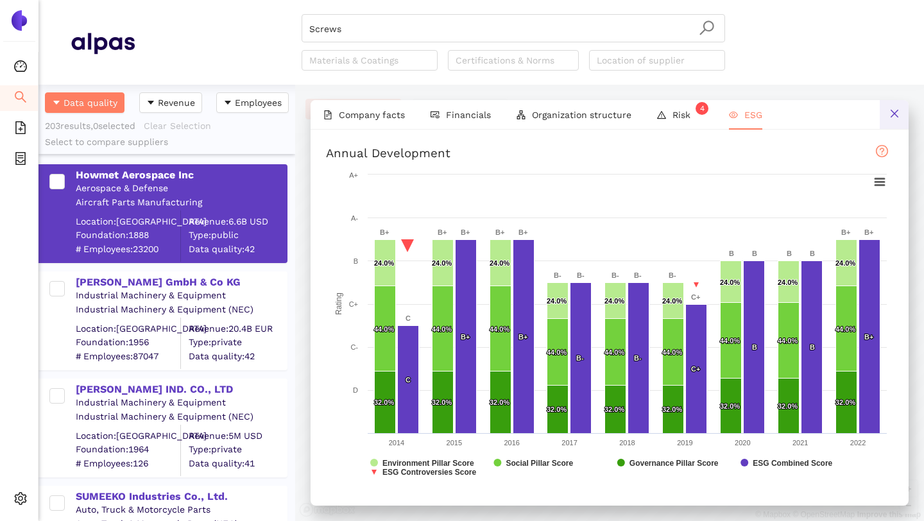
click at [891, 113] on icon "close" at bounding box center [894, 113] width 10 height 10
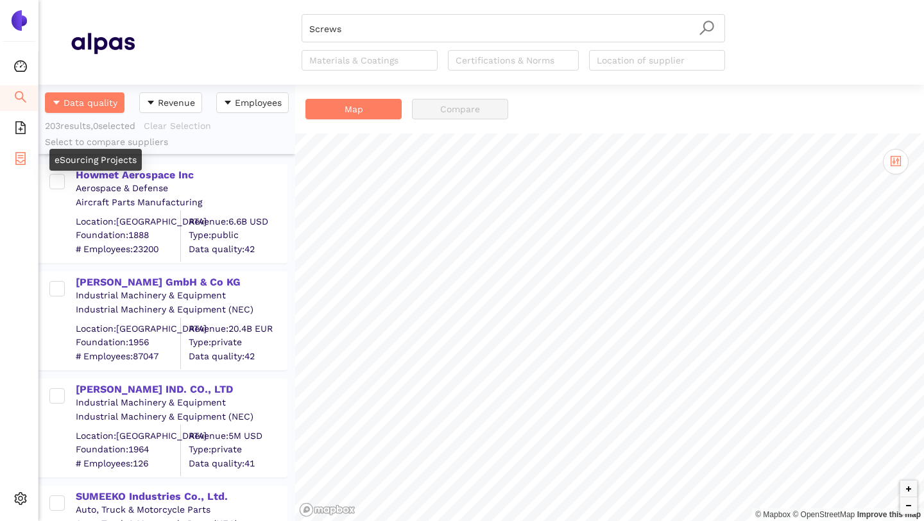
click at [24, 159] on icon "container" at bounding box center [20, 158] width 10 height 13
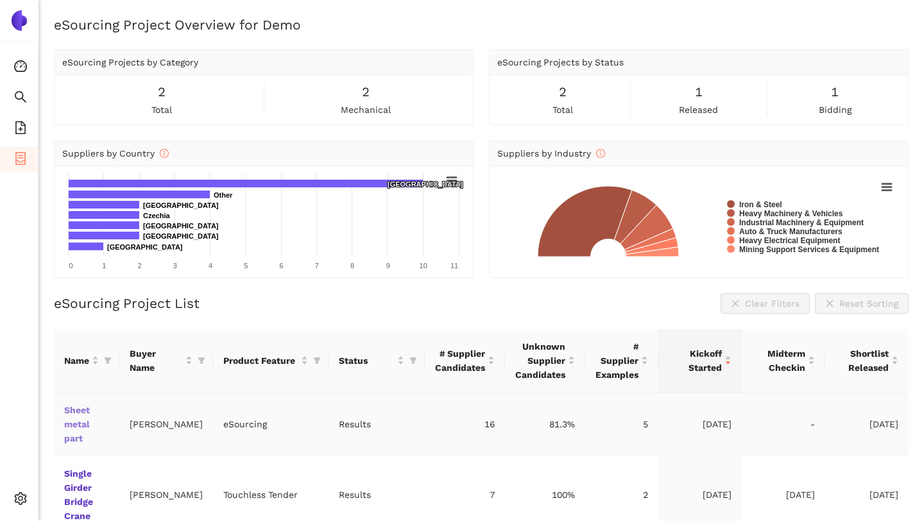
click at [0, 0] on link "Sheet metal part" at bounding box center [0, 0] width 0 height 0
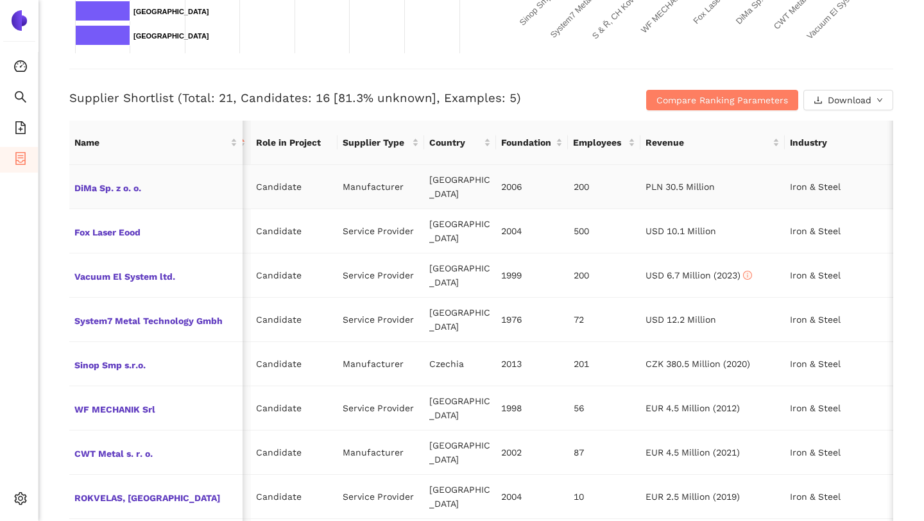
scroll to position [0, 198]
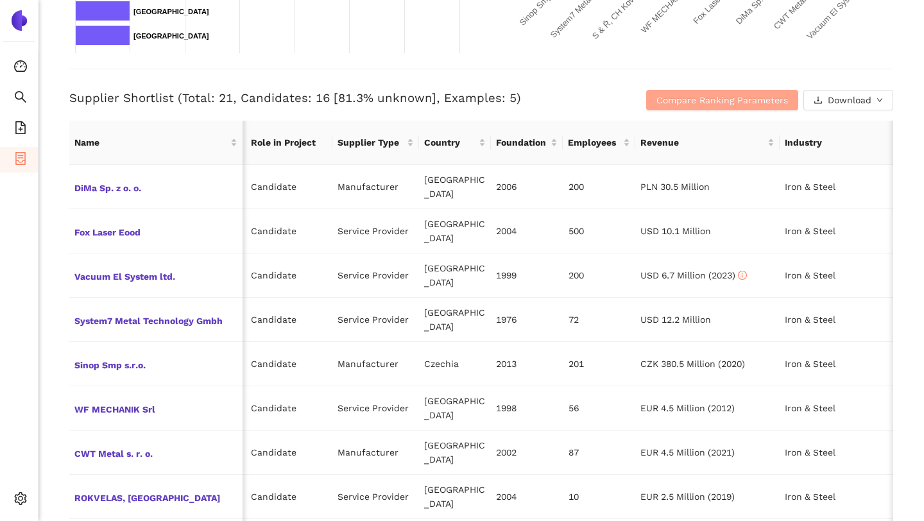
click at [707, 92] on button "Compare Ranking Parameters" at bounding box center [722, 100] width 152 height 21
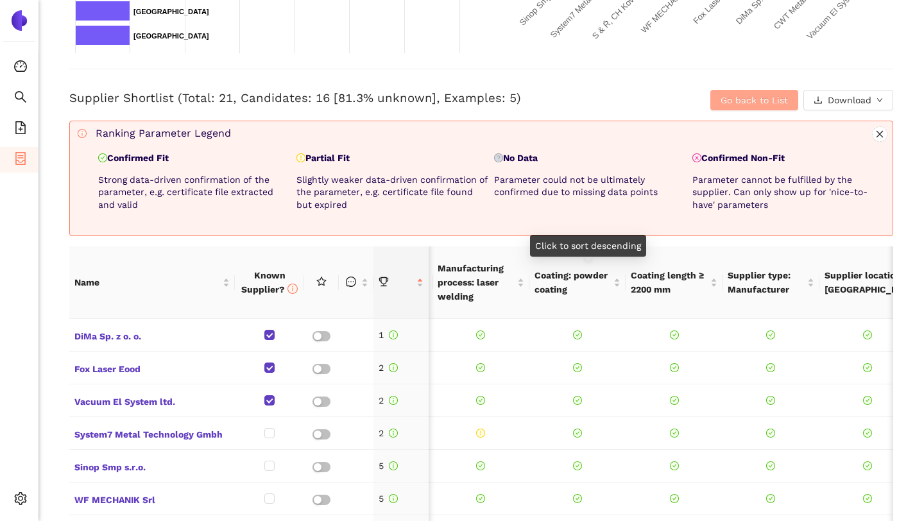
scroll to position [0, 497]
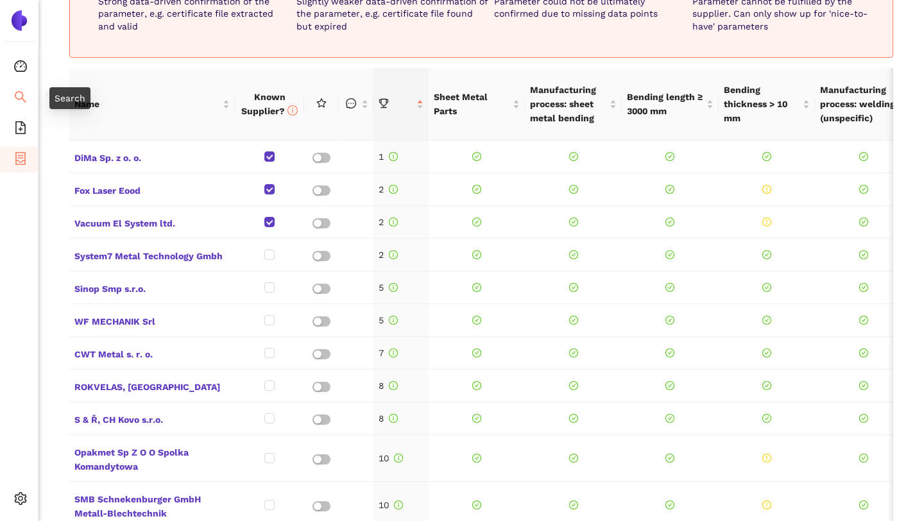
click at [19, 100] on icon "search" at bounding box center [20, 96] width 13 height 13
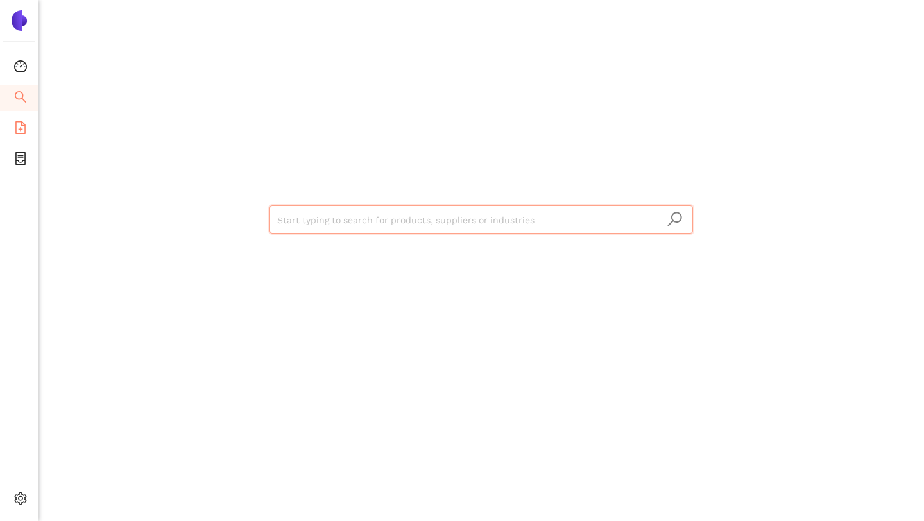
click at [22, 132] on icon "file-add" at bounding box center [20, 127] width 13 height 13
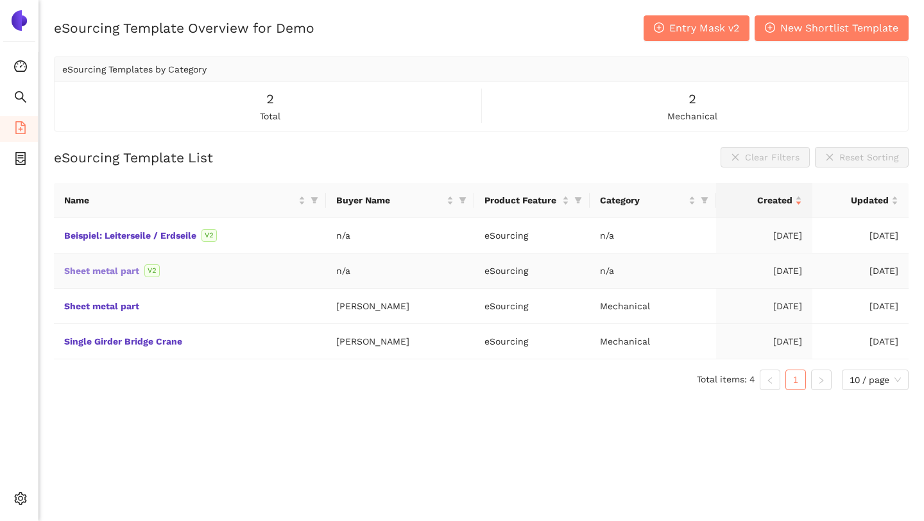
click at [0, 0] on link "Sheet metal part" at bounding box center [0, 0] width 0 height 0
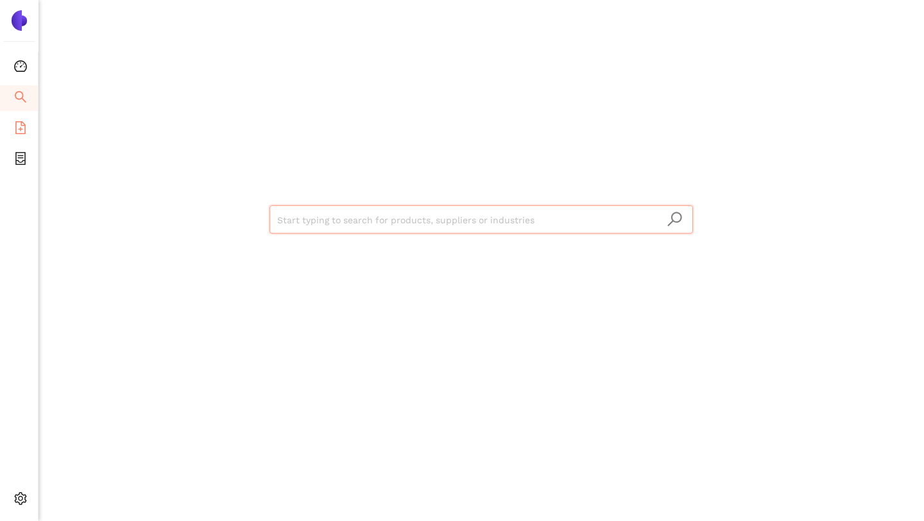
click at [20, 129] on icon "file-add" at bounding box center [20, 127] width 10 height 13
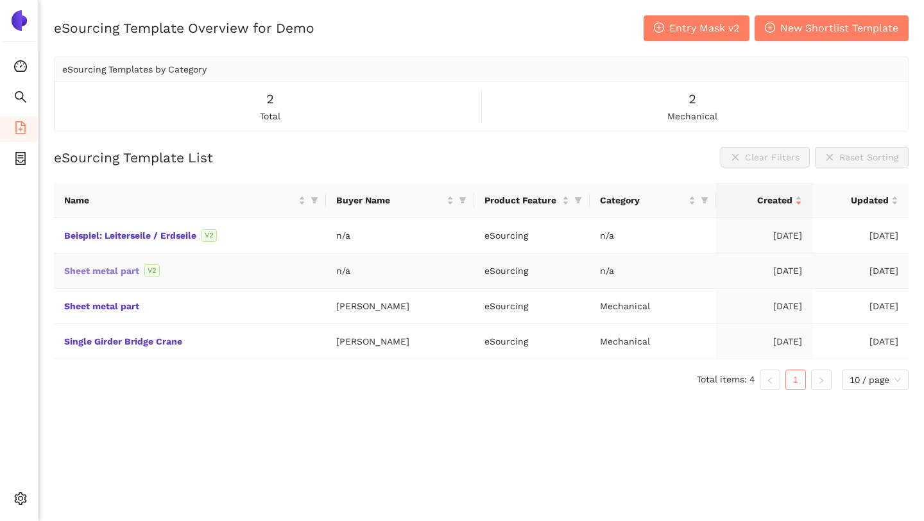
click at [0, 0] on link "Sheet metal part" at bounding box center [0, 0] width 0 height 0
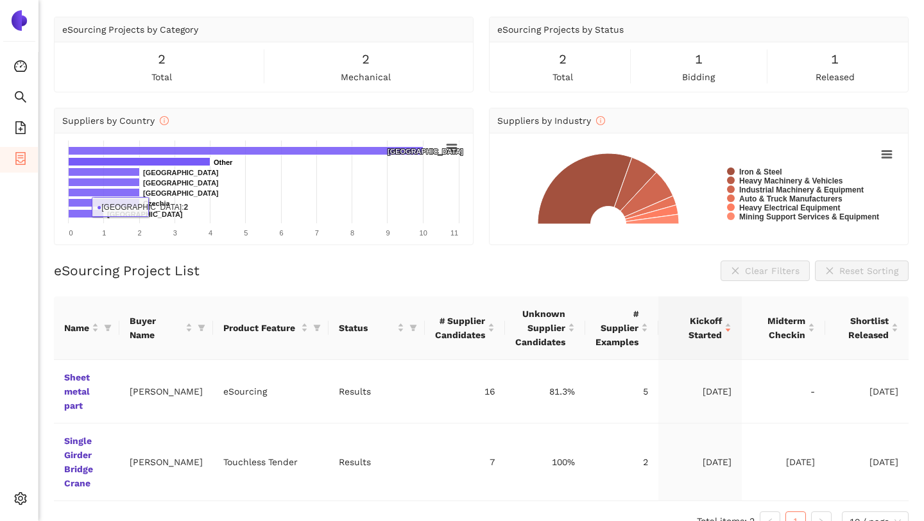
scroll to position [40, 0]
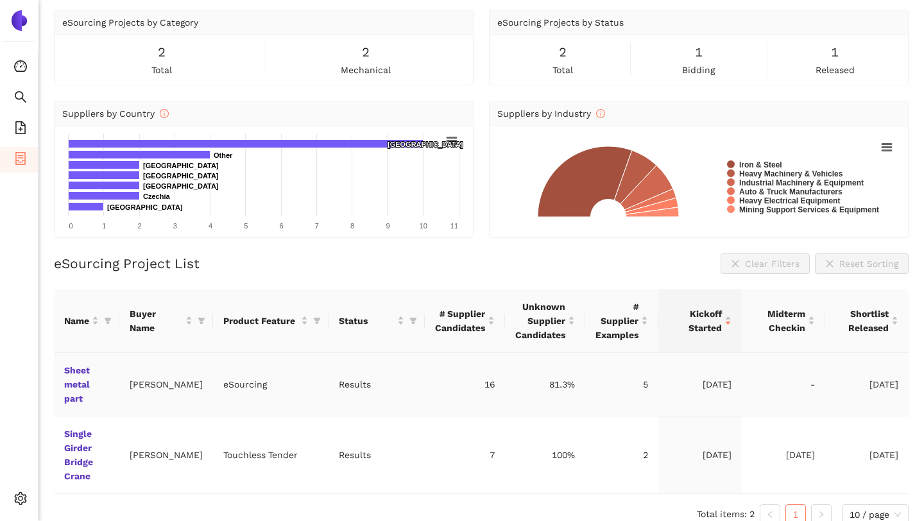
click at [85, 377] on td "Sheet metal part" at bounding box center [86, 385] width 65 height 64
click at [0, 0] on link "Sheet metal part" at bounding box center [0, 0] width 0 height 0
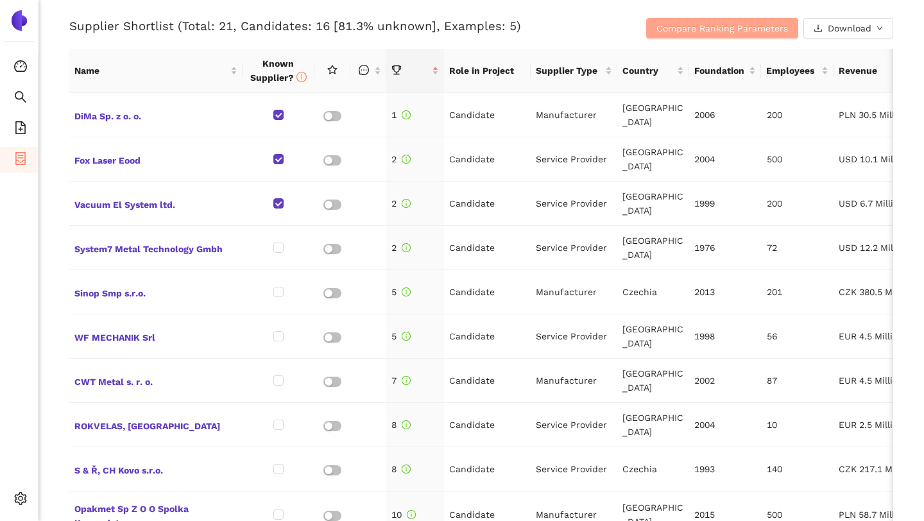
click at [721, 26] on span "Compare Ranking Parameters" at bounding box center [722, 28] width 132 height 14
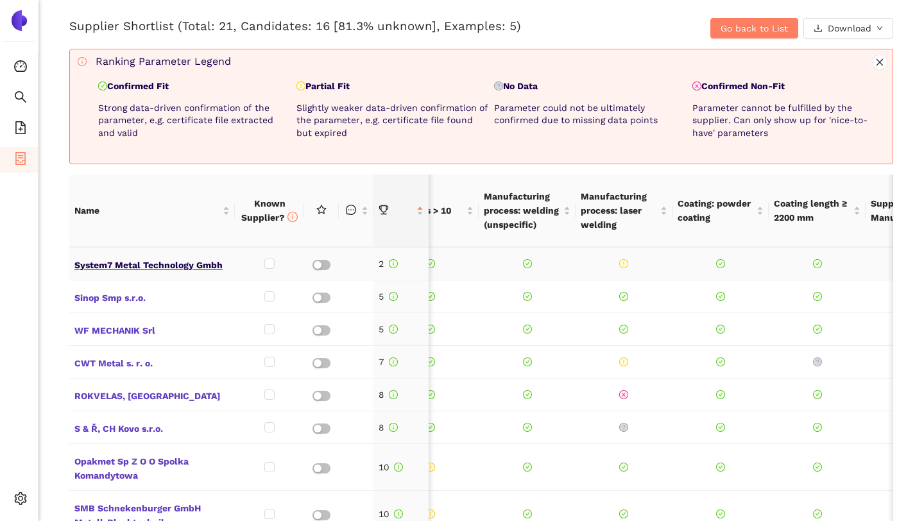
click at [114, 268] on span "System7 Metal Technology Gmbh" at bounding box center [151, 263] width 155 height 17
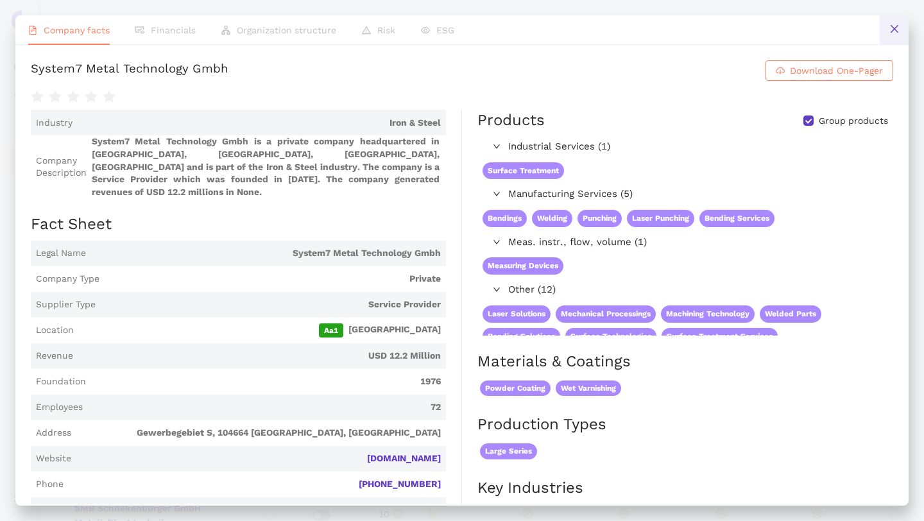
click at [894, 33] on icon "close" at bounding box center [894, 29] width 10 height 10
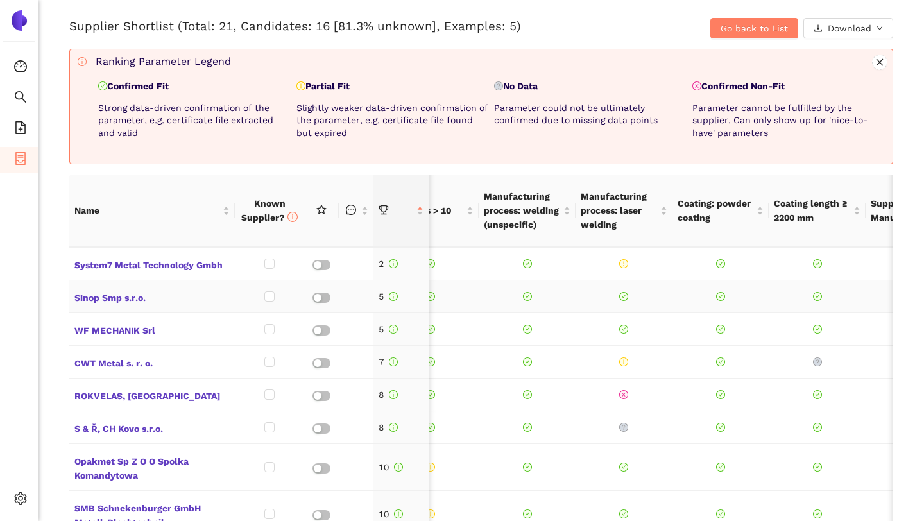
scroll to position [8, 336]
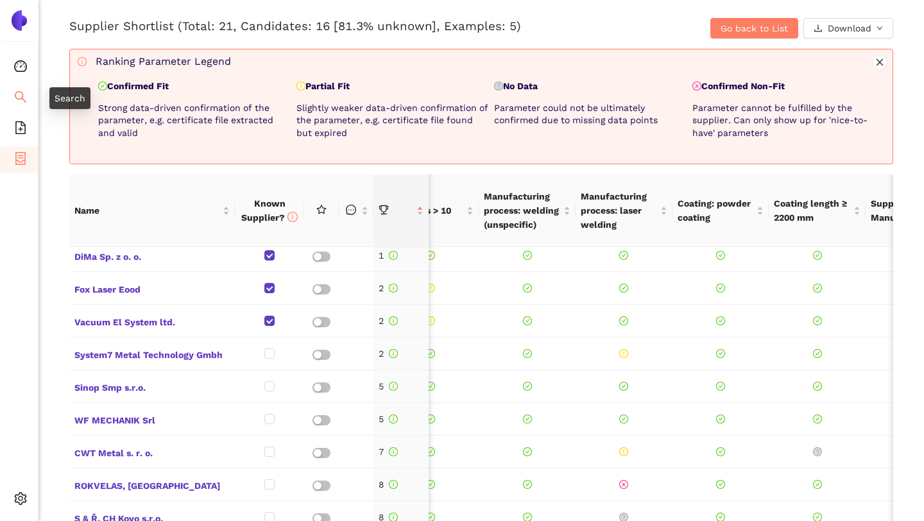
click at [19, 97] on icon "search" at bounding box center [20, 96] width 13 height 13
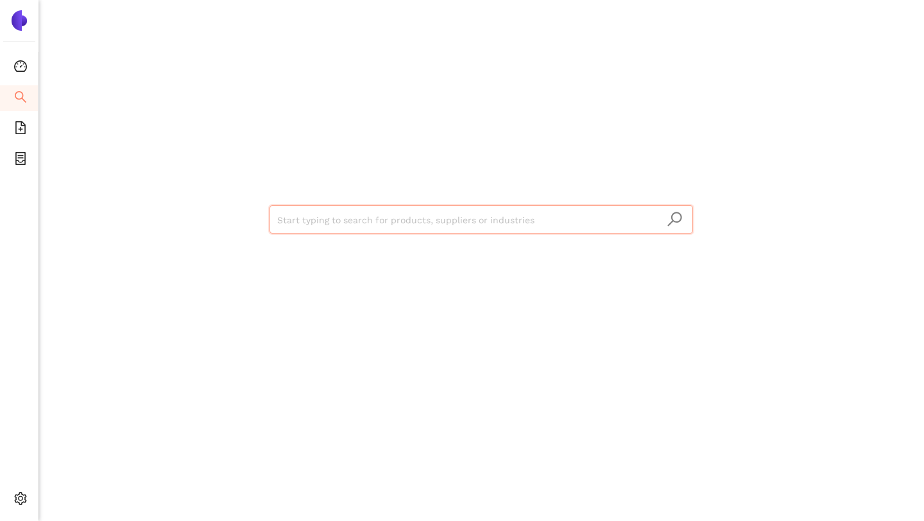
click at [360, 216] on input "search" at bounding box center [481, 220] width 408 height 28
type input "screws"
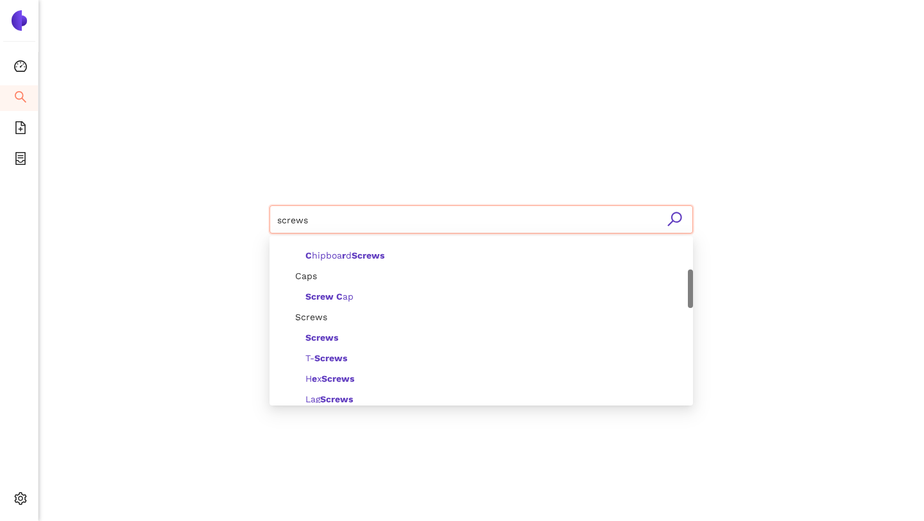
scroll to position [165, 0]
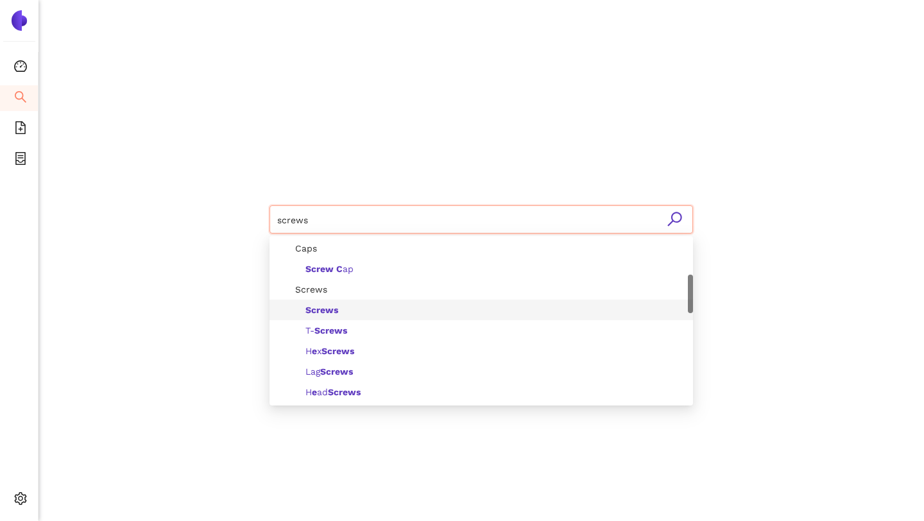
click at [329, 309] on b "Screws" at bounding box center [321, 310] width 33 height 10
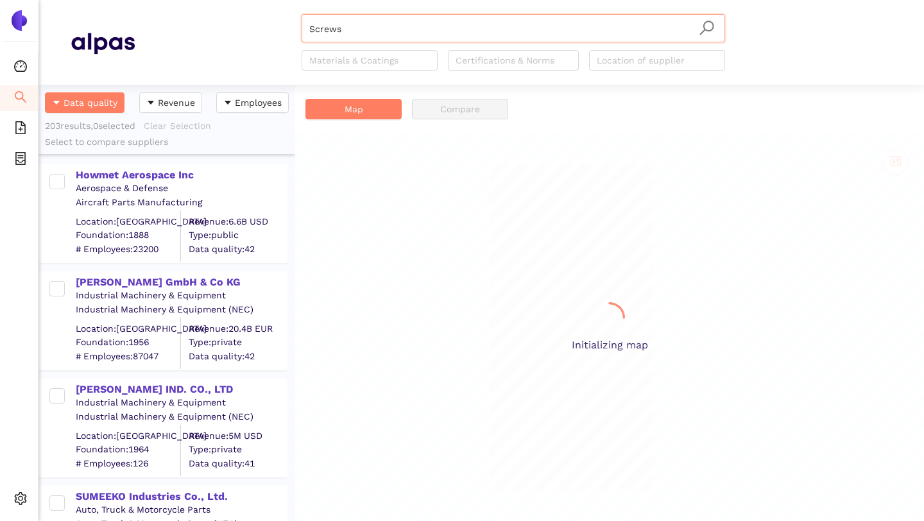
scroll to position [436, 257]
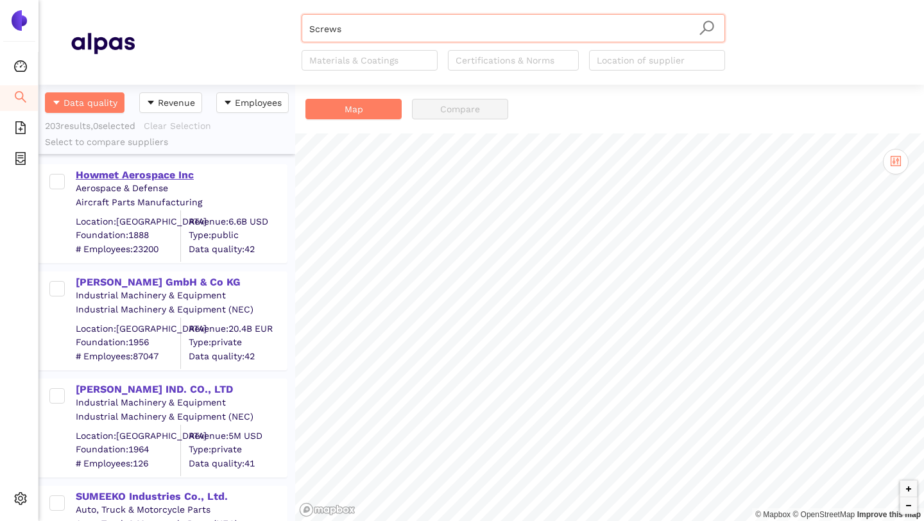
click at [151, 175] on div "Howmet Aerospace Inc" at bounding box center [181, 175] width 210 height 14
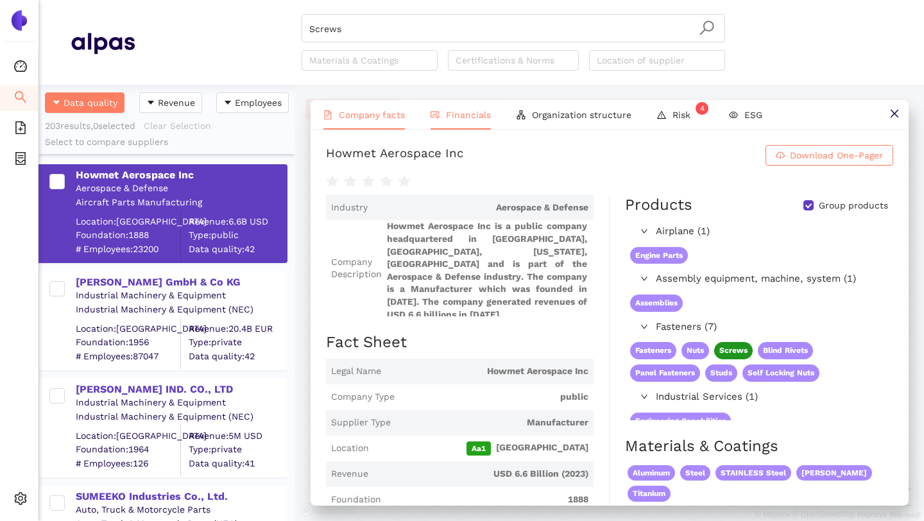
click at [465, 115] on span "Financials" at bounding box center [468, 115] width 45 height 10
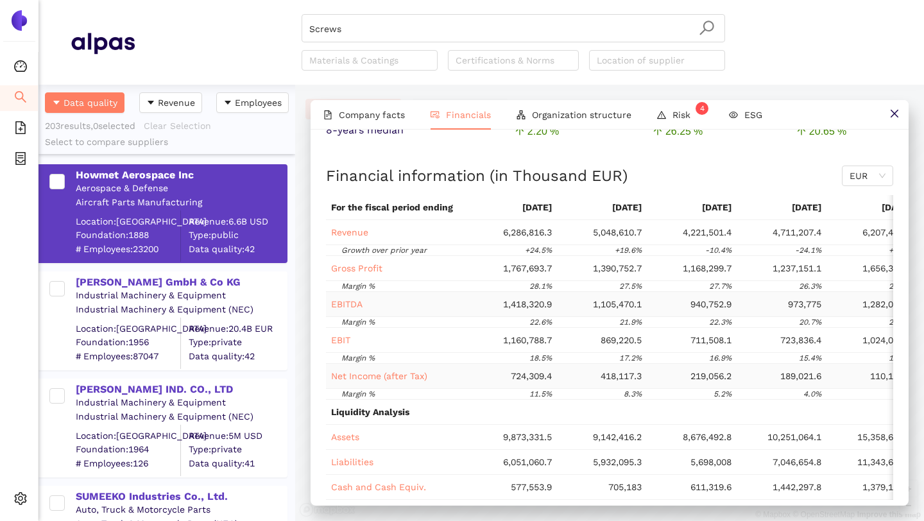
scroll to position [0, 0]
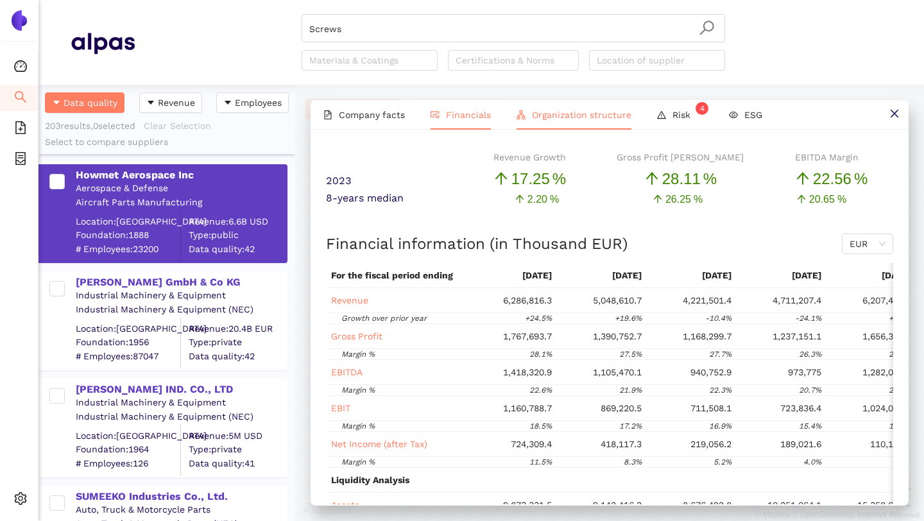
click at [594, 113] on span "Organization structure" at bounding box center [581, 115] width 99 height 10
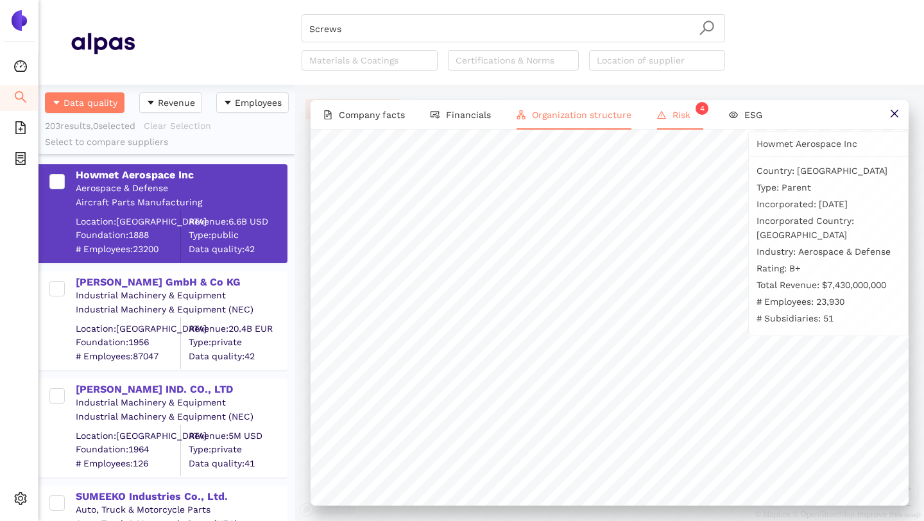
click at [689, 117] on span "Risk 4" at bounding box center [687, 115] width 31 height 10
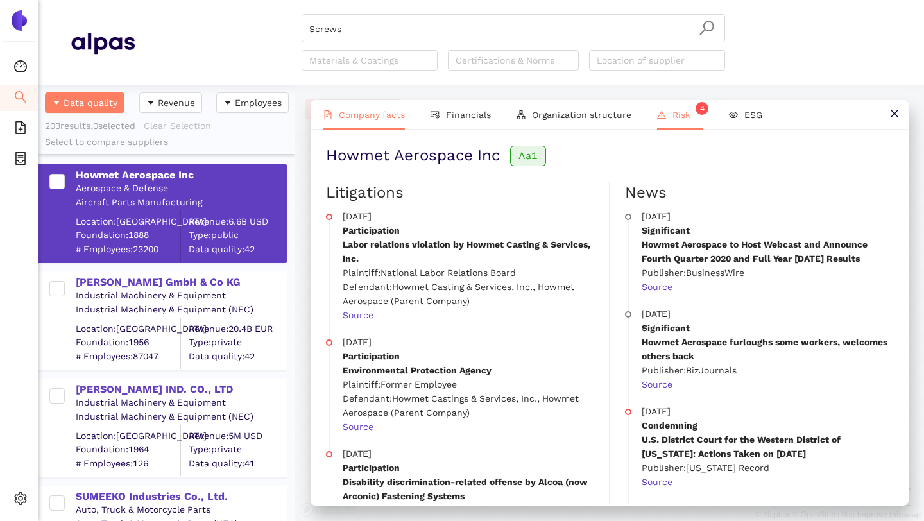
click at [380, 117] on span "Company facts" at bounding box center [372, 115] width 66 height 10
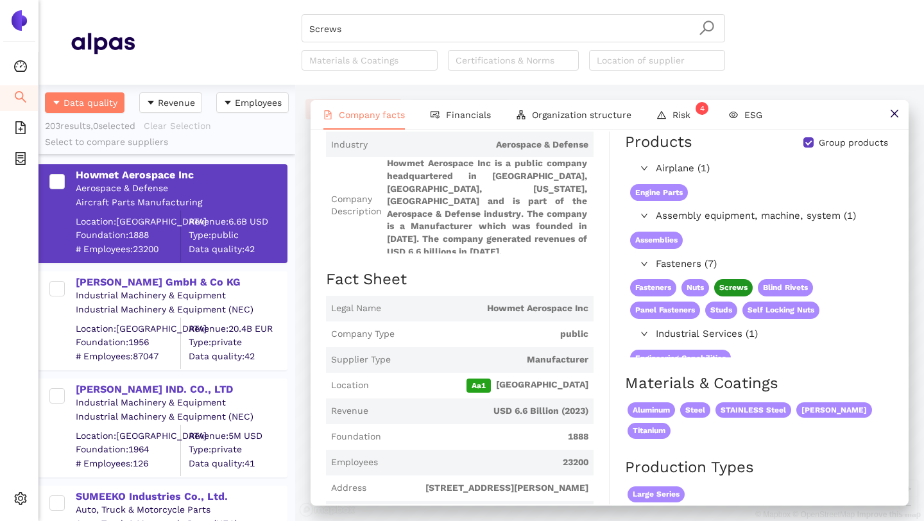
scroll to position [67, 0]
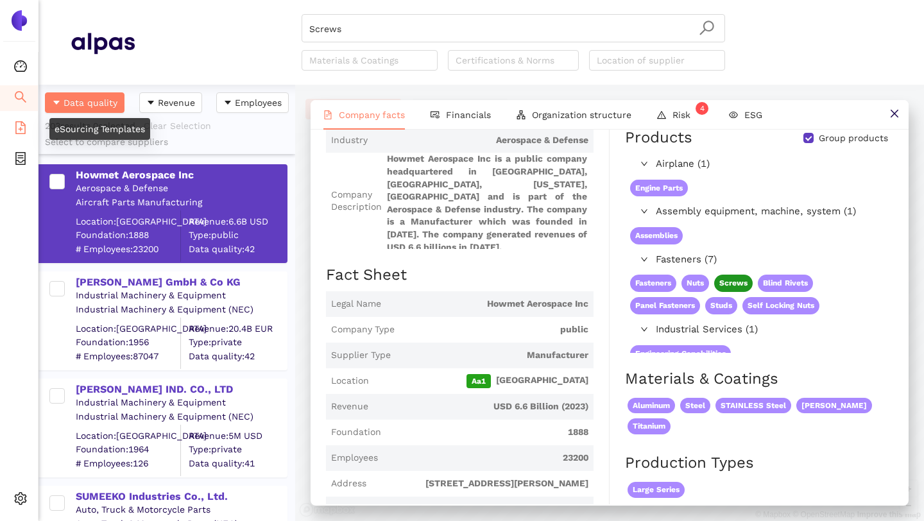
click at [19, 124] on icon "file-add" at bounding box center [20, 127] width 13 height 13
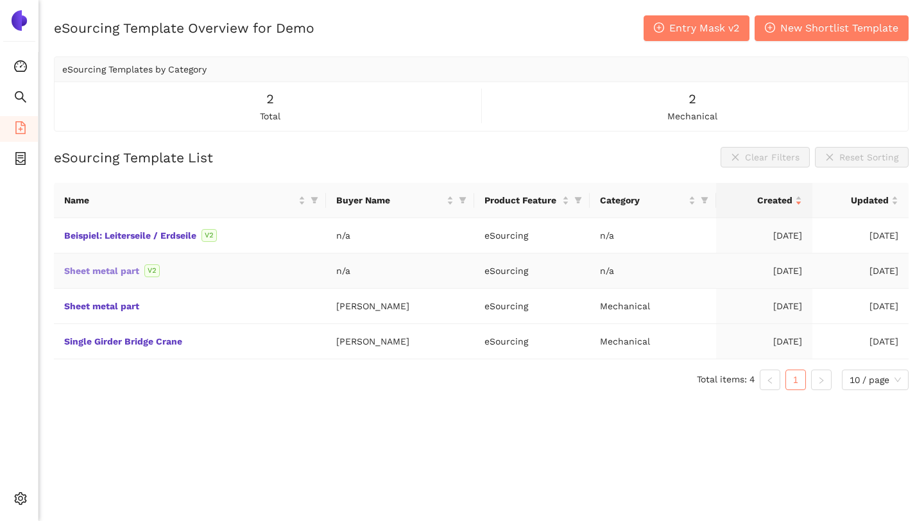
click at [0, 0] on link "Sheet metal part" at bounding box center [0, 0] width 0 height 0
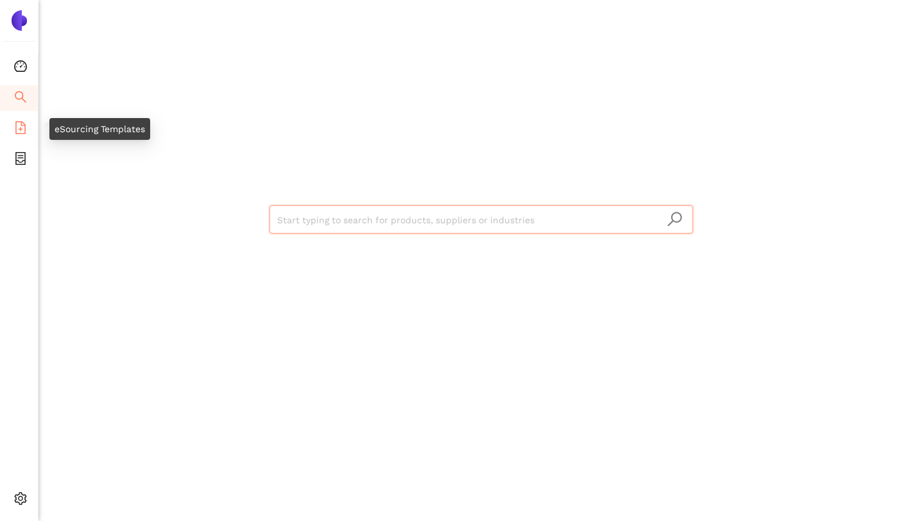
click at [11, 119] on li "eSourcing Templates" at bounding box center [19, 129] width 38 height 26
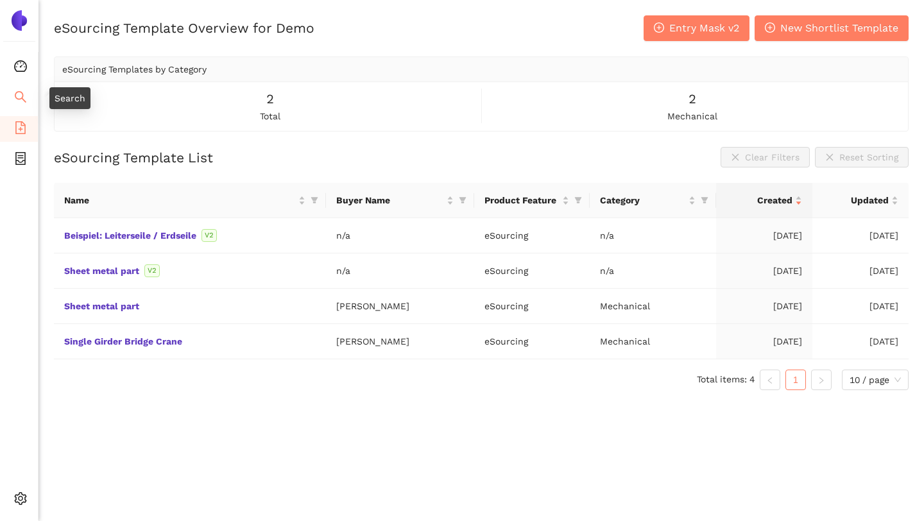
click at [18, 92] on icon "search" at bounding box center [20, 96] width 13 height 13
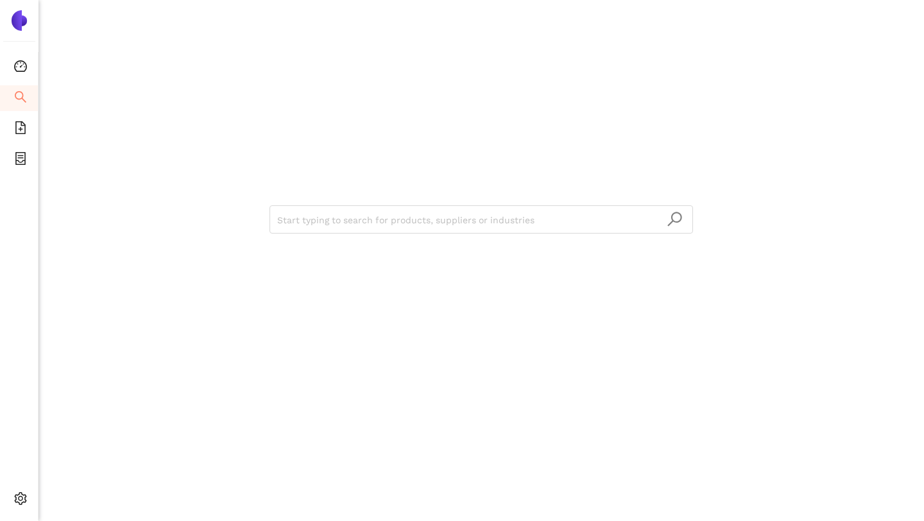
click at [181, 166] on div "Start typing to search for products, suppliers or industries" at bounding box center [481, 218] width 770 height 436
click at [18, 124] on icon "file-add" at bounding box center [20, 127] width 13 height 13
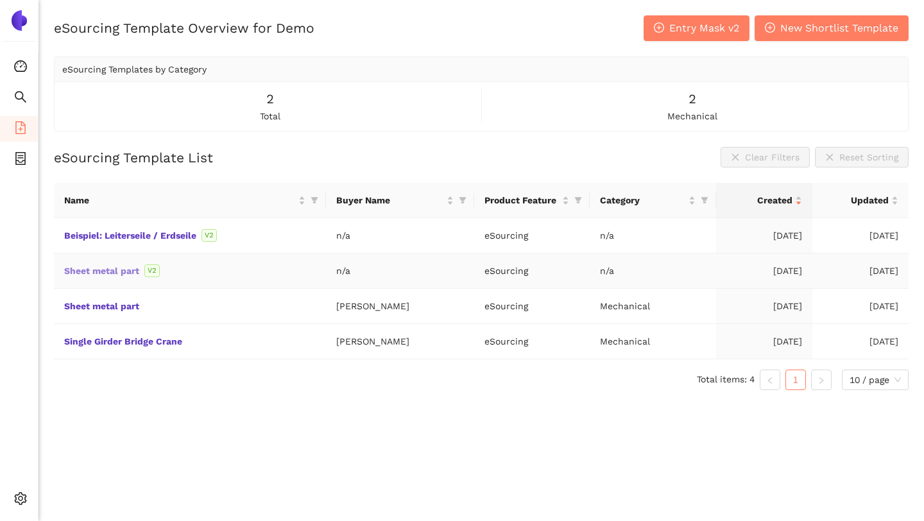
click at [0, 0] on link "Sheet metal part" at bounding box center [0, 0] width 0 height 0
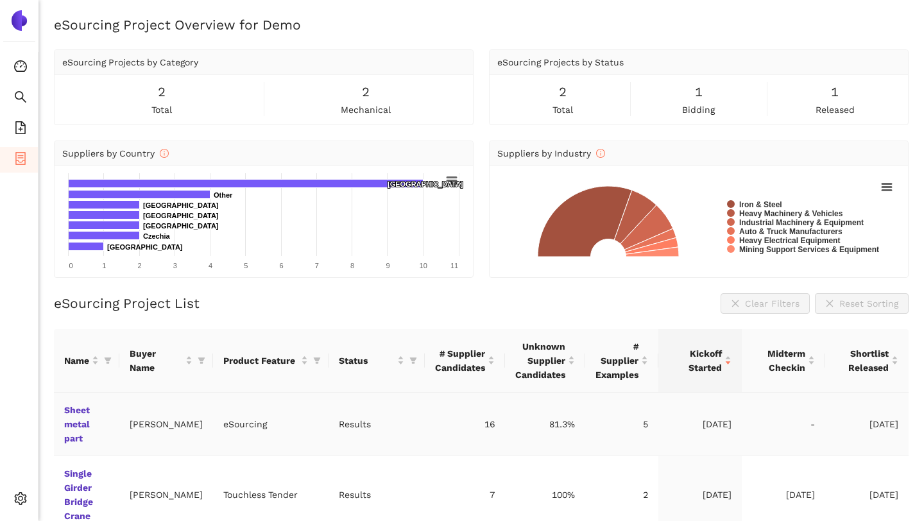
click at [77, 418] on td "Sheet metal part" at bounding box center [86, 425] width 65 height 64
click at [0, 0] on link "Sheet metal part" at bounding box center [0, 0] width 0 height 0
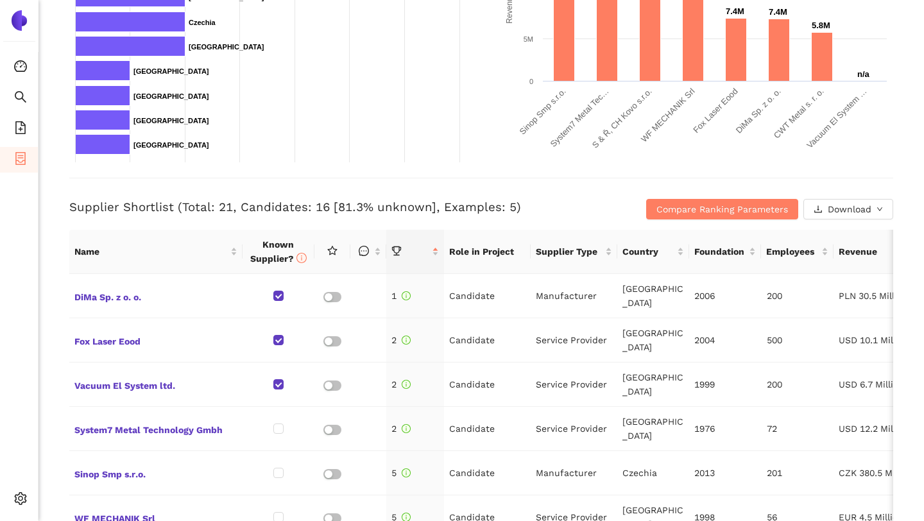
scroll to position [375, 0]
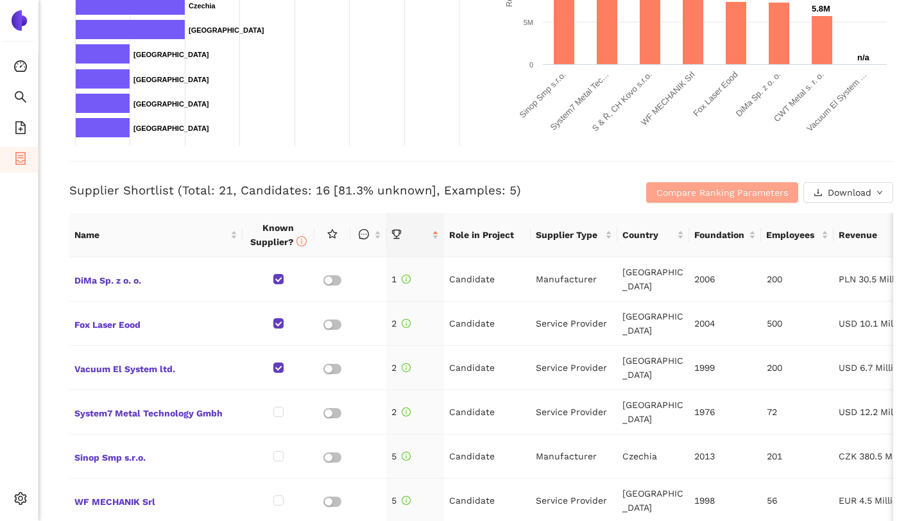
click at [686, 198] on span "Compare Ranking Parameters" at bounding box center [722, 192] width 132 height 14
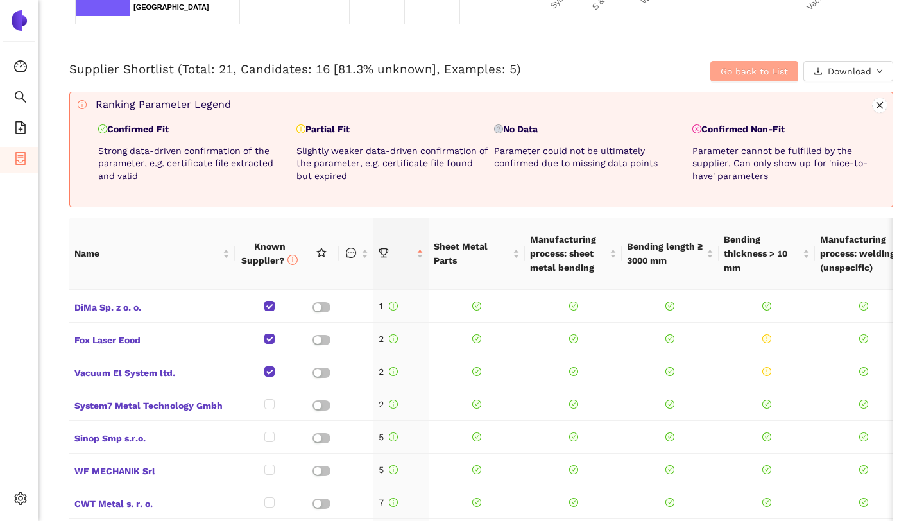
scroll to position [519, 0]
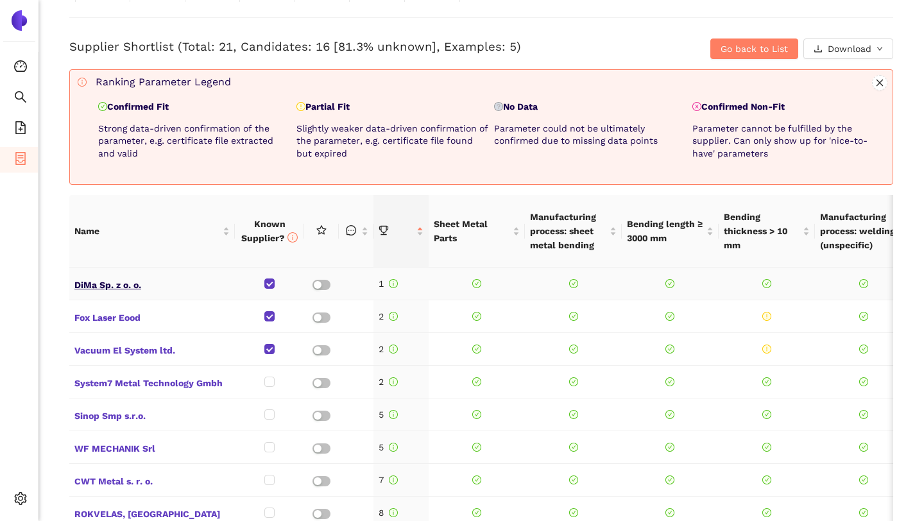
click at [101, 279] on span "DiMa Sp. z o. o." at bounding box center [151, 283] width 155 height 17
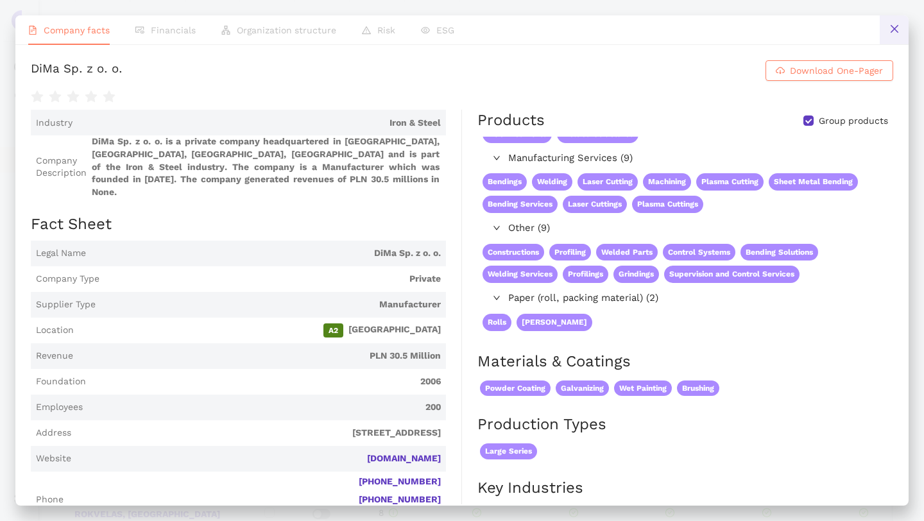
click at [902, 26] on button at bounding box center [894, 29] width 29 height 29
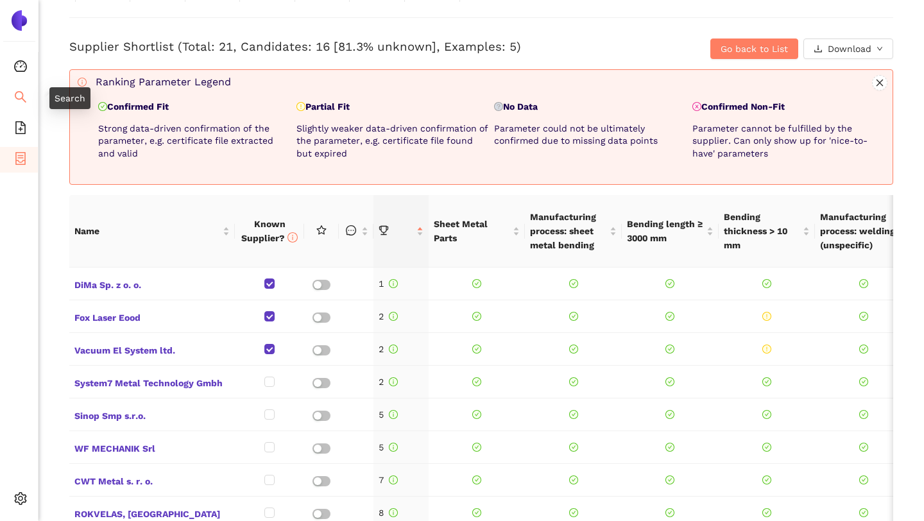
click at [14, 92] on icon "search" at bounding box center [20, 96] width 13 height 13
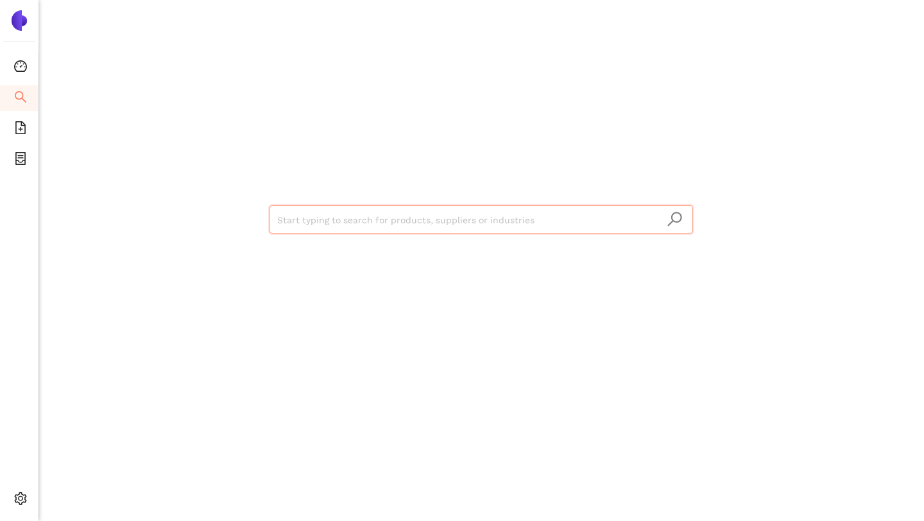
click at [380, 217] on input "search" at bounding box center [481, 220] width 408 height 28
type input "screws"
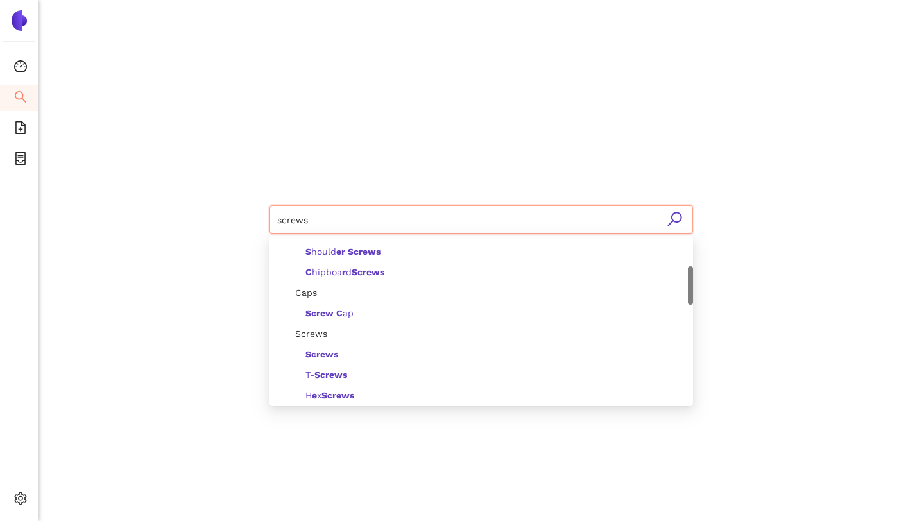
scroll to position [125, 0]
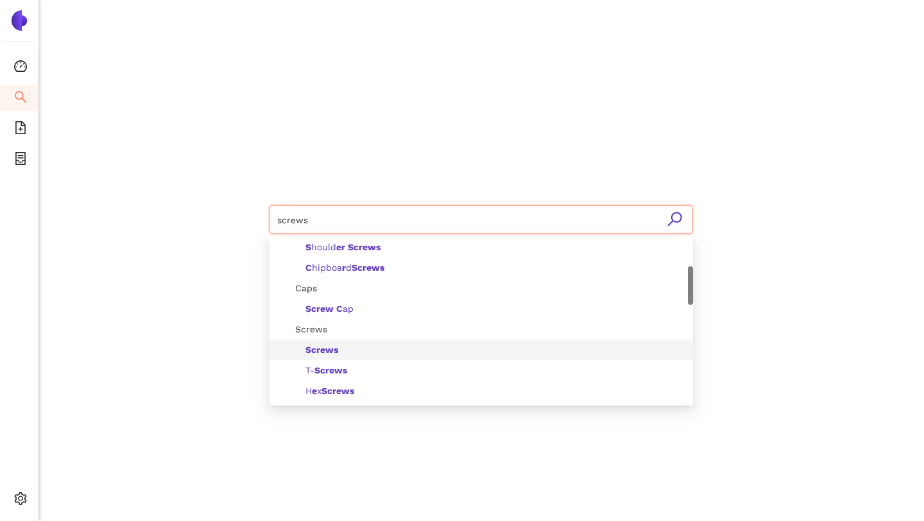
click at [334, 355] on div "Screws" at bounding box center [485, 350] width 400 height 14
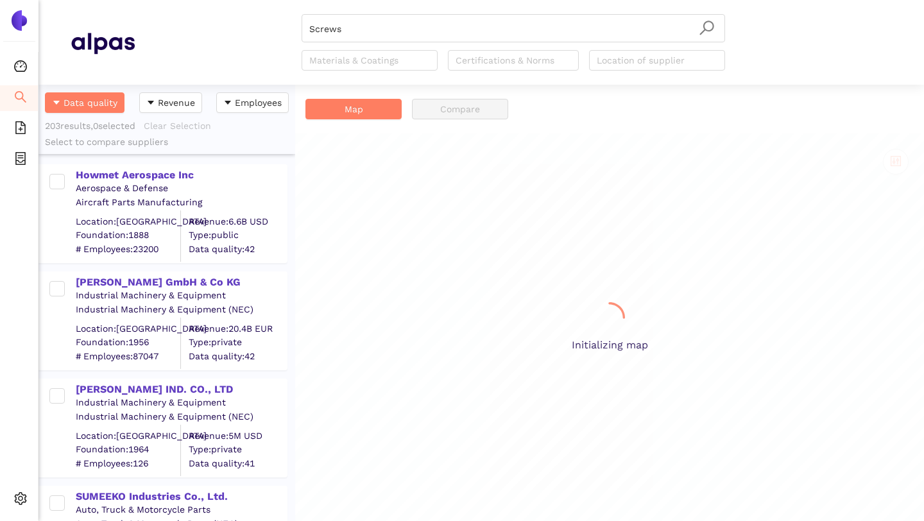
scroll to position [436, 257]
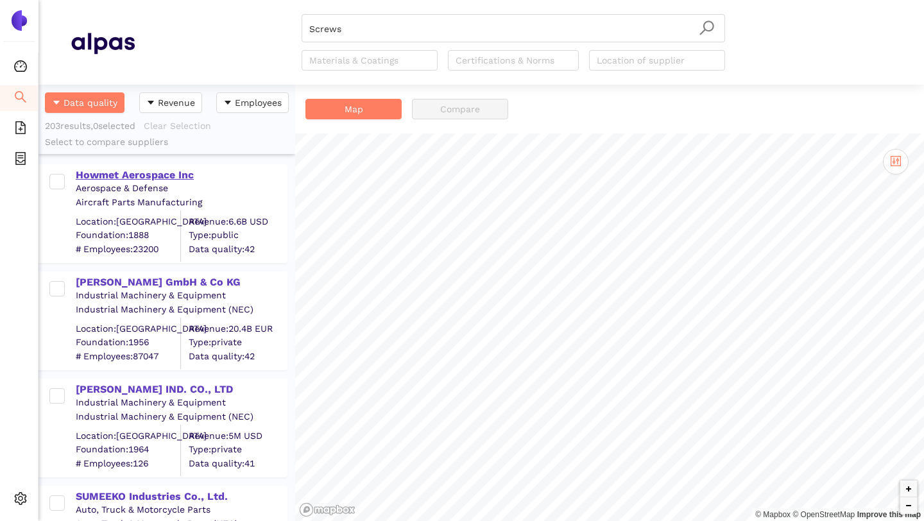
click at [160, 177] on div "Howmet Aerospace Inc" at bounding box center [181, 175] width 210 height 14
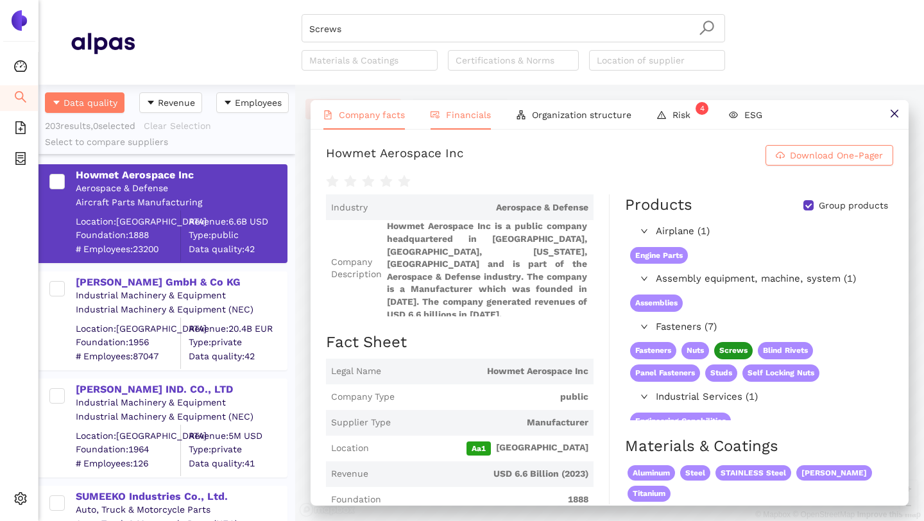
click at [462, 119] on span "Financials" at bounding box center [468, 115] width 45 height 10
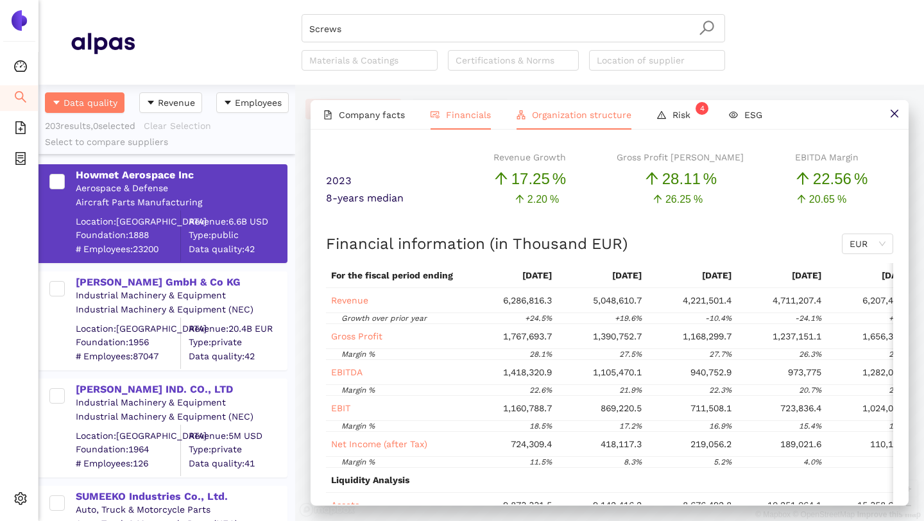
click at [563, 117] on span "Organization structure" at bounding box center [581, 115] width 99 height 10
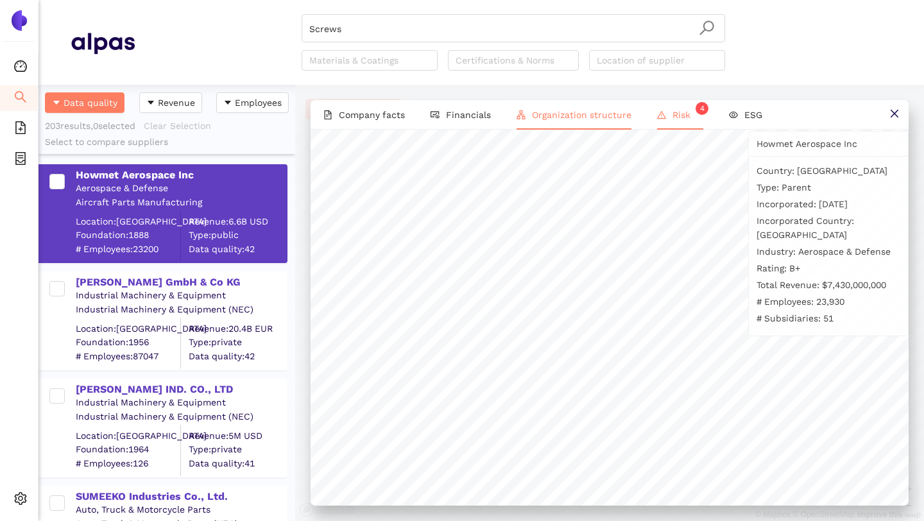
click at [680, 112] on span "Risk 4" at bounding box center [687, 115] width 31 height 10
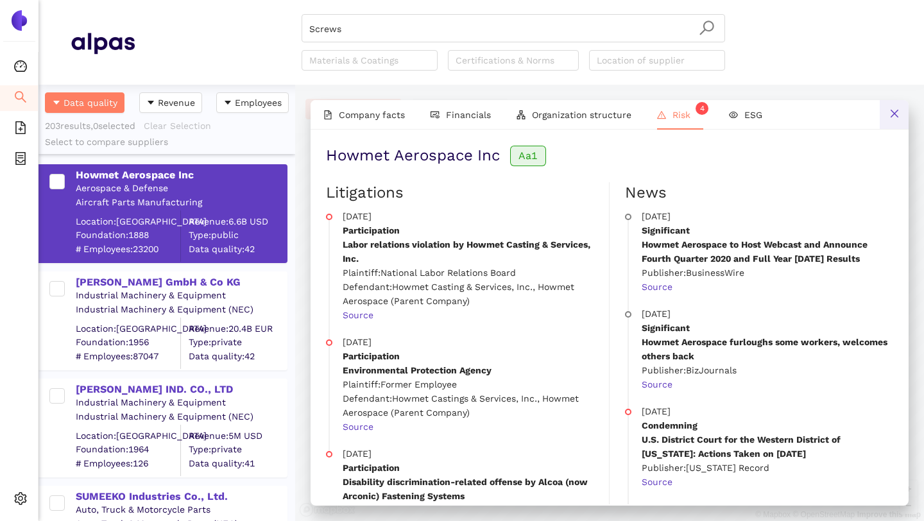
click at [893, 121] on button at bounding box center [894, 114] width 29 height 29
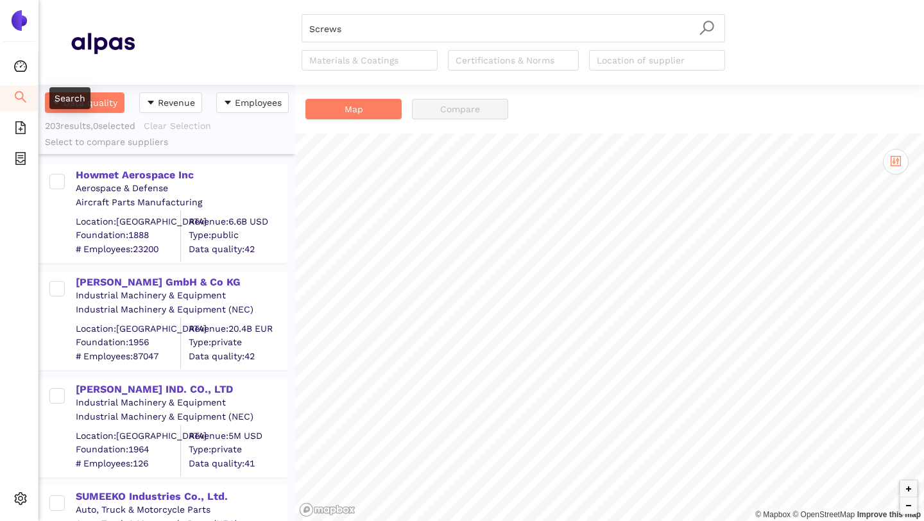
click at [19, 96] on icon "search" at bounding box center [20, 96] width 13 height 13
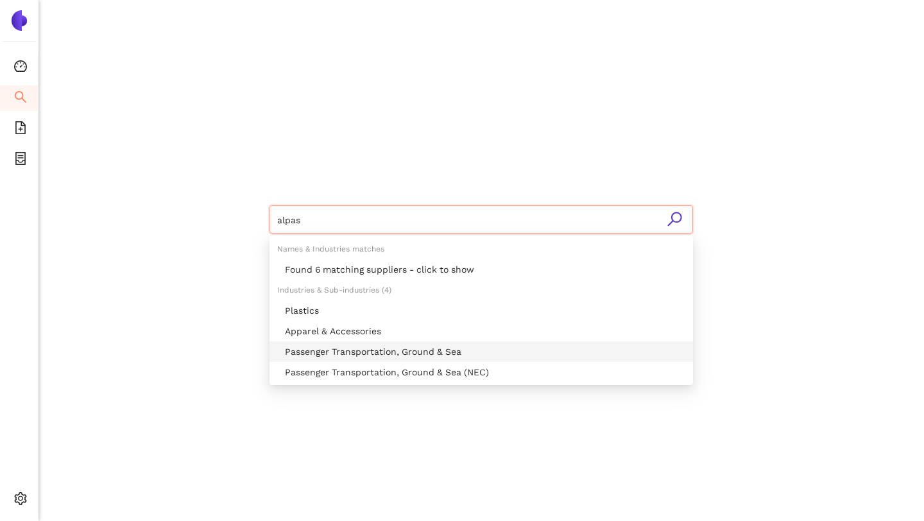
type input "alpa"
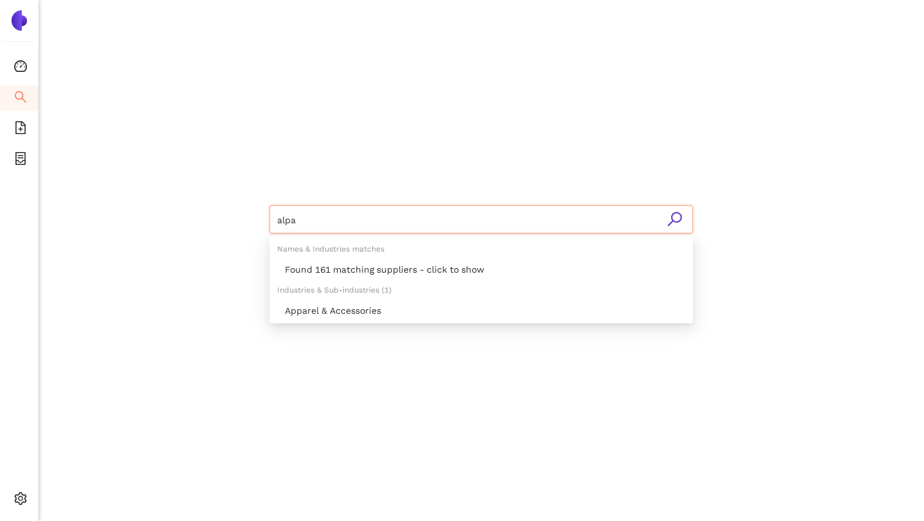
click at [295, 223] on input "alpa" at bounding box center [481, 220] width 408 height 28
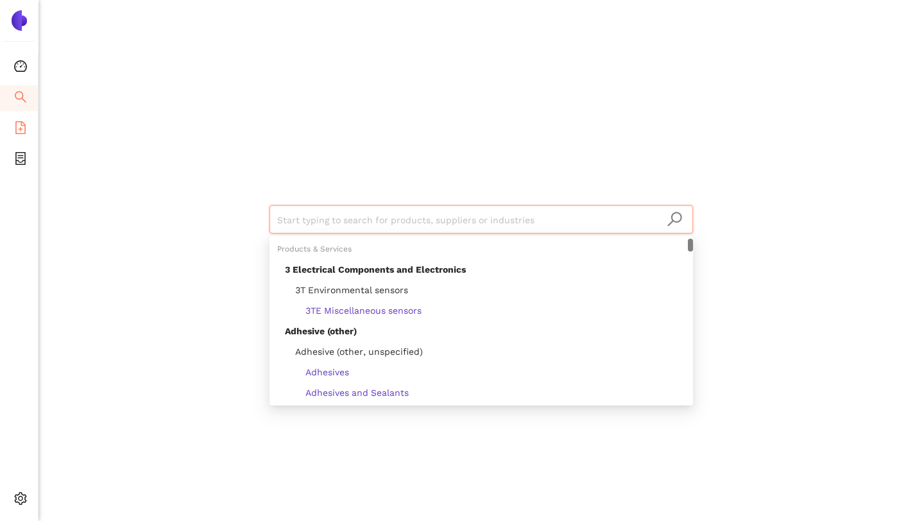
click at [13, 129] on li "eSourcing Templates" at bounding box center [19, 129] width 38 height 26
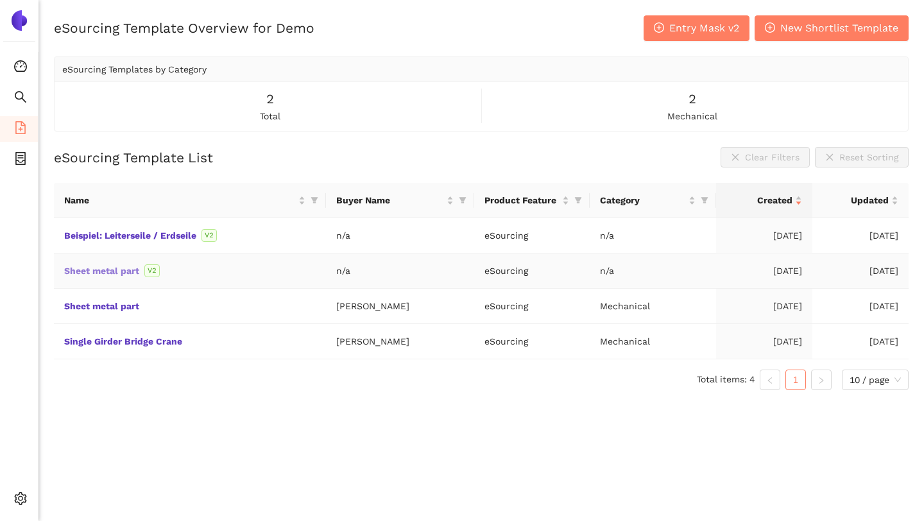
click at [0, 0] on link "Sheet metal part" at bounding box center [0, 0] width 0 height 0
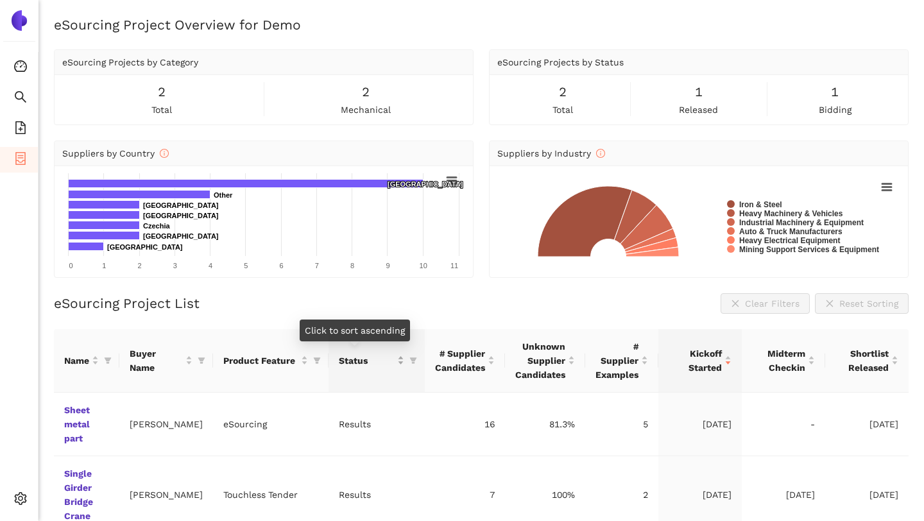
scroll to position [40, 0]
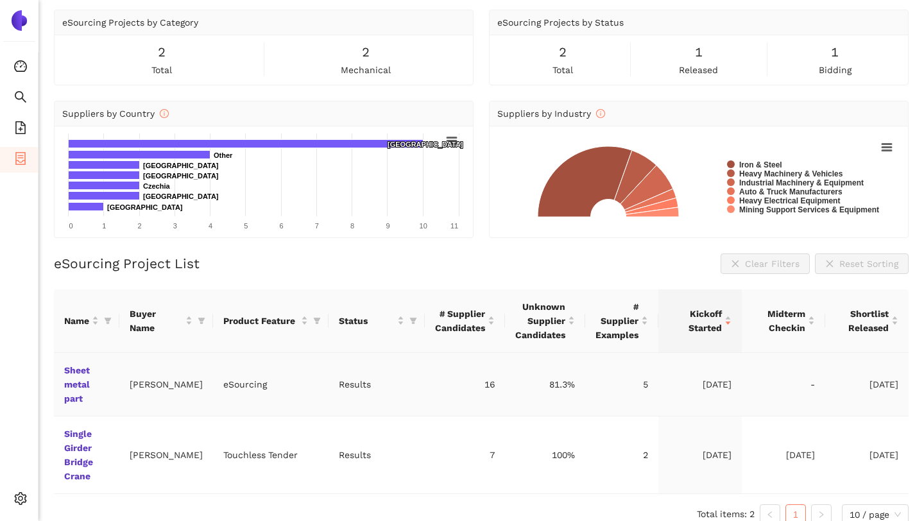
click at [75, 377] on td "Sheet metal part" at bounding box center [86, 385] width 65 height 64
click at [0, 0] on link "Sheet metal part" at bounding box center [0, 0] width 0 height 0
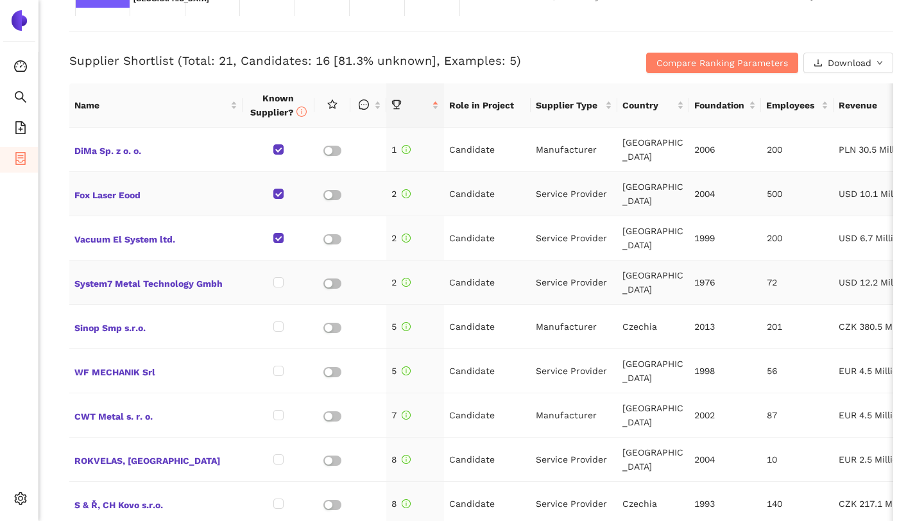
scroll to position [479, 0]
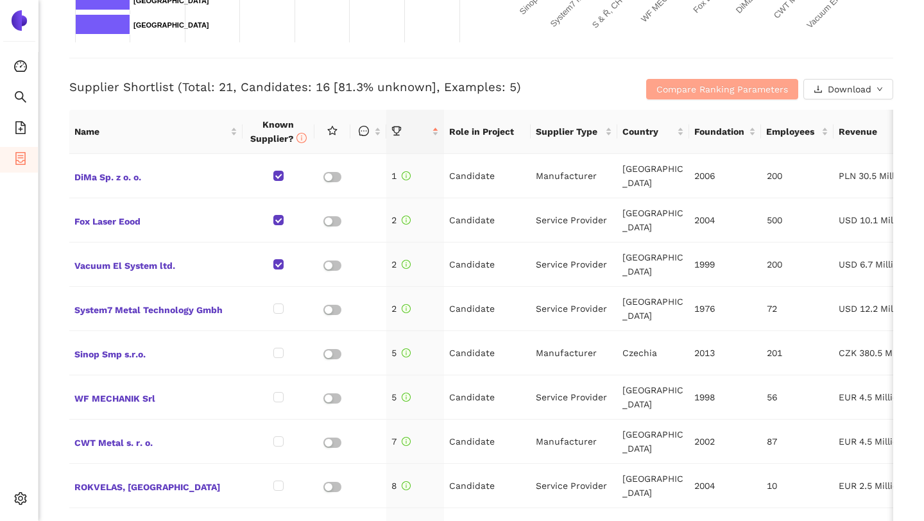
click at [701, 82] on span "Compare Ranking Parameters" at bounding box center [722, 89] width 132 height 14
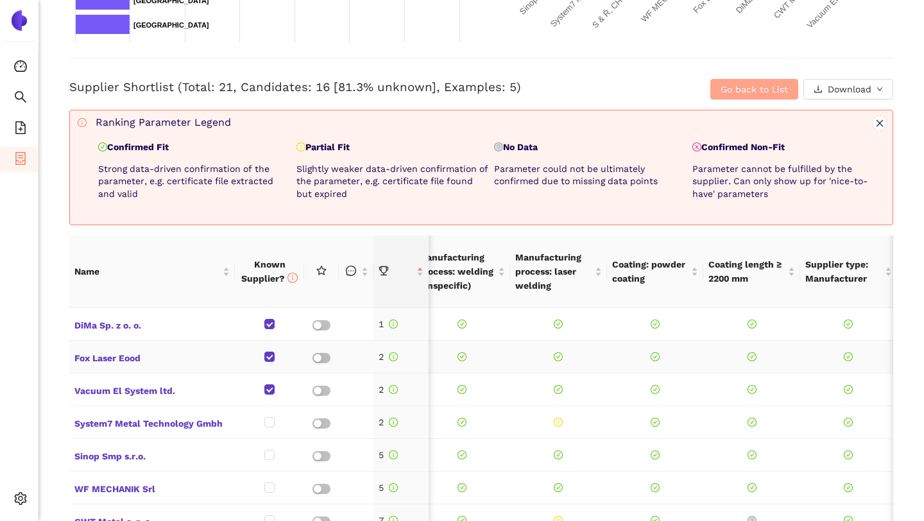
scroll to position [0, 0]
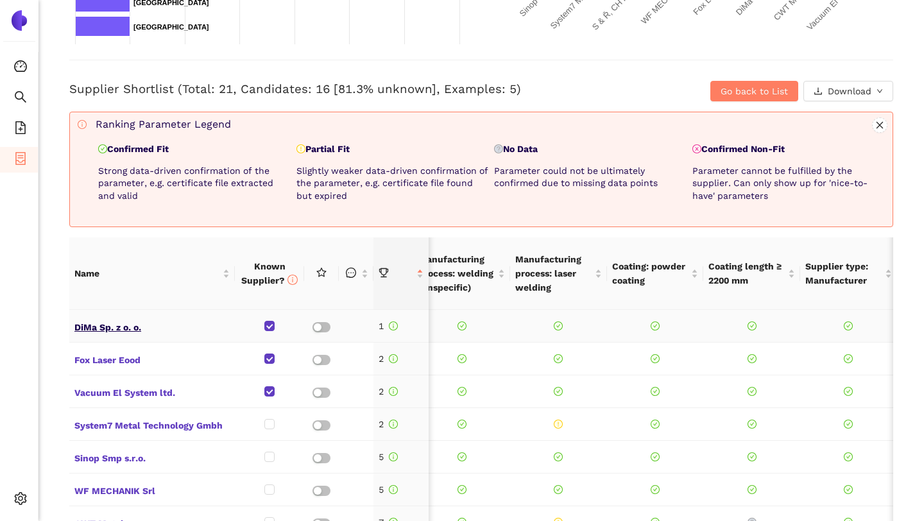
click at [123, 325] on span "DiMa Sp. z o. o." at bounding box center [151, 326] width 155 height 17
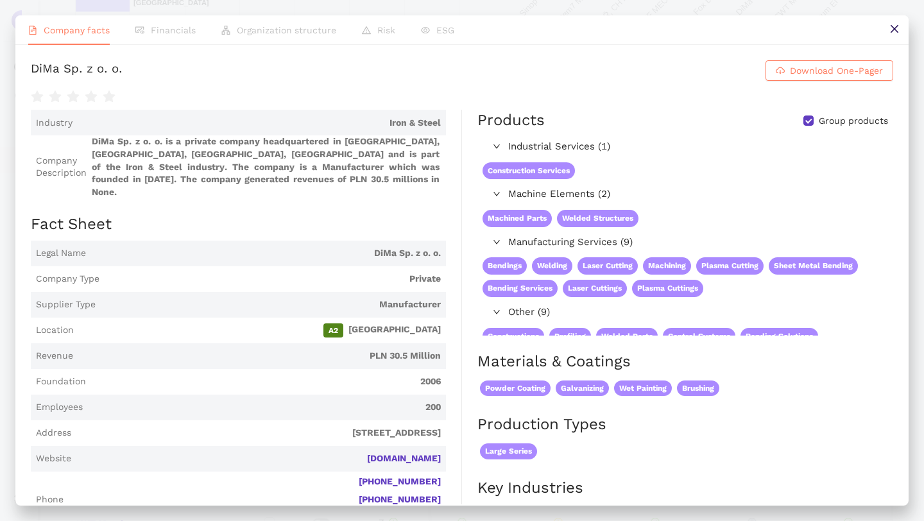
click at [6, 121] on div "Company facts Financials Organization structure Risk ESG DiMa Sp. z o. o. Downl…" at bounding box center [462, 260] width 924 height 521
click at [896, 27] on icon "close" at bounding box center [894, 29] width 8 height 8
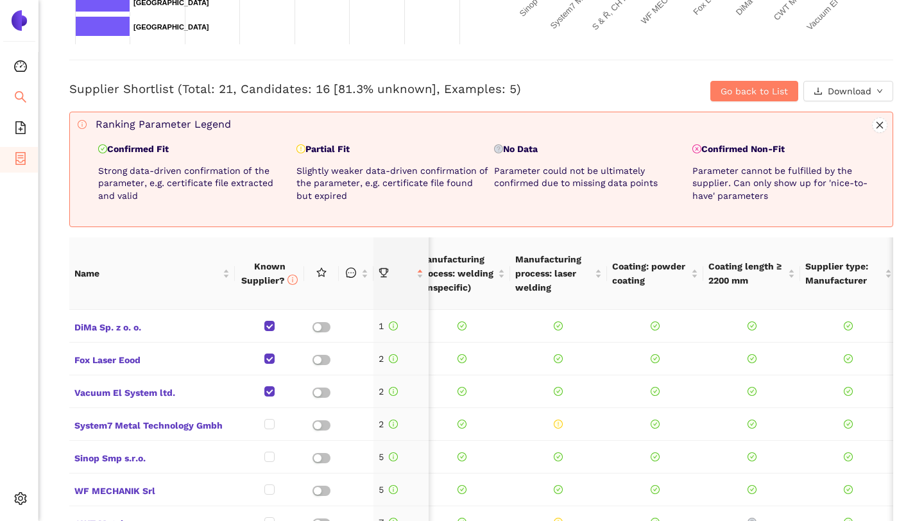
click at [24, 90] on icon "search" at bounding box center [20, 96] width 13 height 13
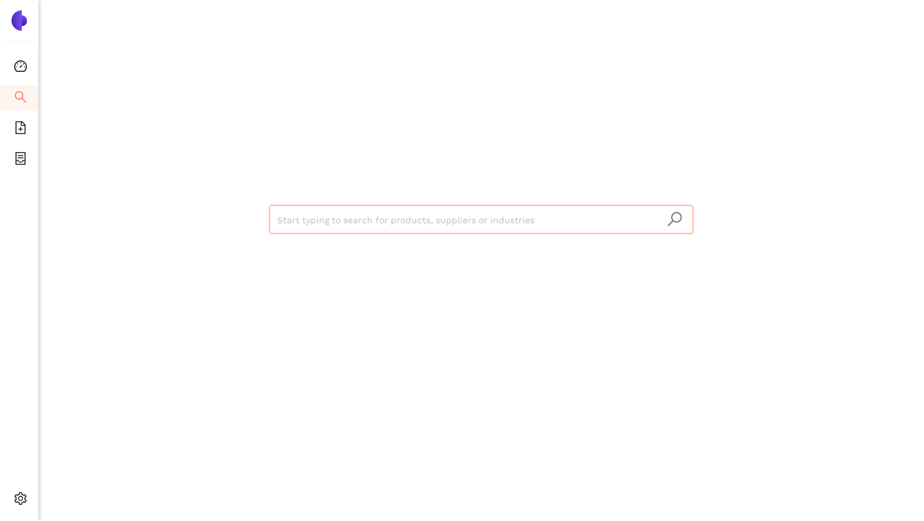
click at [399, 225] on input "search" at bounding box center [481, 220] width 408 height 28
type input "screws"
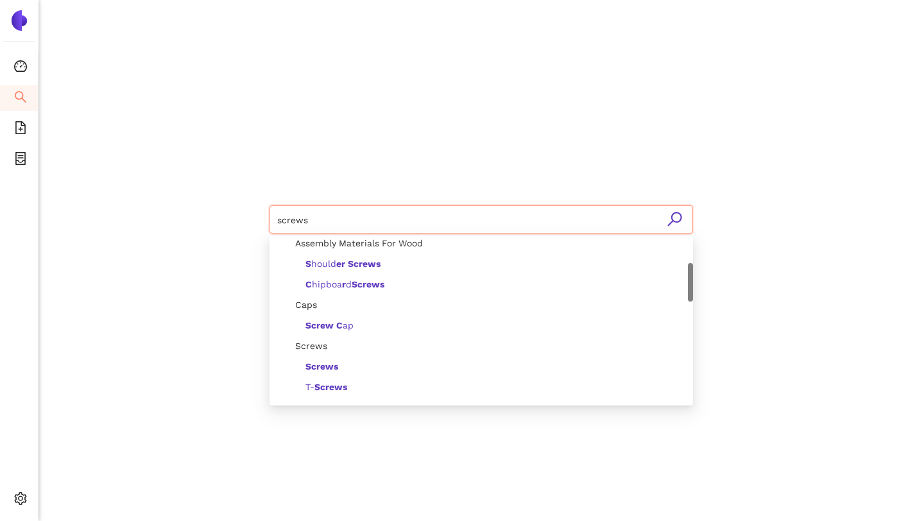
scroll to position [151, 0]
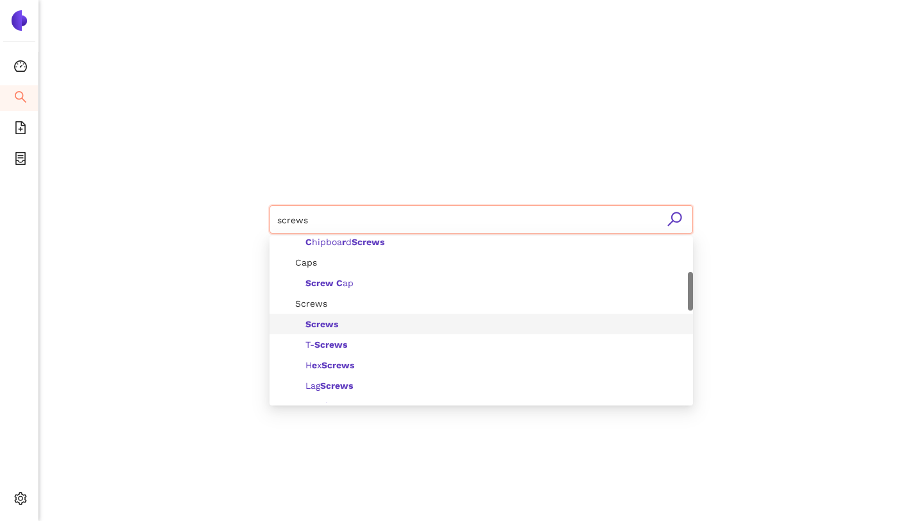
click at [336, 320] on b "Screws" at bounding box center [321, 324] width 33 height 10
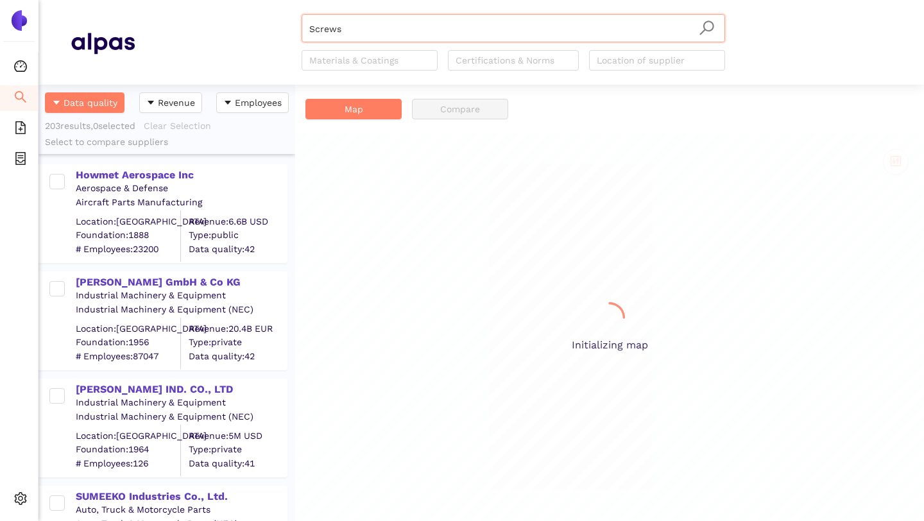
scroll to position [436, 257]
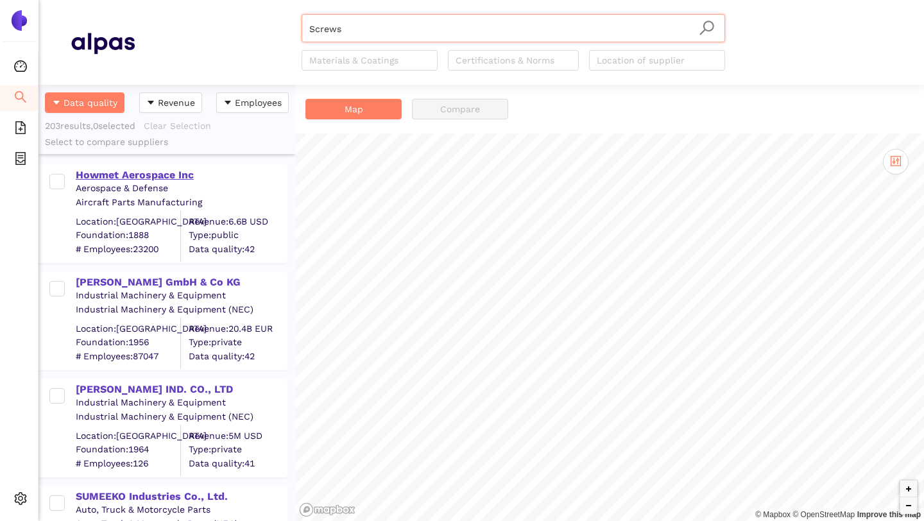
click at [121, 176] on div "Howmet Aerospace Inc" at bounding box center [181, 175] width 210 height 14
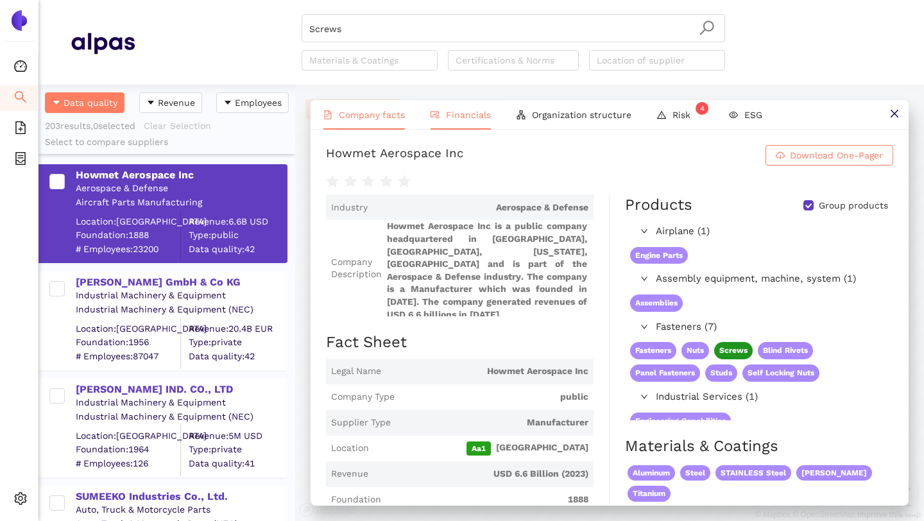
click at [483, 117] on span "Financials" at bounding box center [468, 115] width 45 height 10
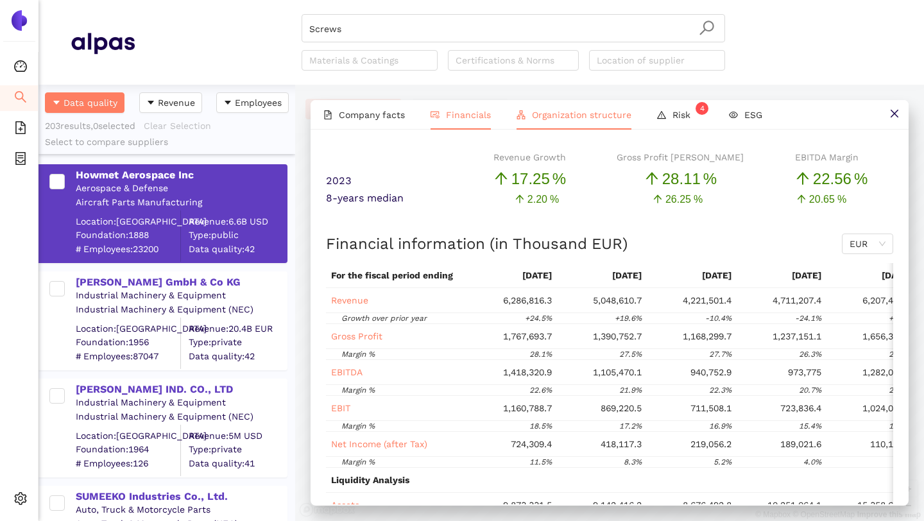
click at [522, 119] on li "Organization structure" at bounding box center [574, 115] width 141 height 30
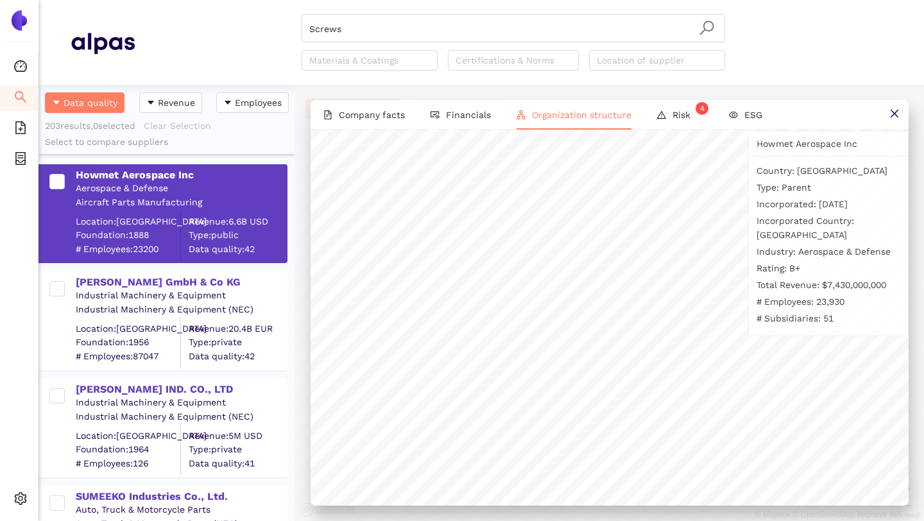
click at [20, 94] on icon "search" at bounding box center [20, 96] width 13 height 13
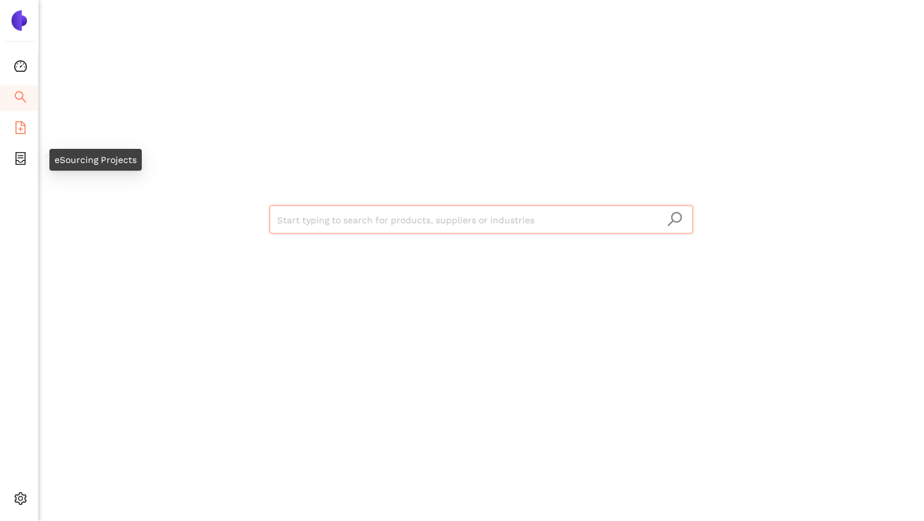
click at [18, 132] on icon "file-add" at bounding box center [20, 127] width 13 height 13
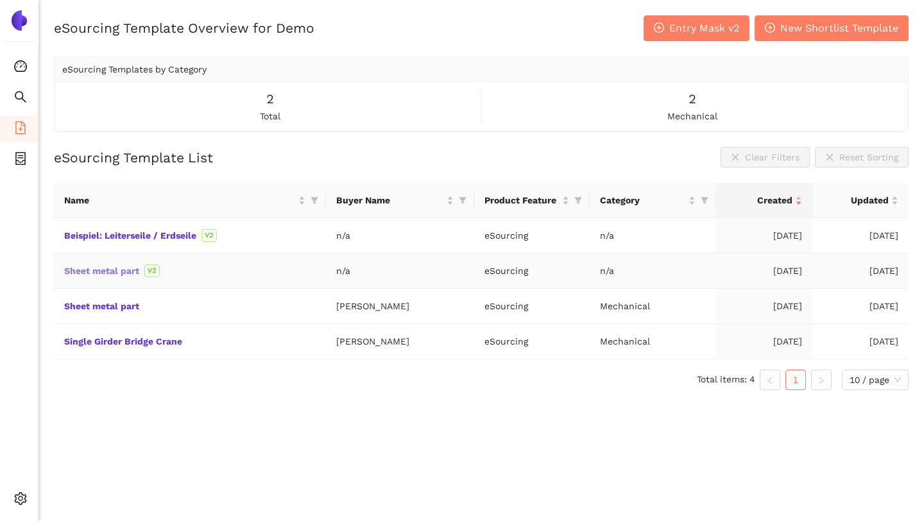
click at [0, 0] on link "Sheet metal part" at bounding box center [0, 0] width 0 height 0
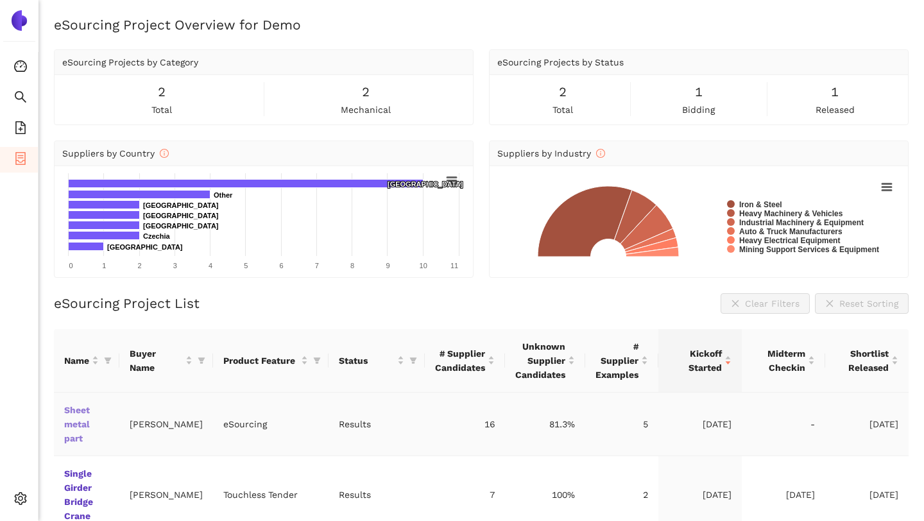
click at [0, 0] on link "Sheet metal part" at bounding box center [0, 0] width 0 height 0
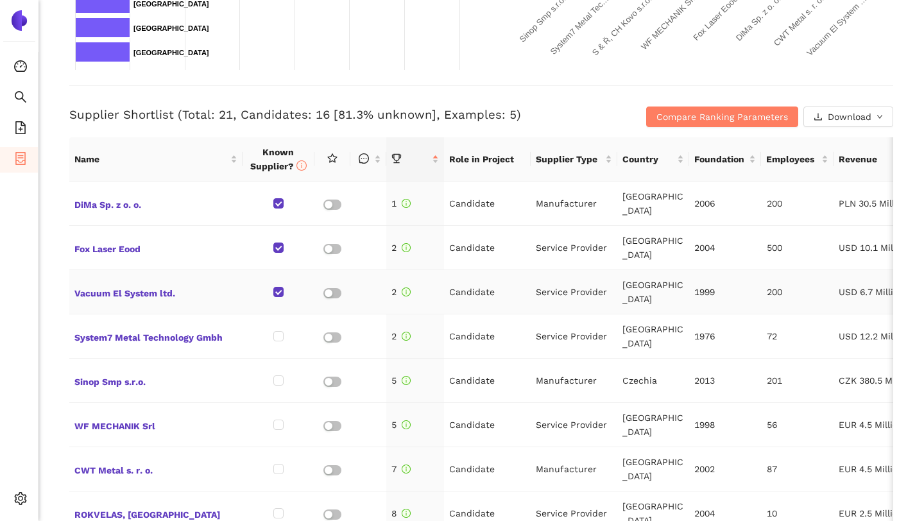
scroll to position [379, 0]
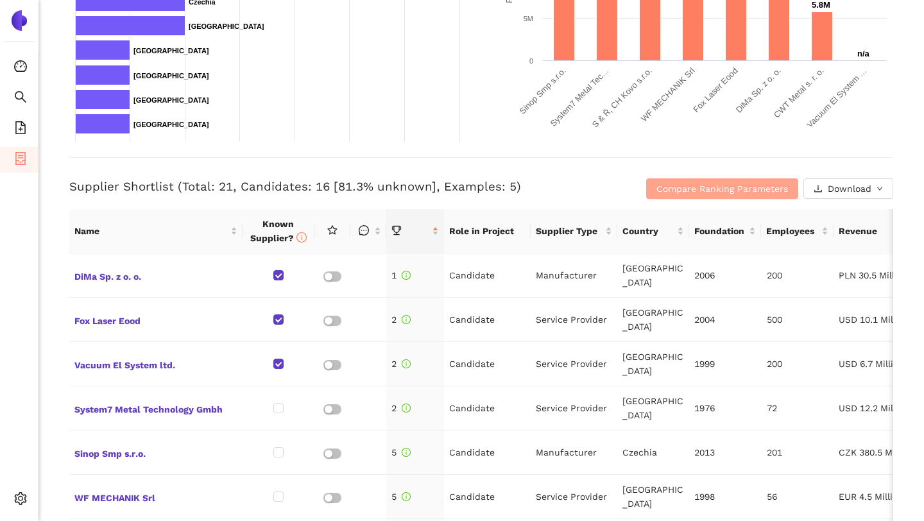
click at [687, 191] on span "Compare Ranking Parameters" at bounding box center [722, 189] width 132 height 14
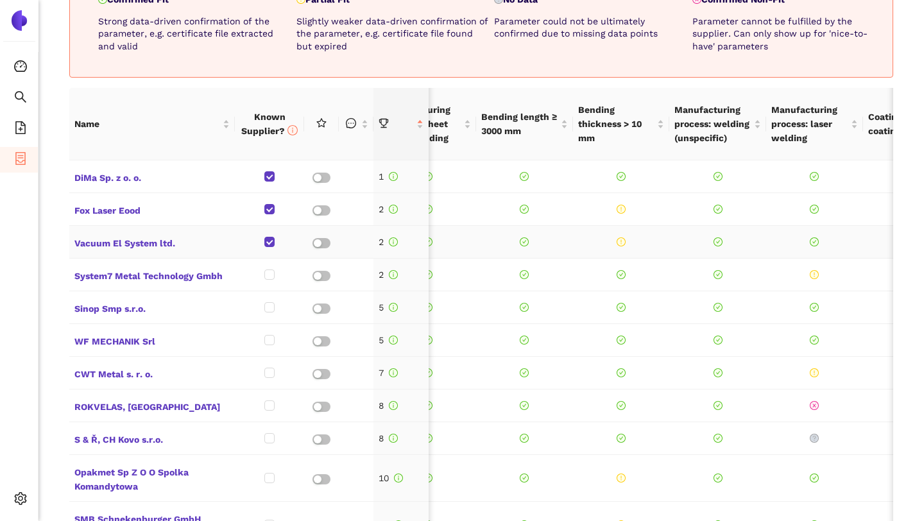
scroll to position [0, 0]
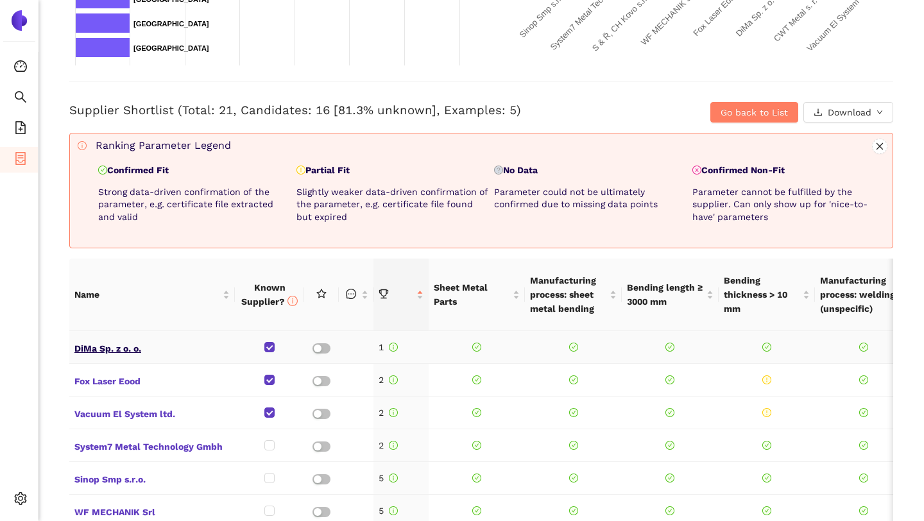
click at [106, 350] on span "DiMa Sp. z o. o." at bounding box center [151, 347] width 155 height 17
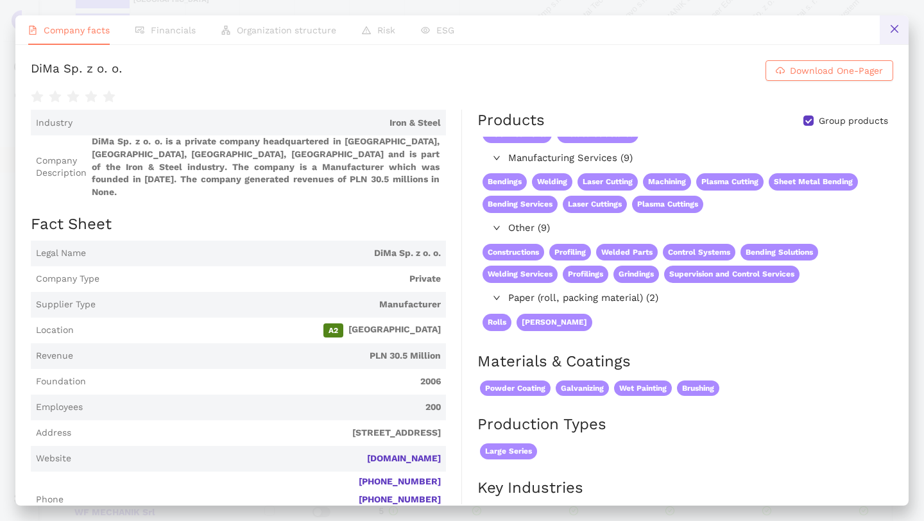
click at [894, 30] on icon "close" at bounding box center [894, 29] width 8 height 8
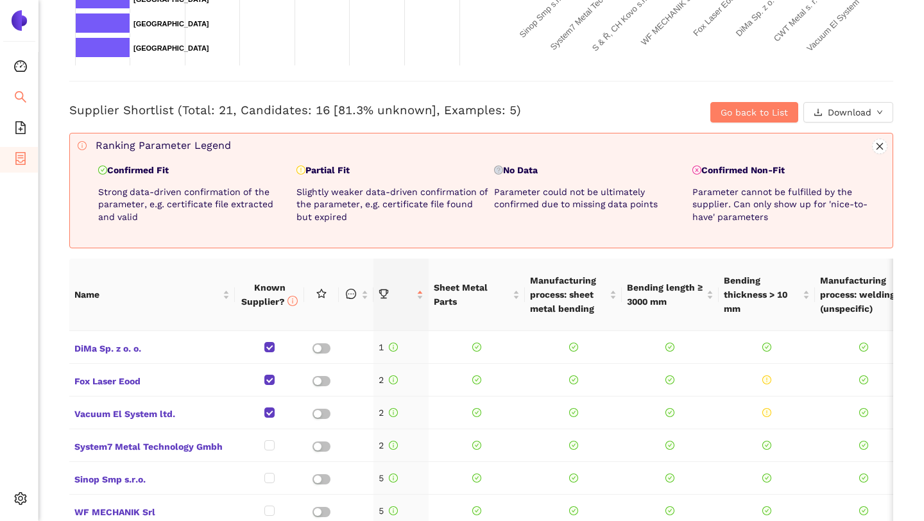
click at [24, 90] on icon "search" at bounding box center [20, 96] width 13 height 13
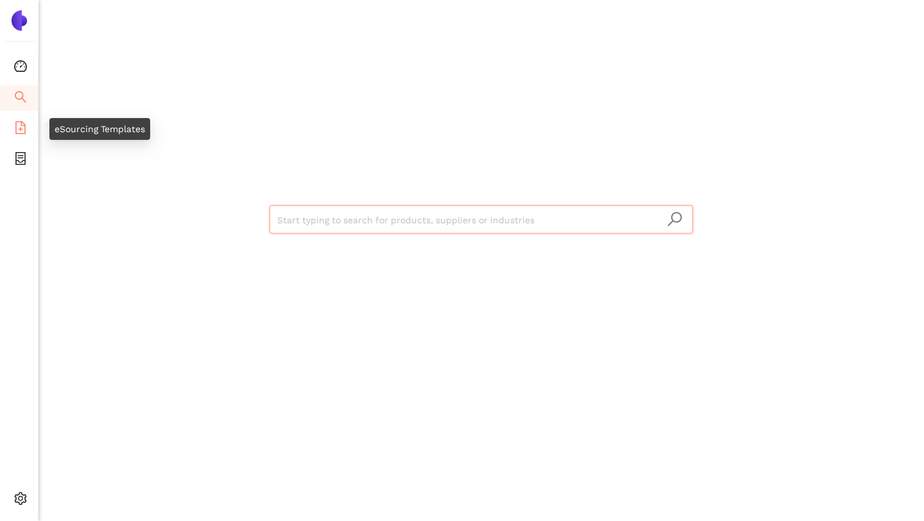
click at [23, 119] on span "file-add" at bounding box center [20, 130] width 13 height 26
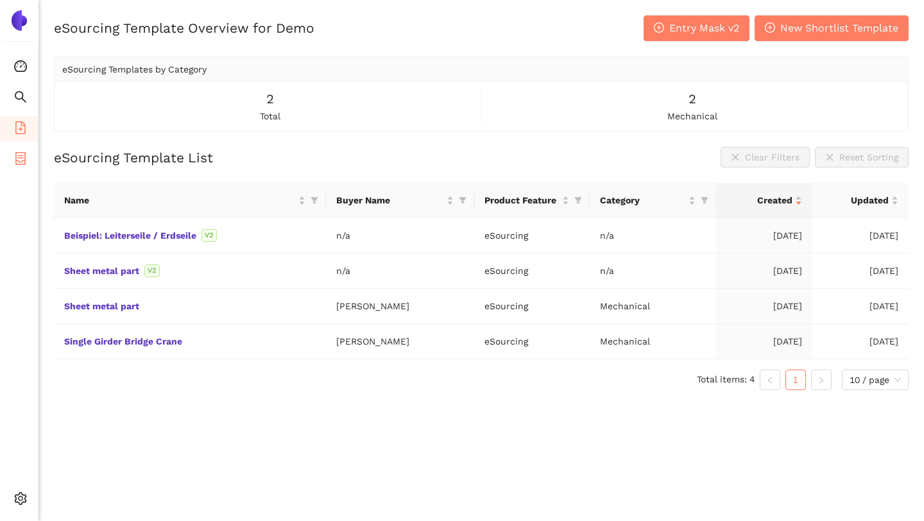
click at [23, 157] on icon "container" at bounding box center [20, 158] width 13 height 13
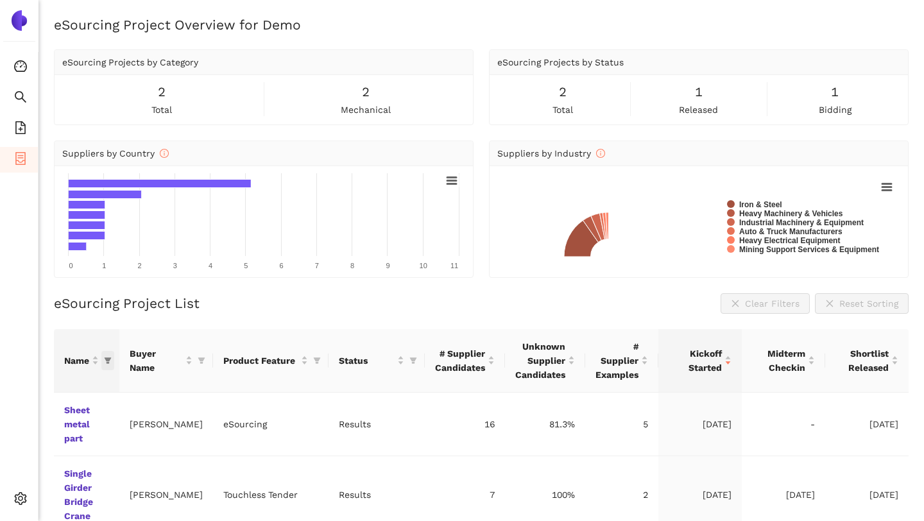
scroll to position [40, 0]
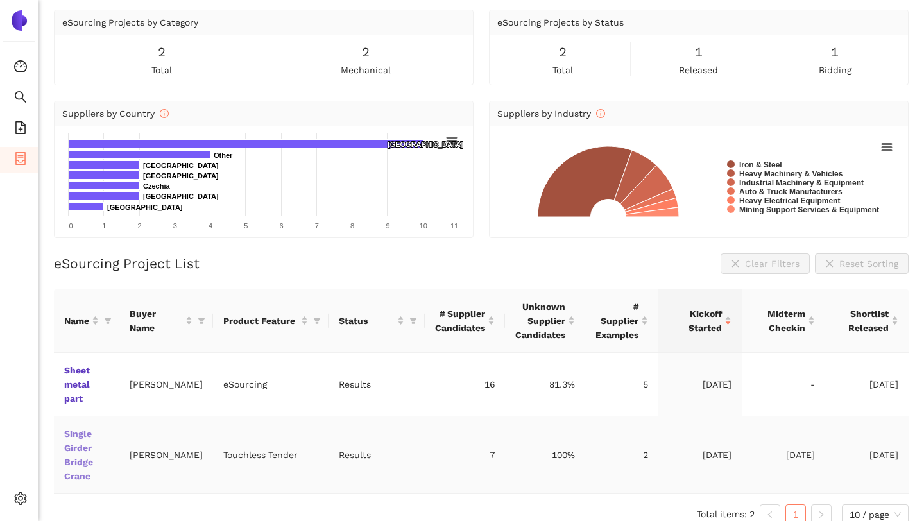
click at [0, 0] on link "Single Girder Bridge Crane" at bounding box center [0, 0] width 0 height 0
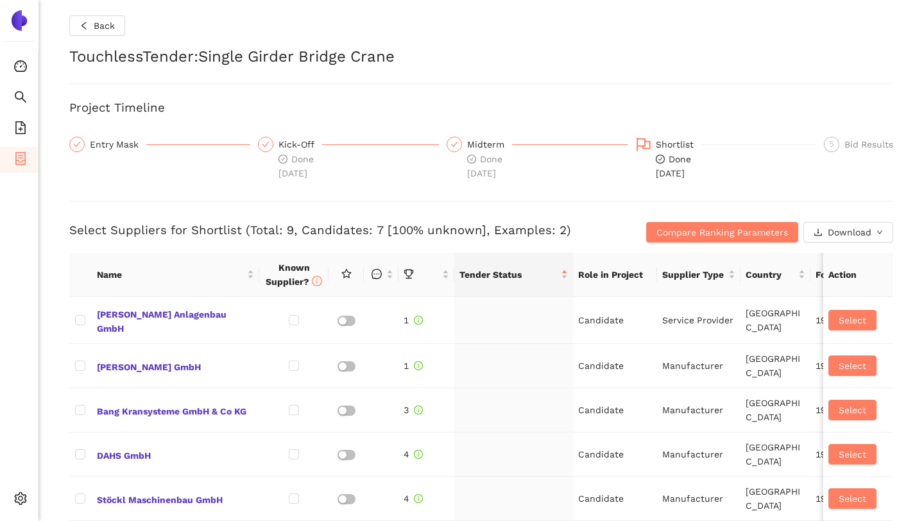
checkbox input "true"
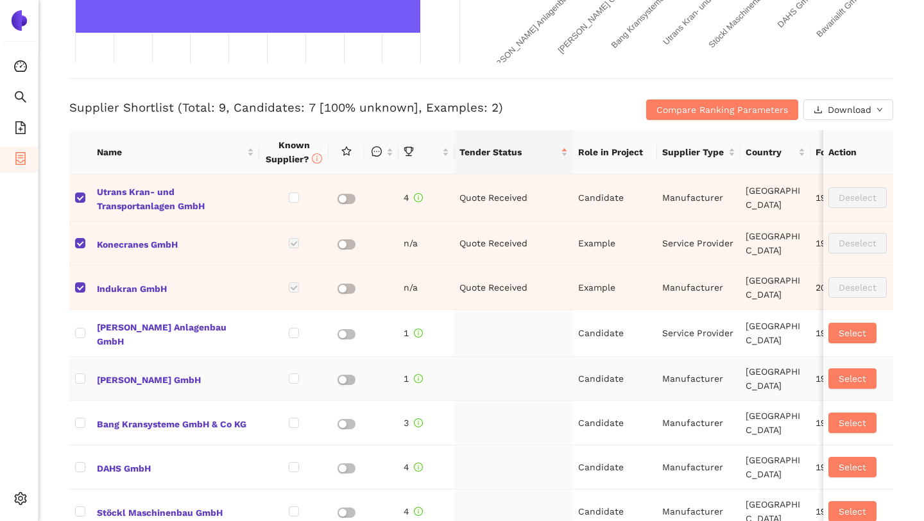
scroll to position [527, 0]
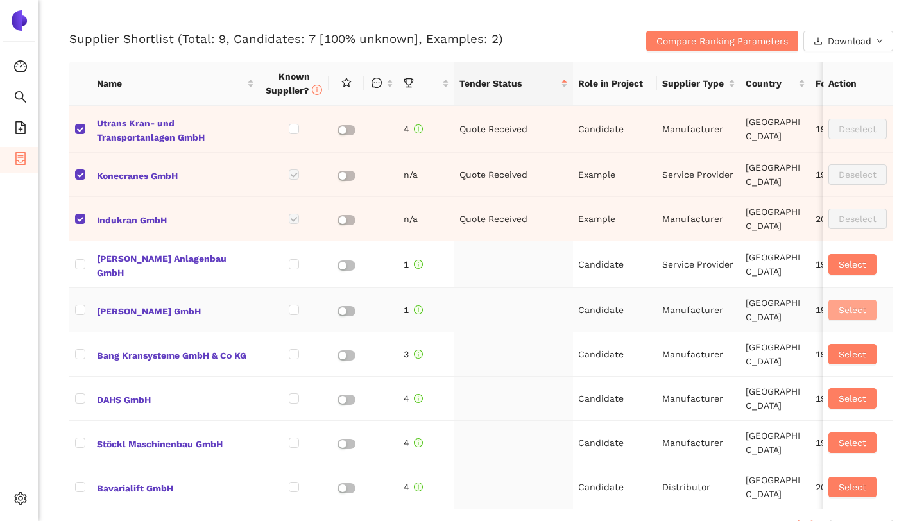
click at [845, 311] on span "Select" at bounding box center [853, 310] width 28 height 14
checkbox input "true"
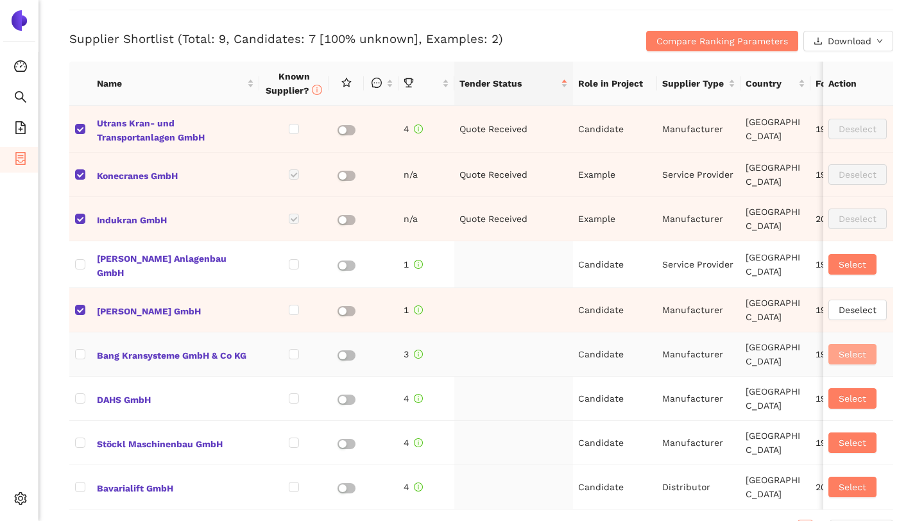
click at [846, 349] on span "Select" at bounding box center [853, 354] width 28 height 14
checkbox input "true"
